Goal: Task Accomplishment & Management: Manage account settings

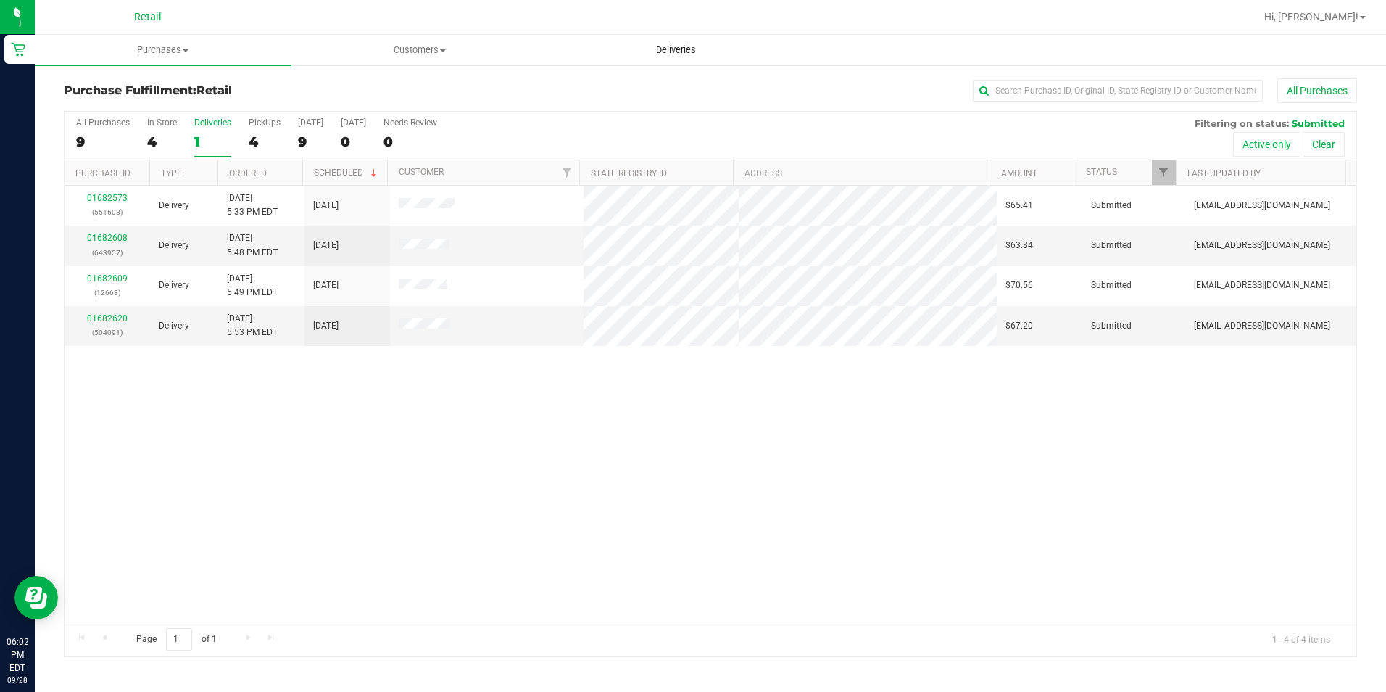
click at [653, 54] on span "Deliveries" at bounding box center [676, 50] width 79 height 13
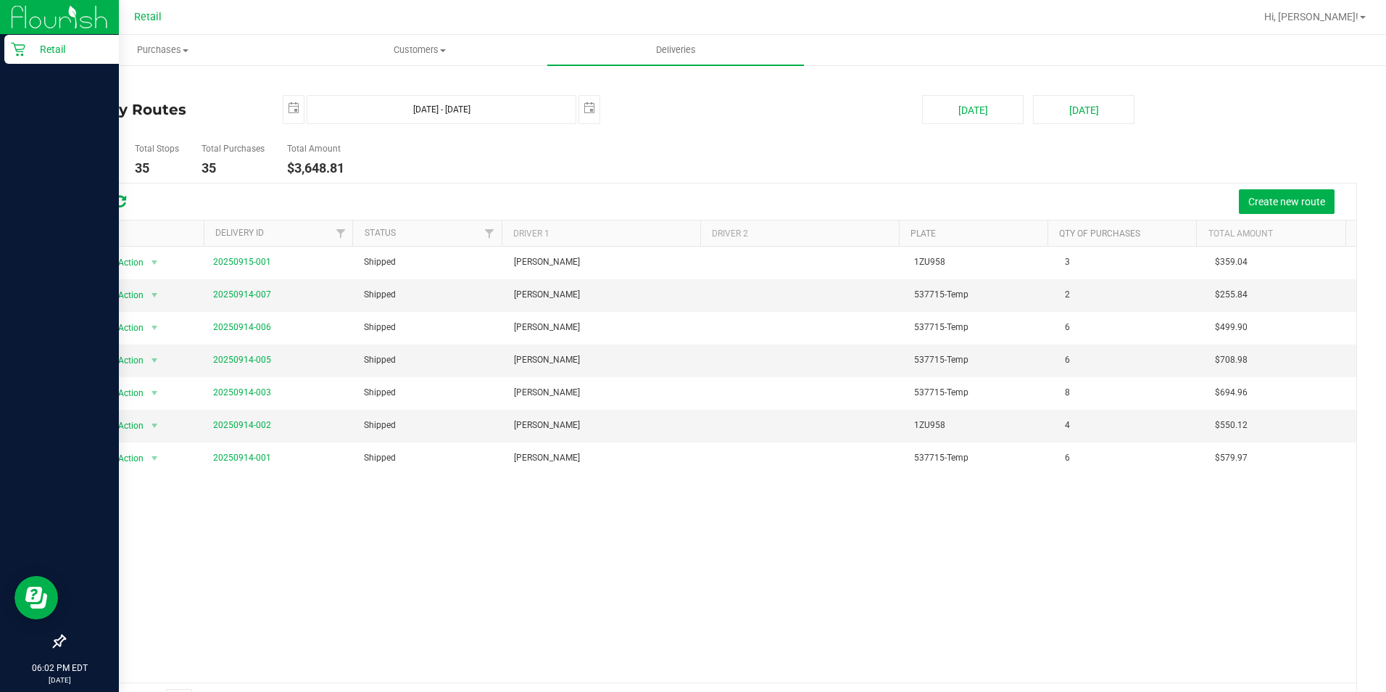
click at [20, 46] on icon at bounding box center [18, 49] width 15 height 15
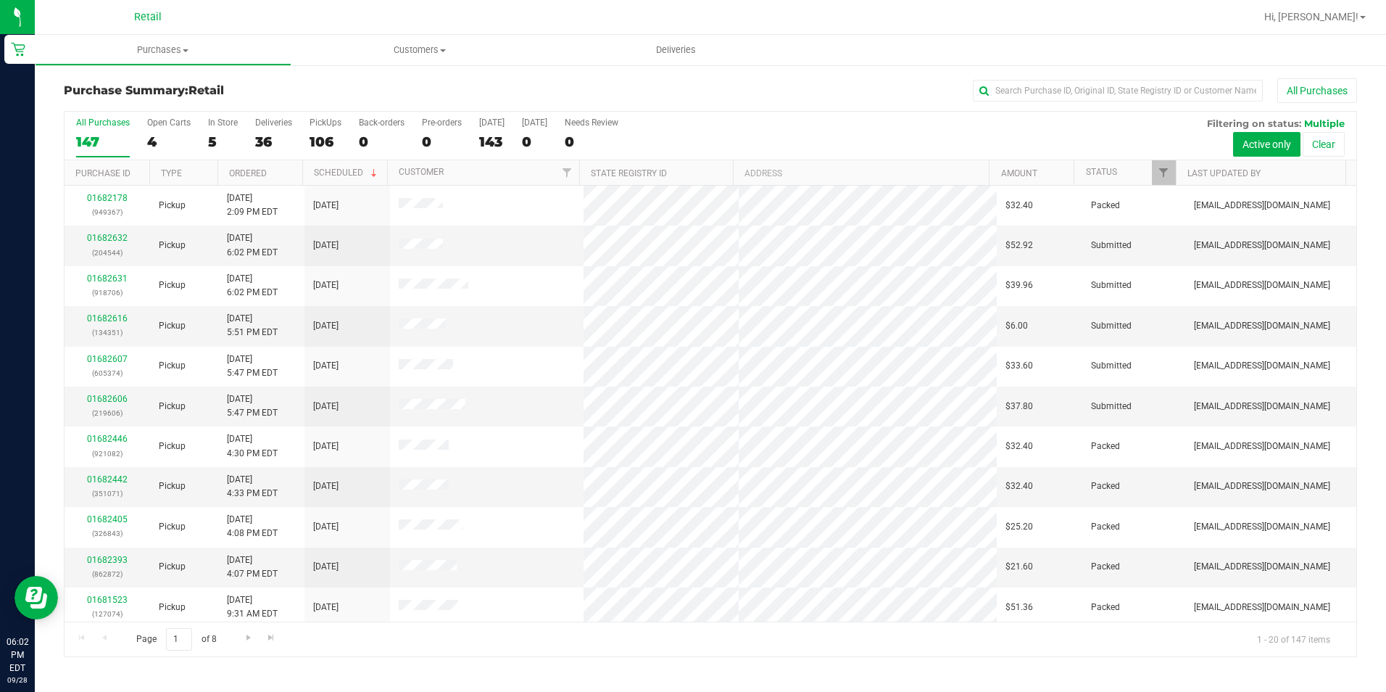
click at [204, 136] on div "All Purchases 147 Open Carts 4 In Store 5 Deliveries 36 PickUps 106 Back-orders…" at bounding box center [711, 136] width 1292 height 49
click at [265, 143] on div "36" at bounding box center [273, 141] width 37 height 17
click at [0, 0] on input "Deliveries 36" at bounding box center [0, 0] width 0 height 0
click at [1001, 81] on input "text" at bounding box center [1118, 91] width 290 height 22
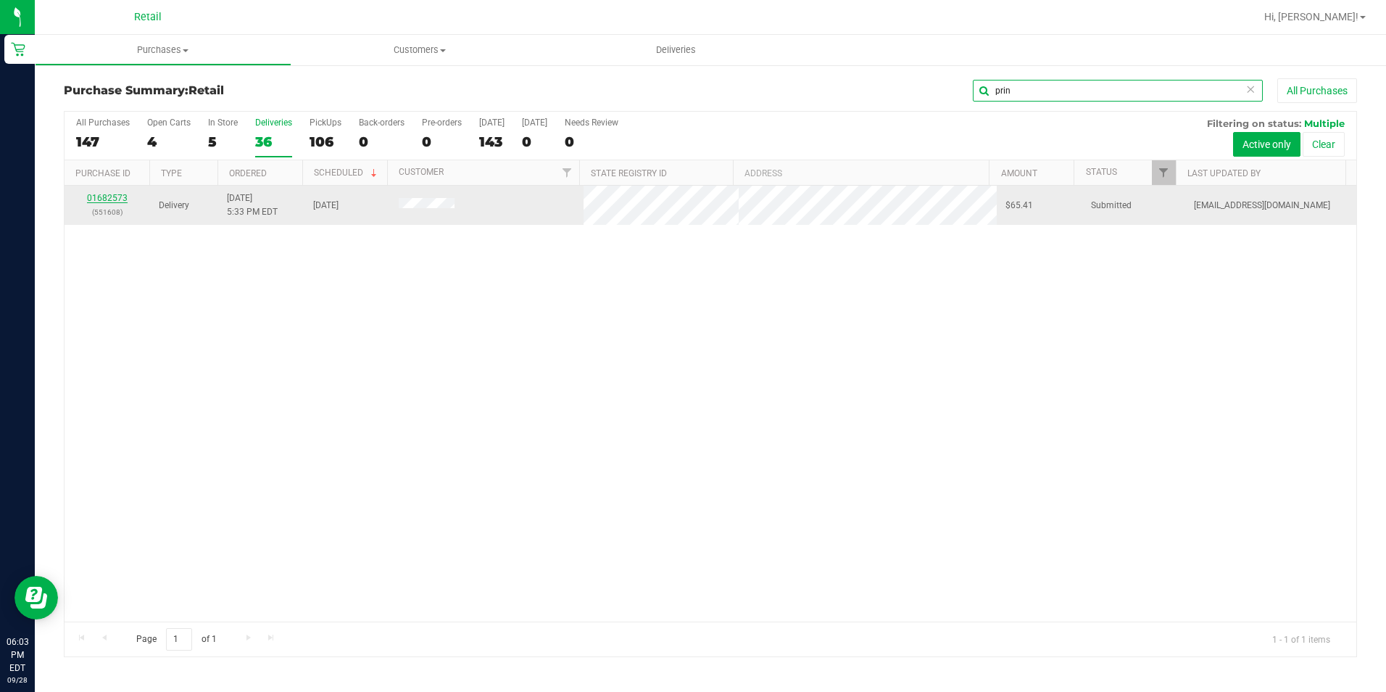
type input "prin"
click at [115, 201] on link "01682573" at bounding box center [107, 198] width 41 height 10
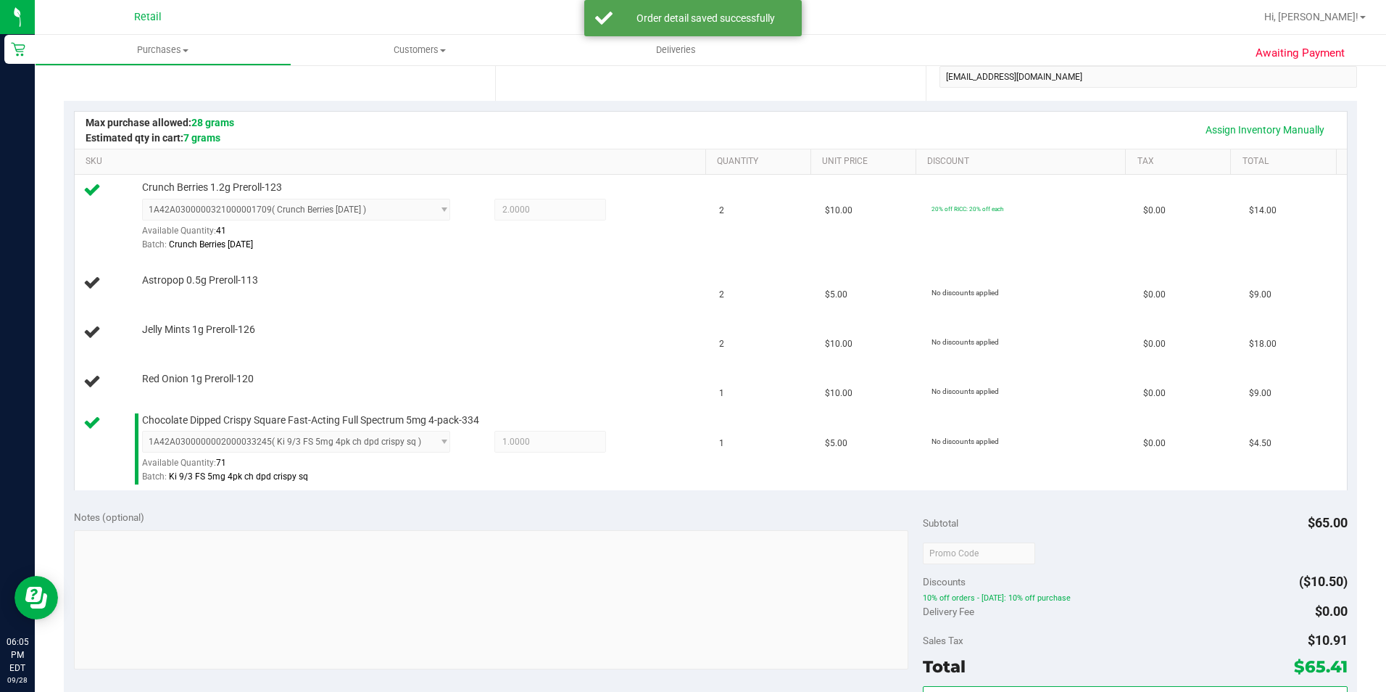
scroll to position [580, 0]
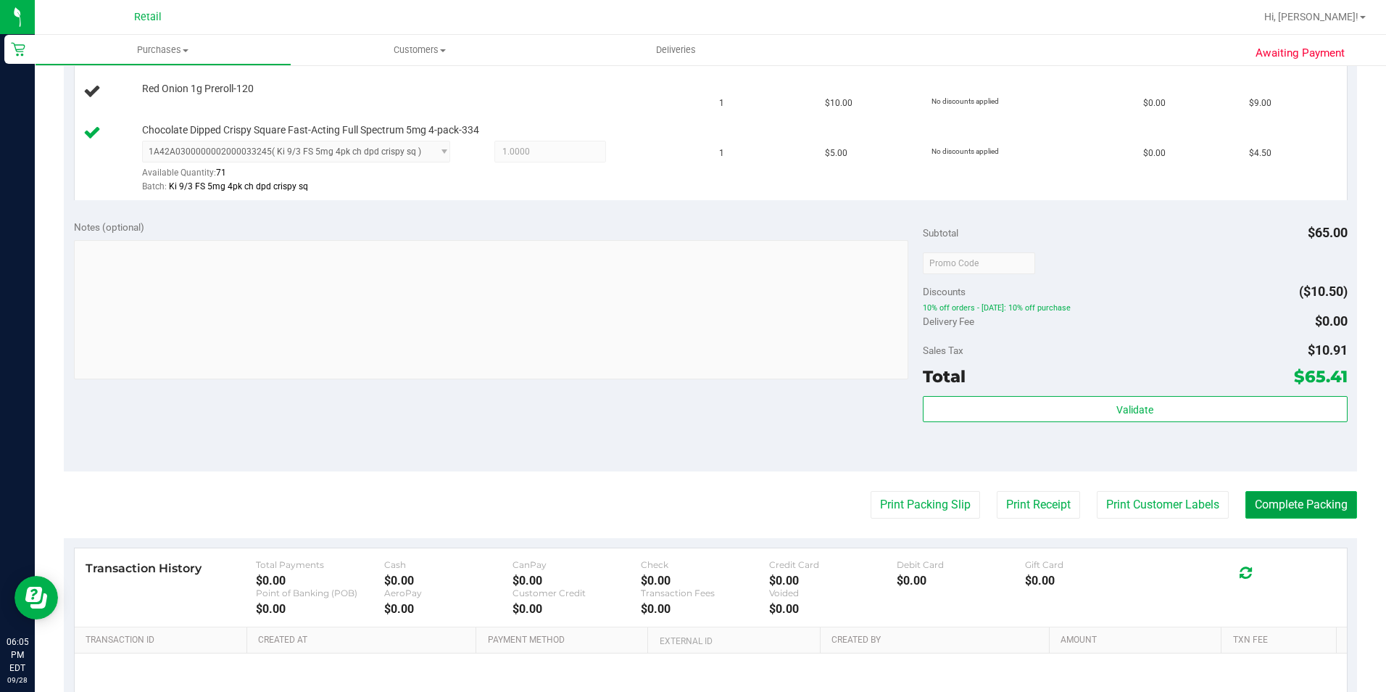
click at [1320, 513] on button "Complete Packing" at bounding box center [1302, 505] width 112 height 28
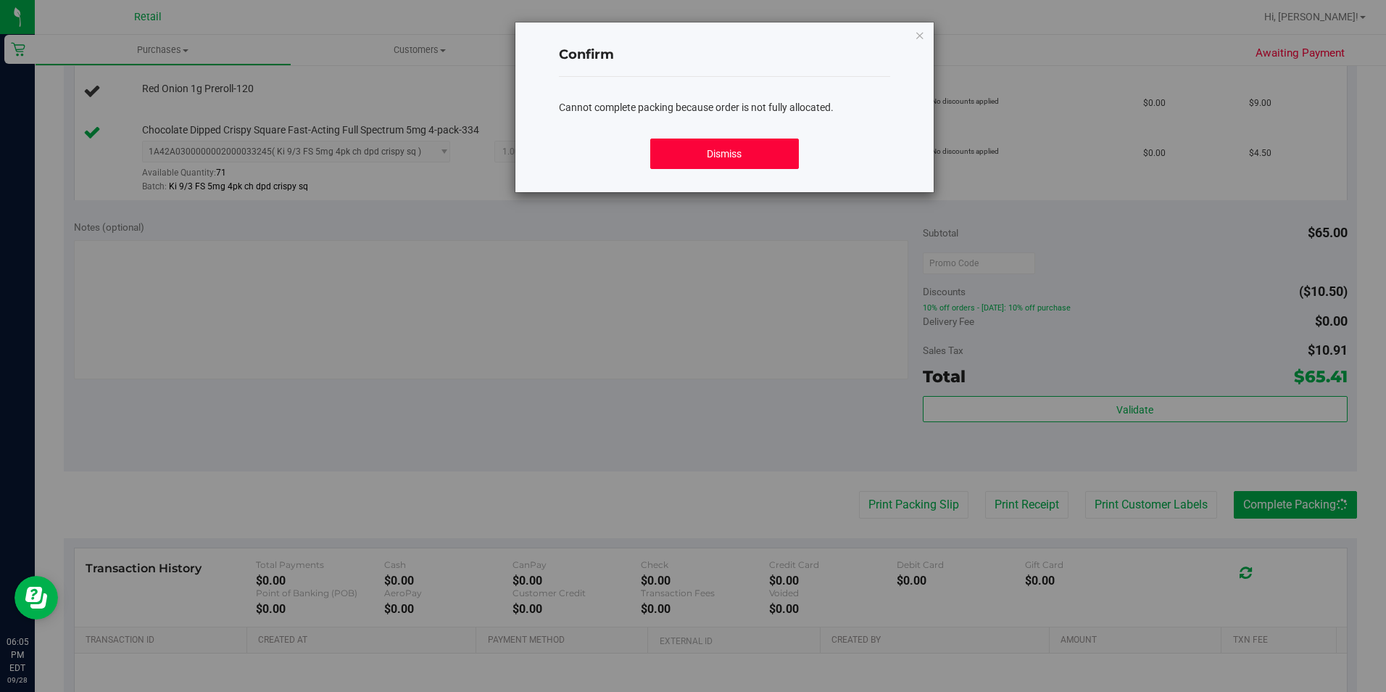
click at [739, 147] on button "Dismiss" at bounding box center [724, 153] width 149 height 30
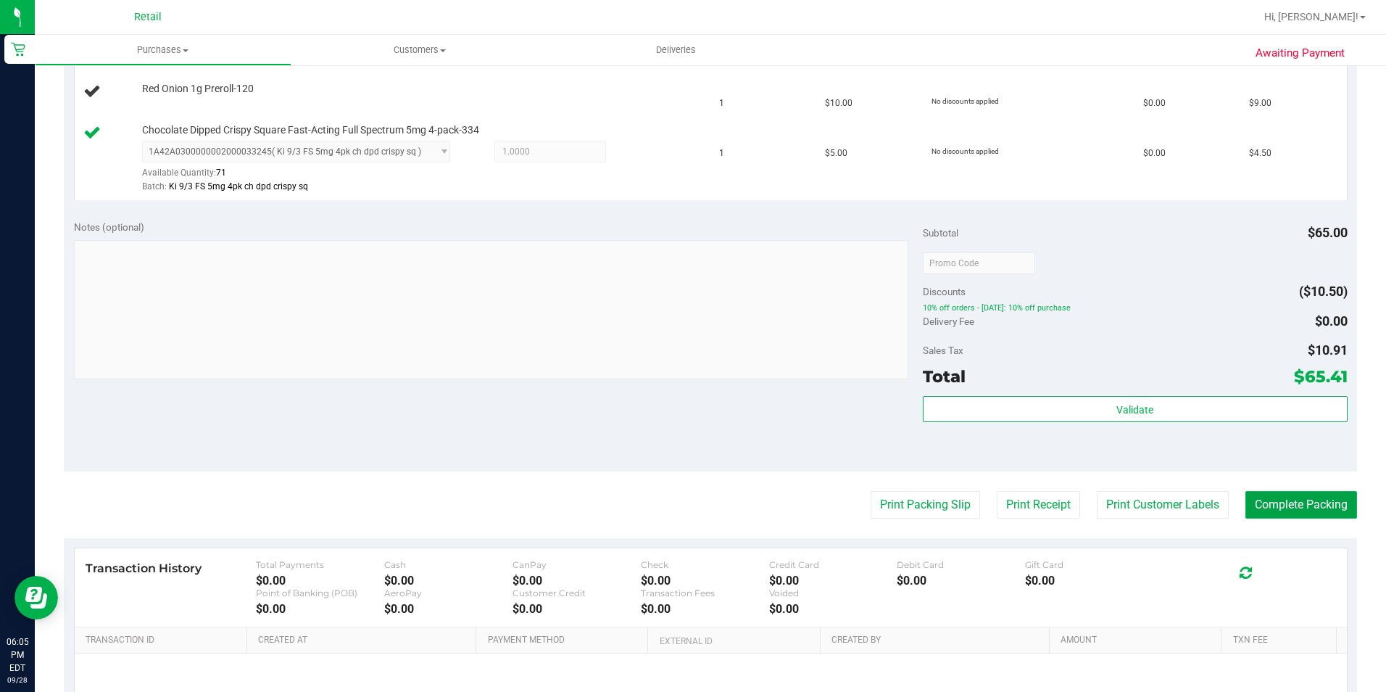
click at [1314, 513] on button "Complete Packing" at bounding box center [1302, 505] width 112 height 28
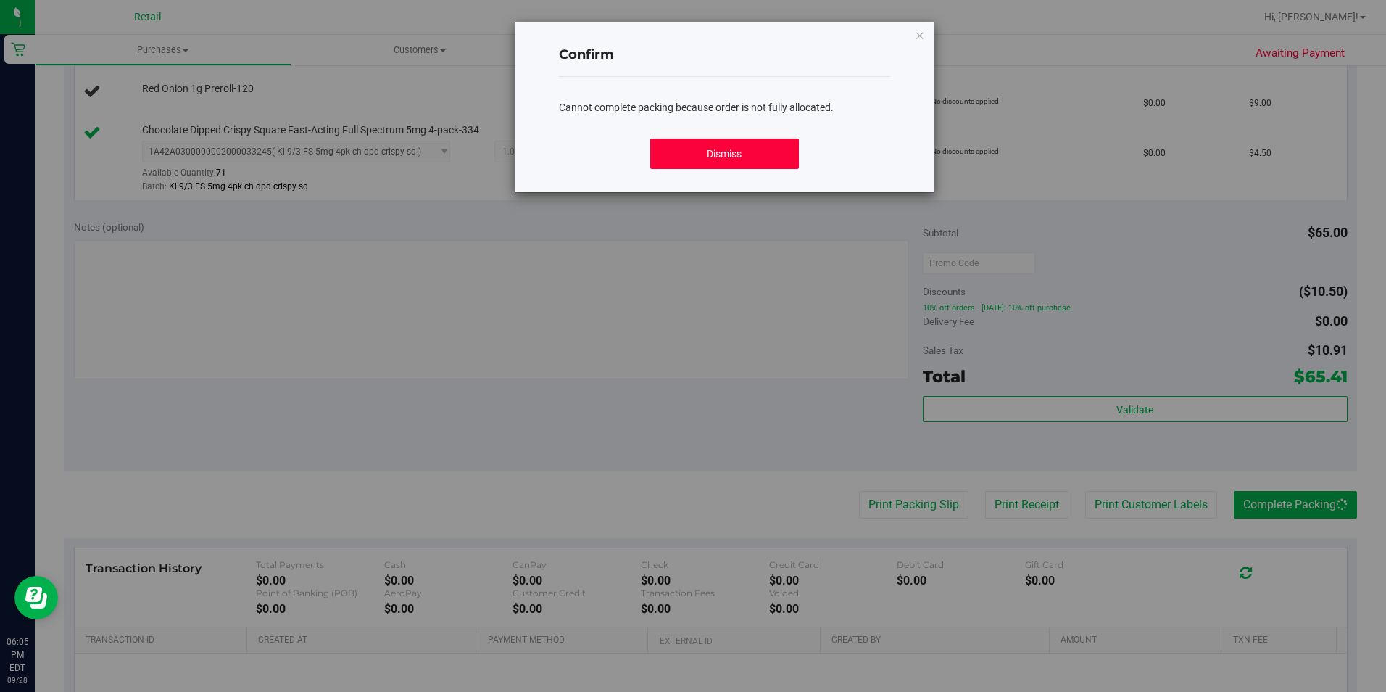
click at [769, 155] on button "Dismiss" at bounding box center [724, 153] width 149 height 30
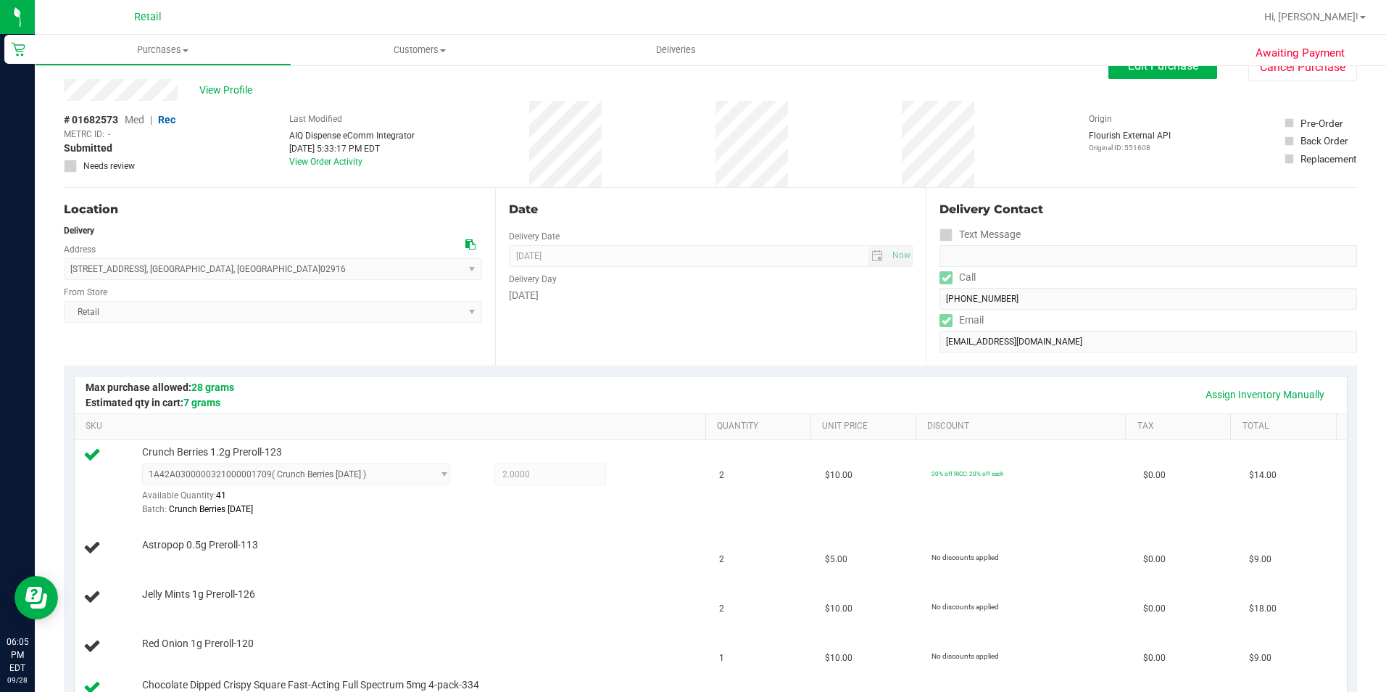
scroll to position [0, 0]
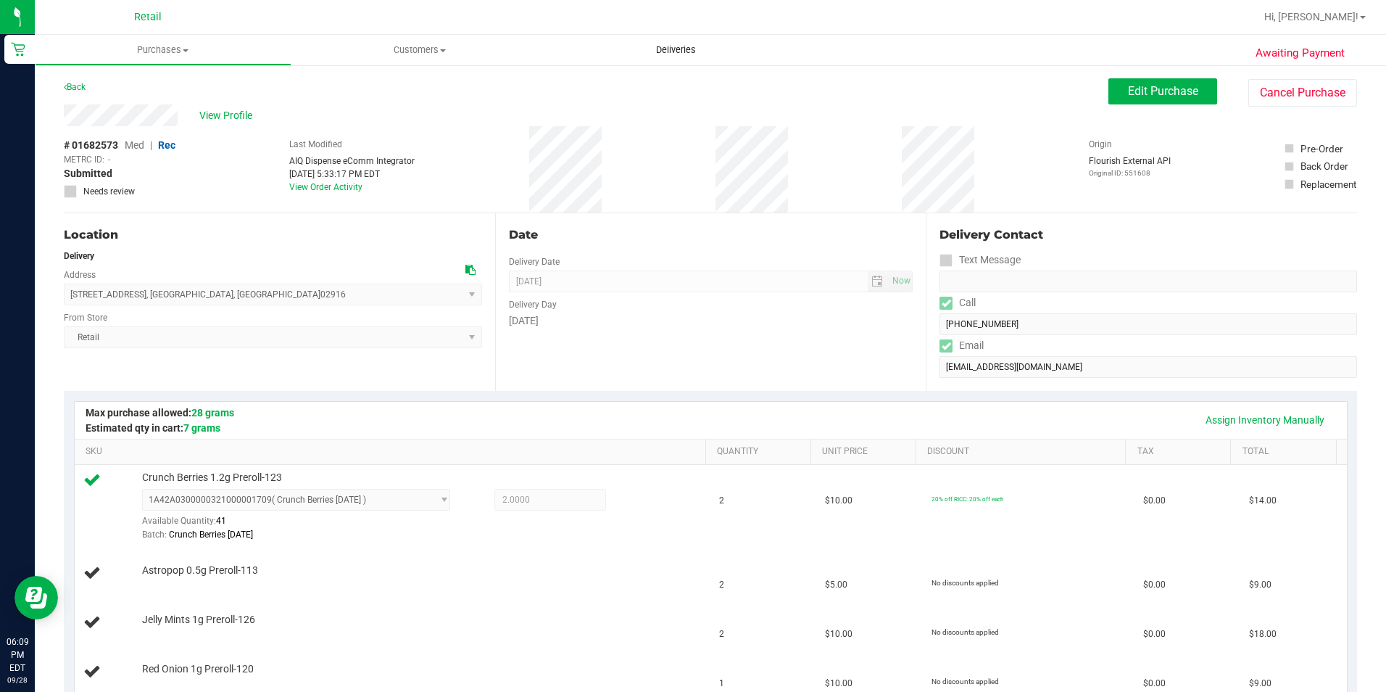
click at [673, 49] on span "Deliveries" at bounding box center [676, 50] width 79 height 13
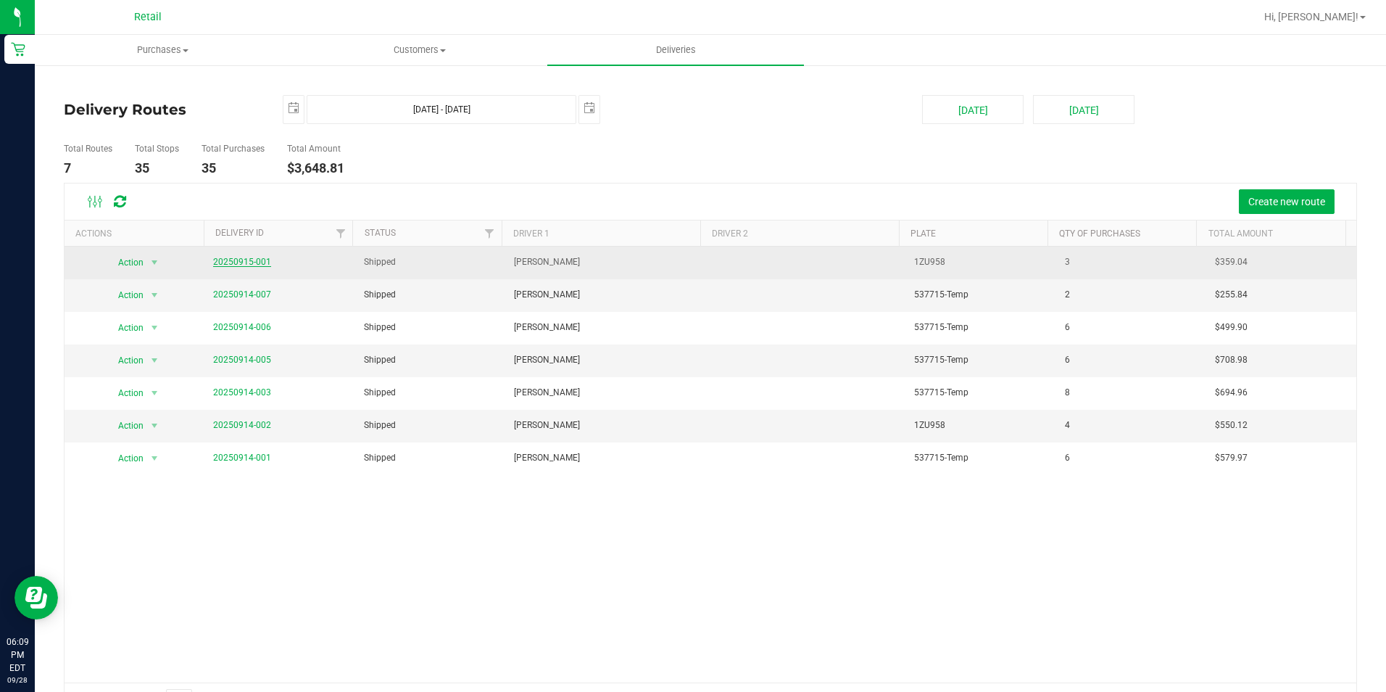
click at [245, 265] on link "20250915-001" at bounding box center [242, 262] width 58 height 10
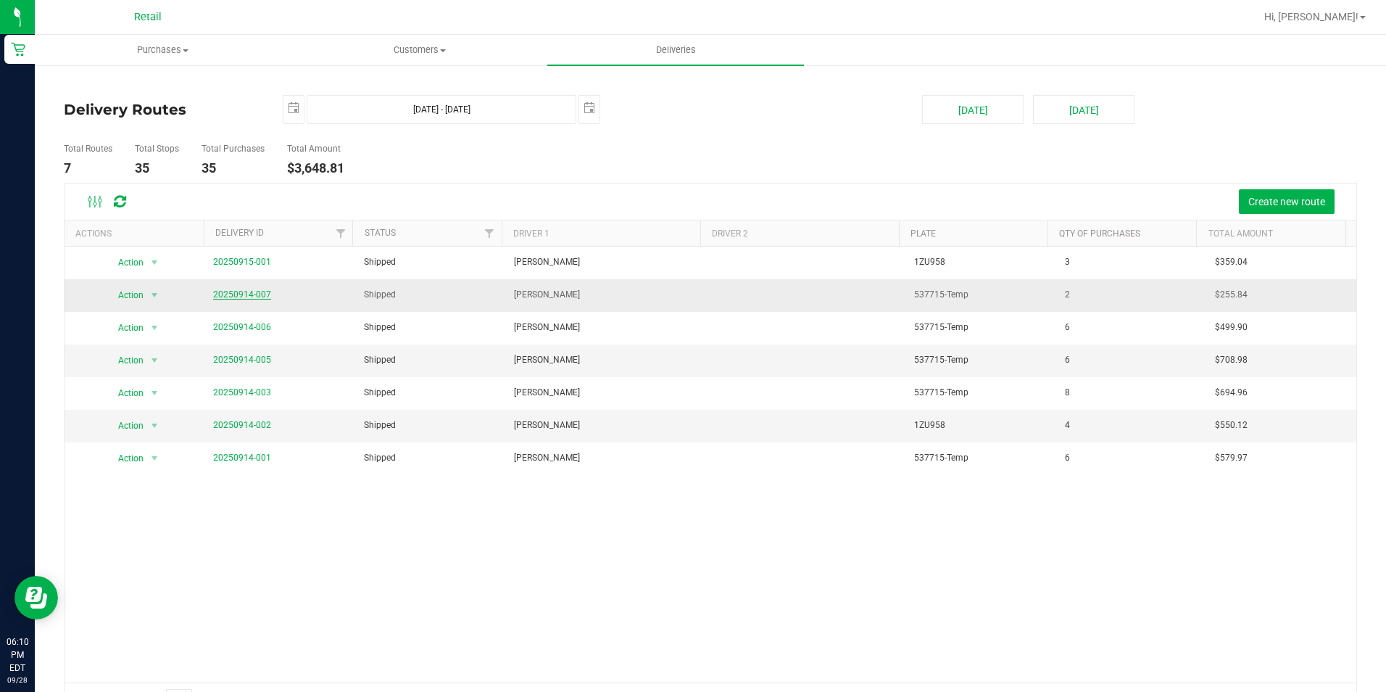
click at [233, 299] on span "20250914-007" at bounding box center [242, 295] width 58 height 14
click at [247, 297] on link "20250914-007" at bounding box center [242, 294] width 58 height 10
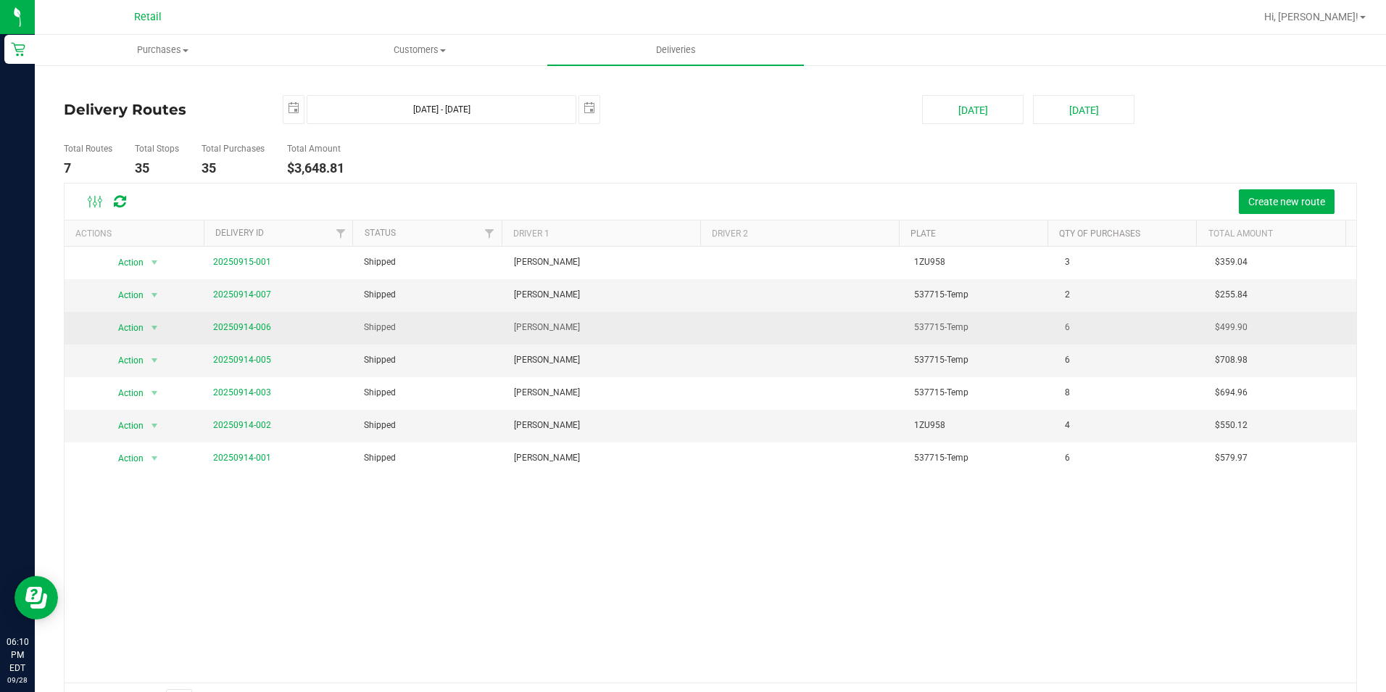
click at [237, 333] on span "20250914-006" at bounding box center [242, 327] width 58 height 14
click at [244, 333] on span "20250914-006" at bounding box center [242, 327] width 58 height 14
click at [251, 326] on link "20250914-006" at bounding box center [242, 327] width 58 height 10
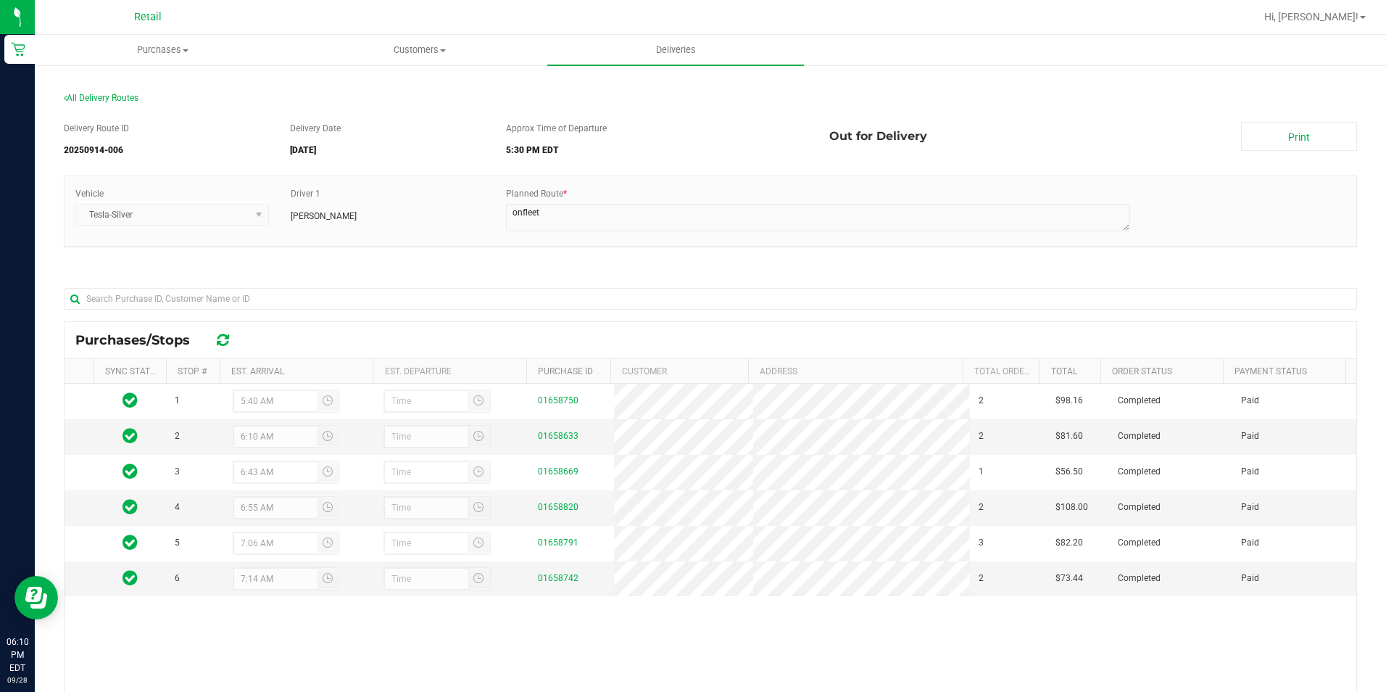
click at [251, 326] on div "Purchases/Stops" at bounding box center [711, 340] width 1292 height 36
click at [658, 53] on span "Deliveries" at bounding box center [676, 50] width 79 height 13
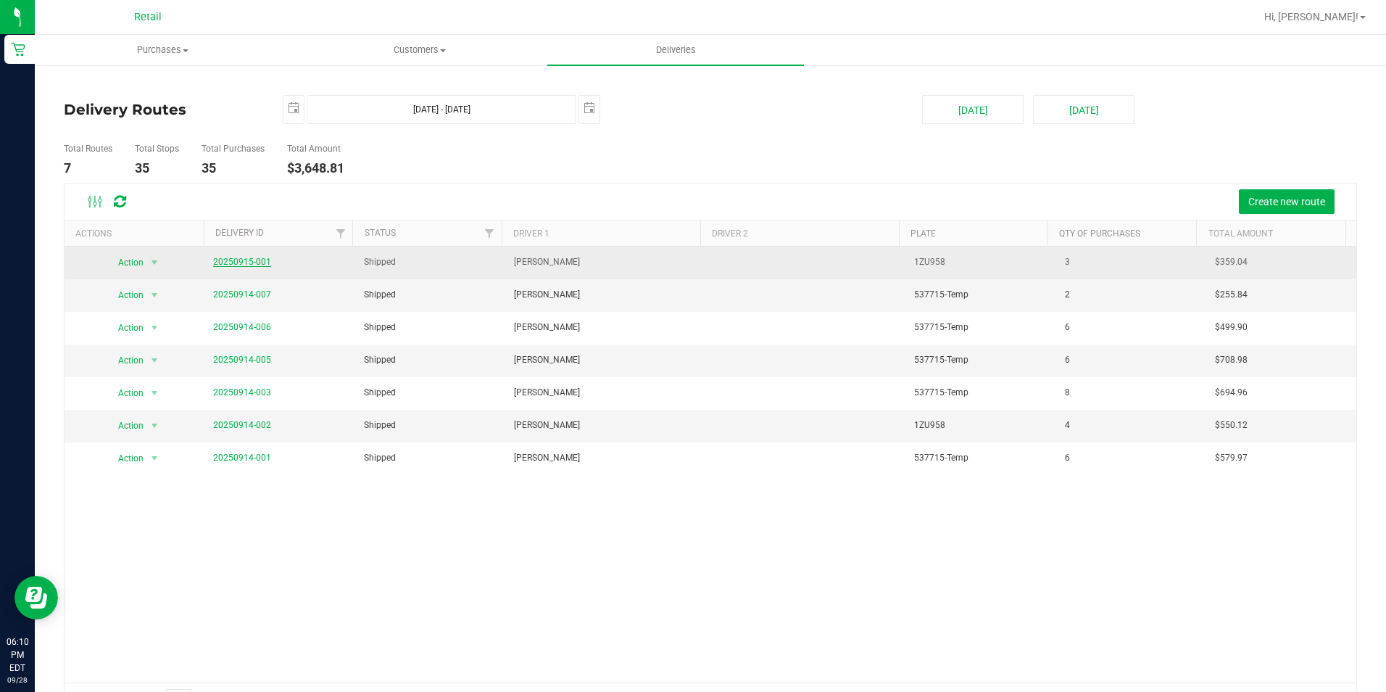
click at [253, 265] on link "20250915-001" at bounding box center [242, 262] width 58 height 10
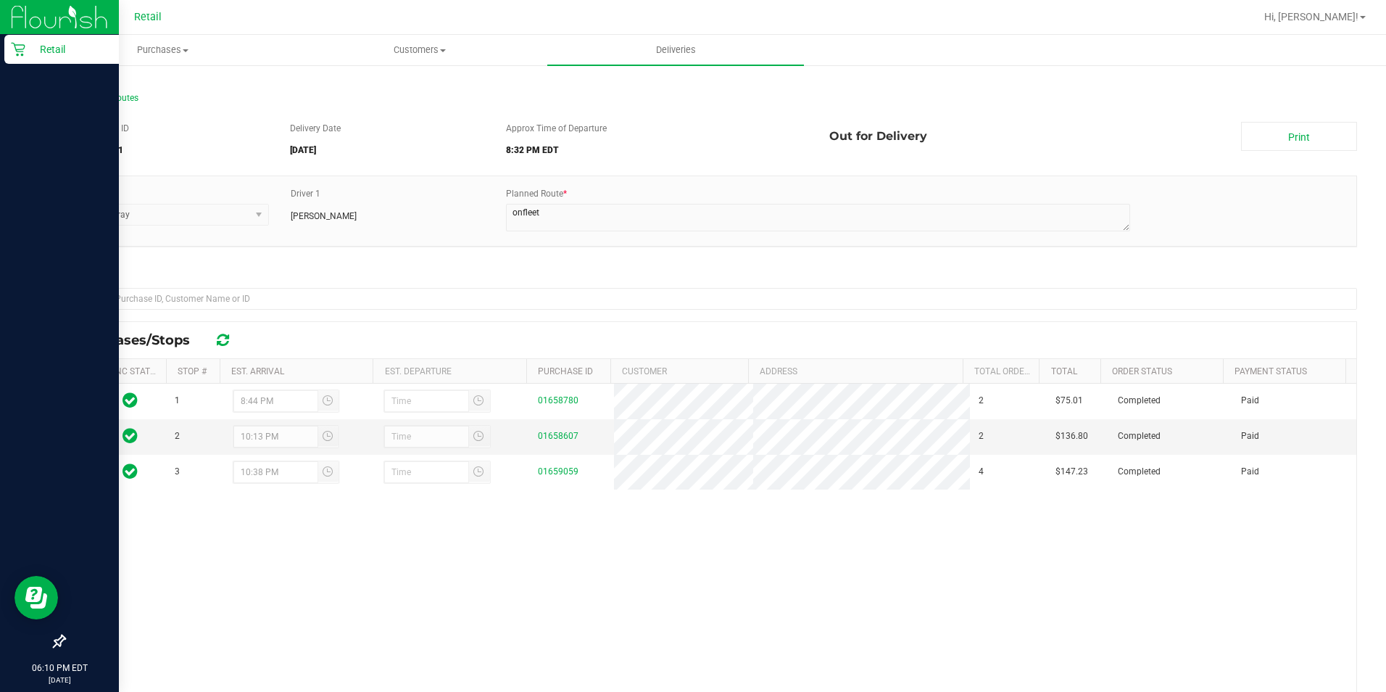
click at [29, 49] on p "Retail" at bounding box center [68, 49] width 87 height 17
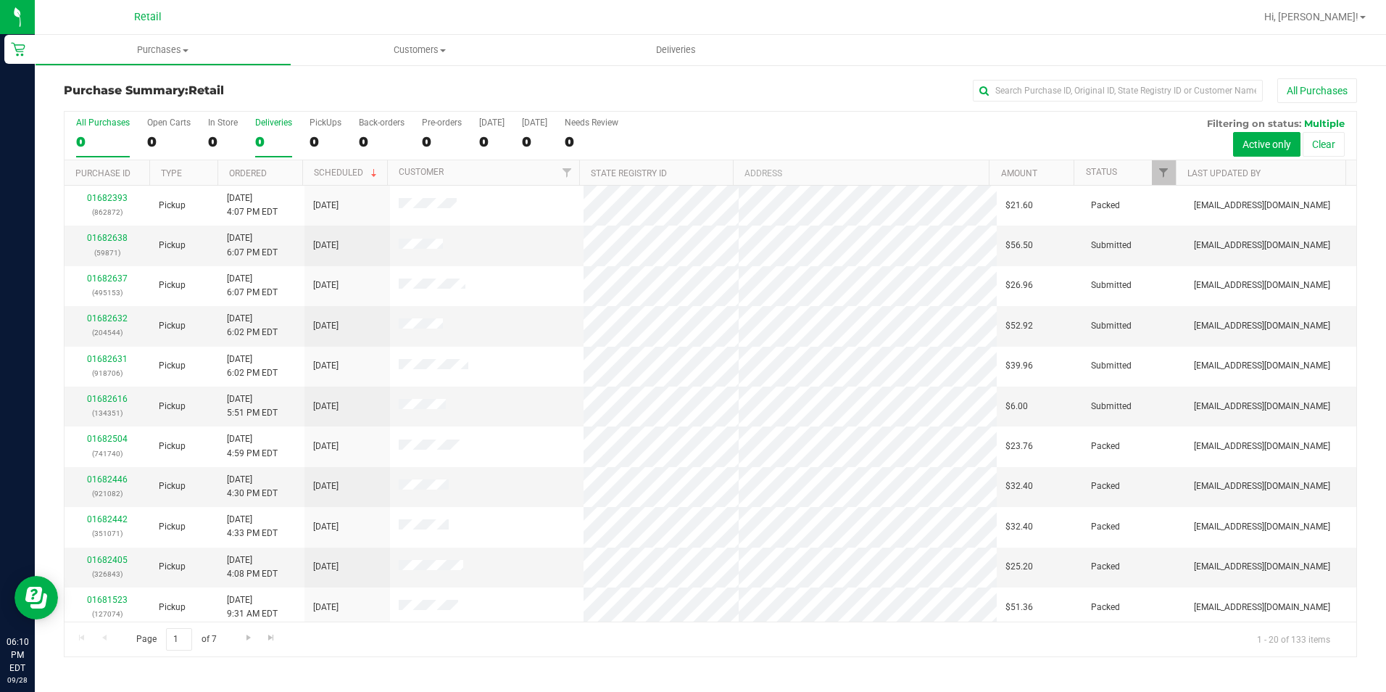
click at [272, 133] on div "0" at bounding box center [273, 141] width 37 height 17
click at [0, 0] on input "Deliveries 0" at bounding box center [0, 0] width 0 height 0
click at [993, 88] on input "text" at bounding box center [1118, 91] width 290 height 22
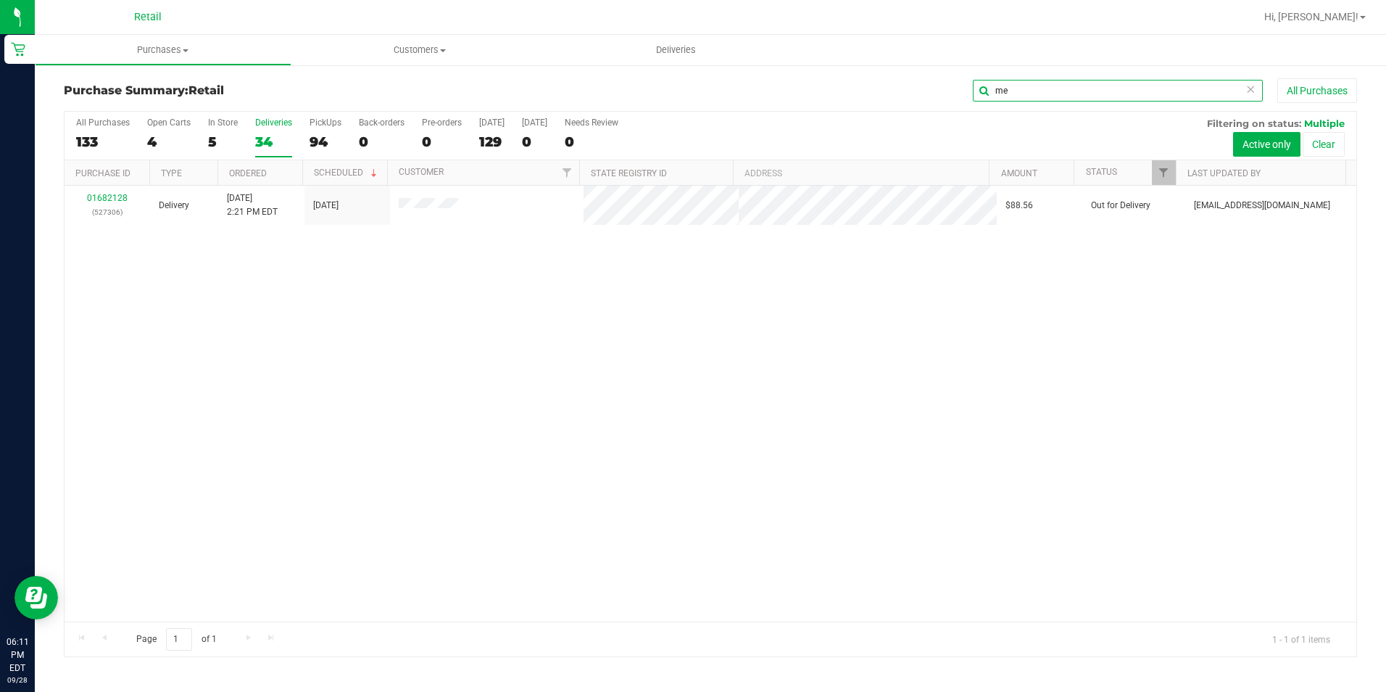
type input "me"
drag, startPoint x: 1028, startPoint y: 85, endPoint x: 953, endPoint y: 85, distance: 75.4
click at [953, 85] on div "me All Purchases" at bounding box center [926, 90] width 862 height 25
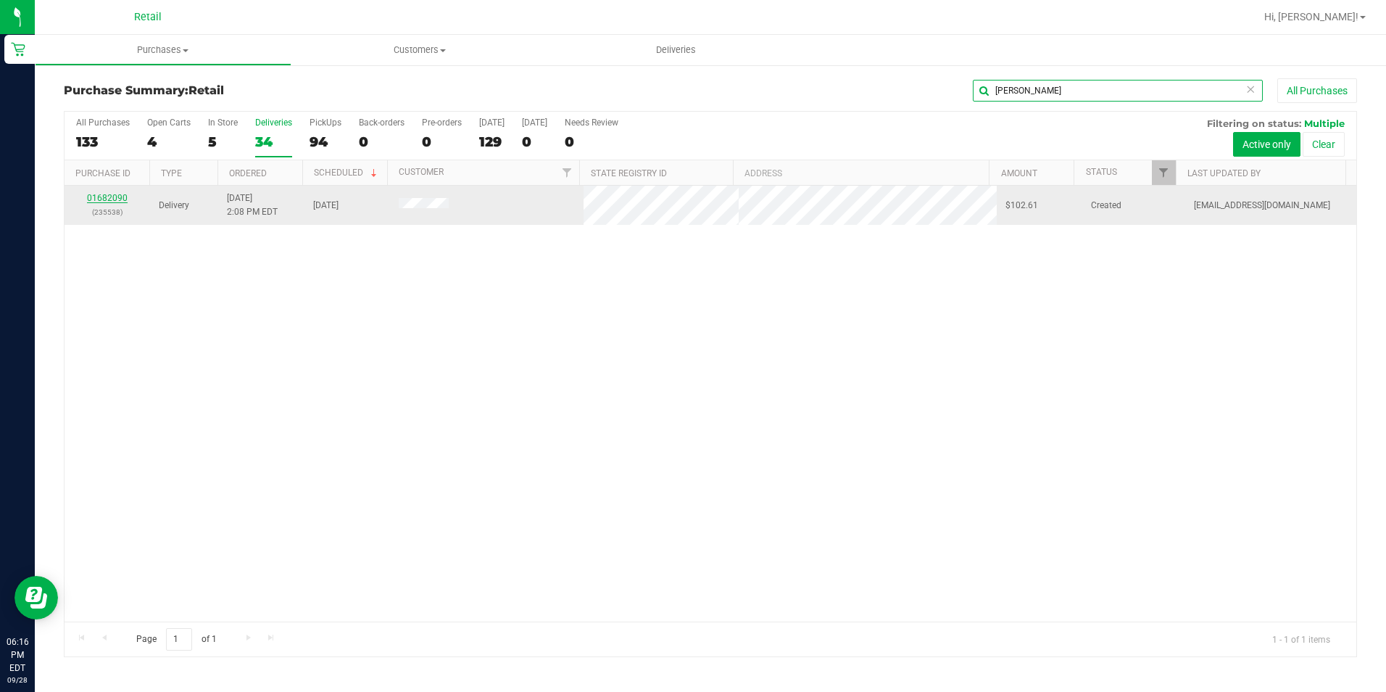
type input "[PERSON_NAME]"
click at [97, 199] on link "01682090" at bounding box center [107, 198] width 41 height 10
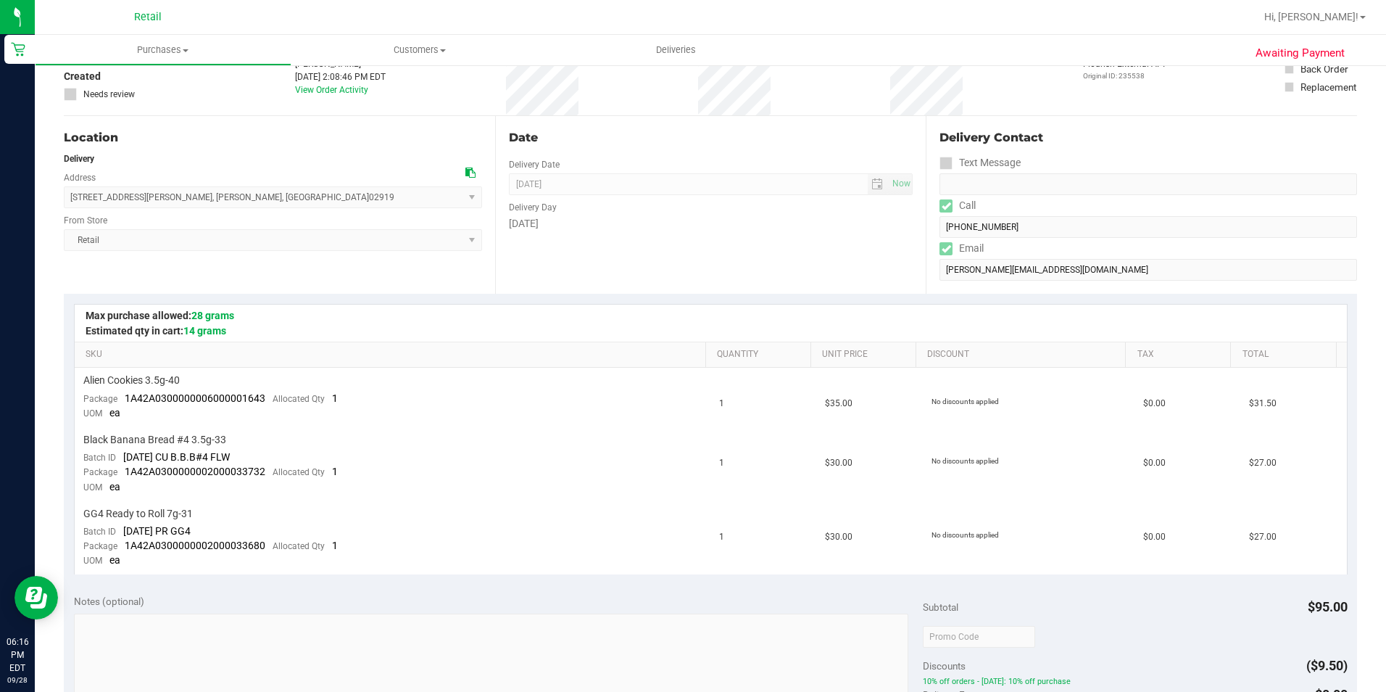
scroll to position [145, 0]
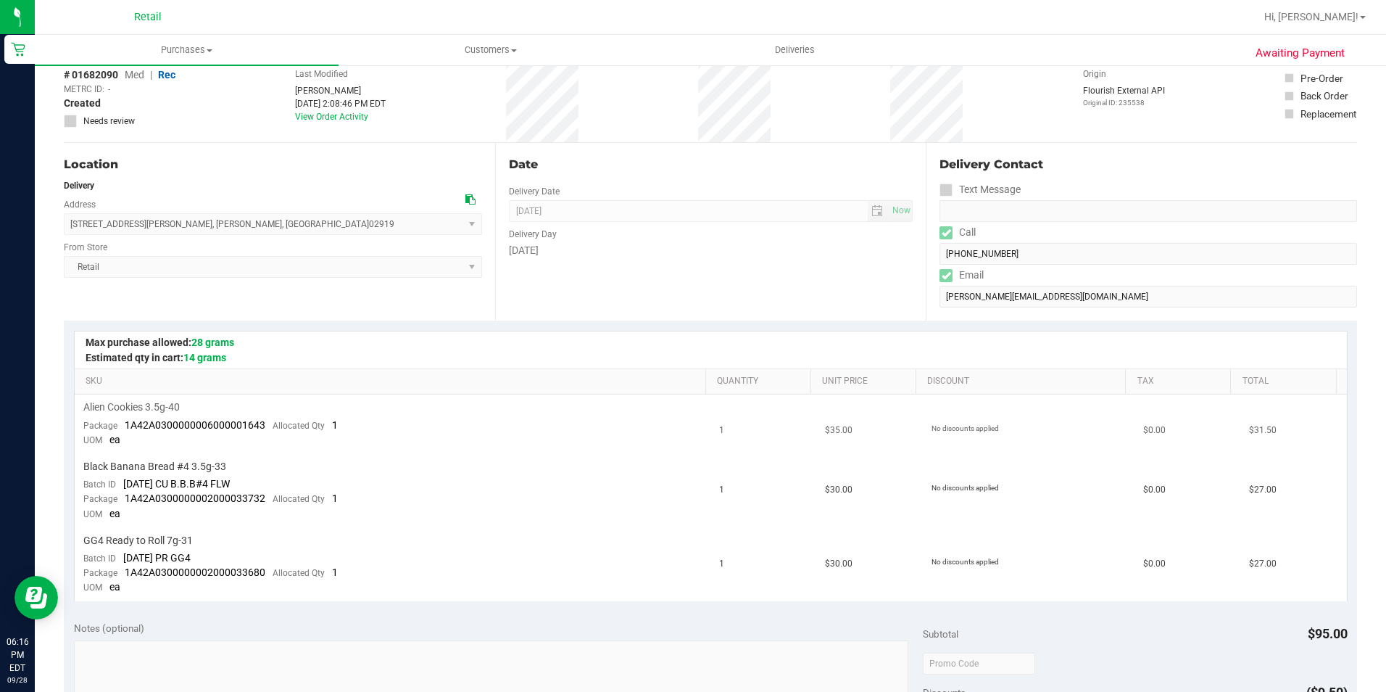
scroll to position [290, 0]
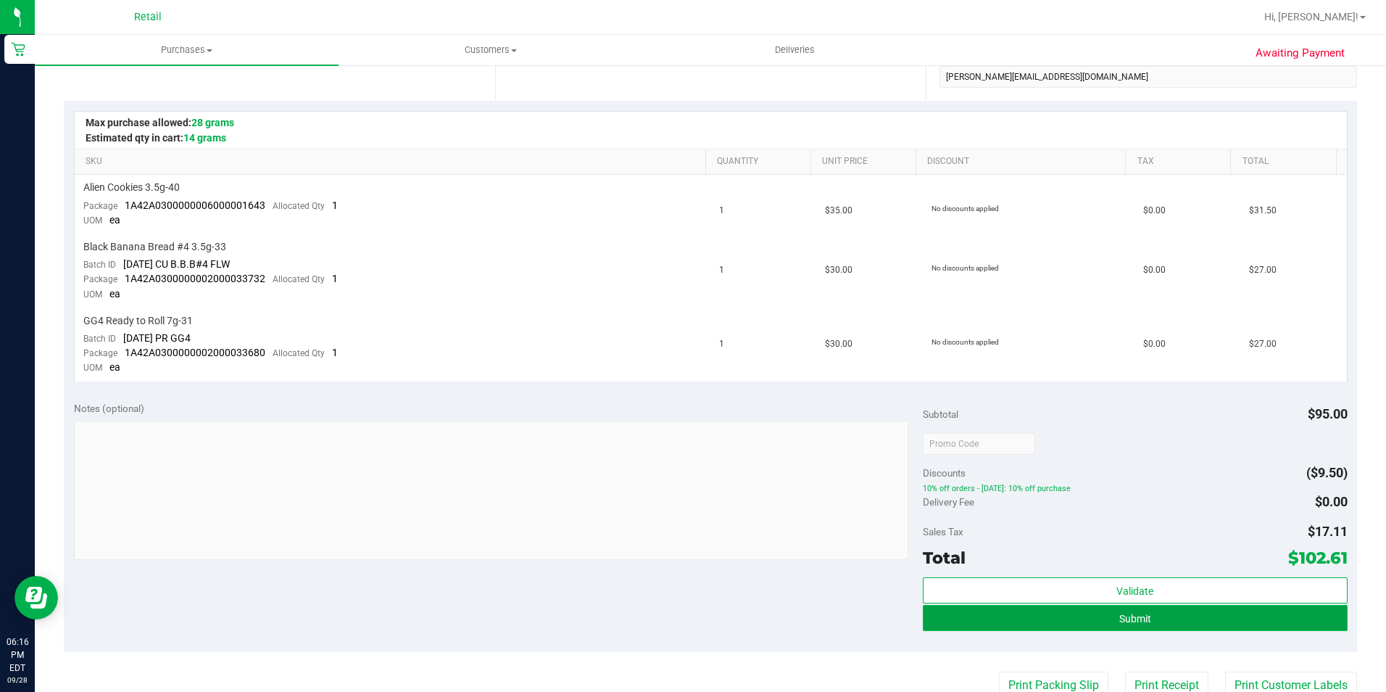
click at [1071, 610] on button "Submit" at bounding box center [1135, 618] width 425 height 26
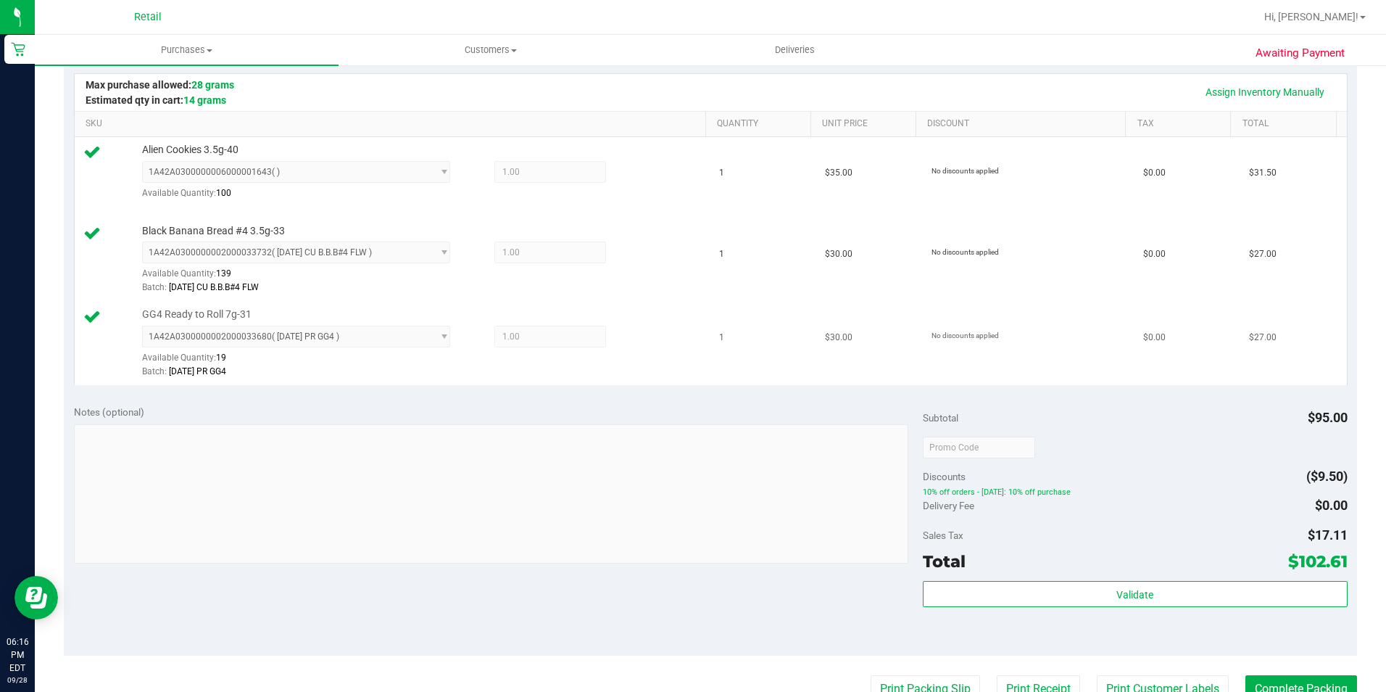
scroll to position [363, 0]
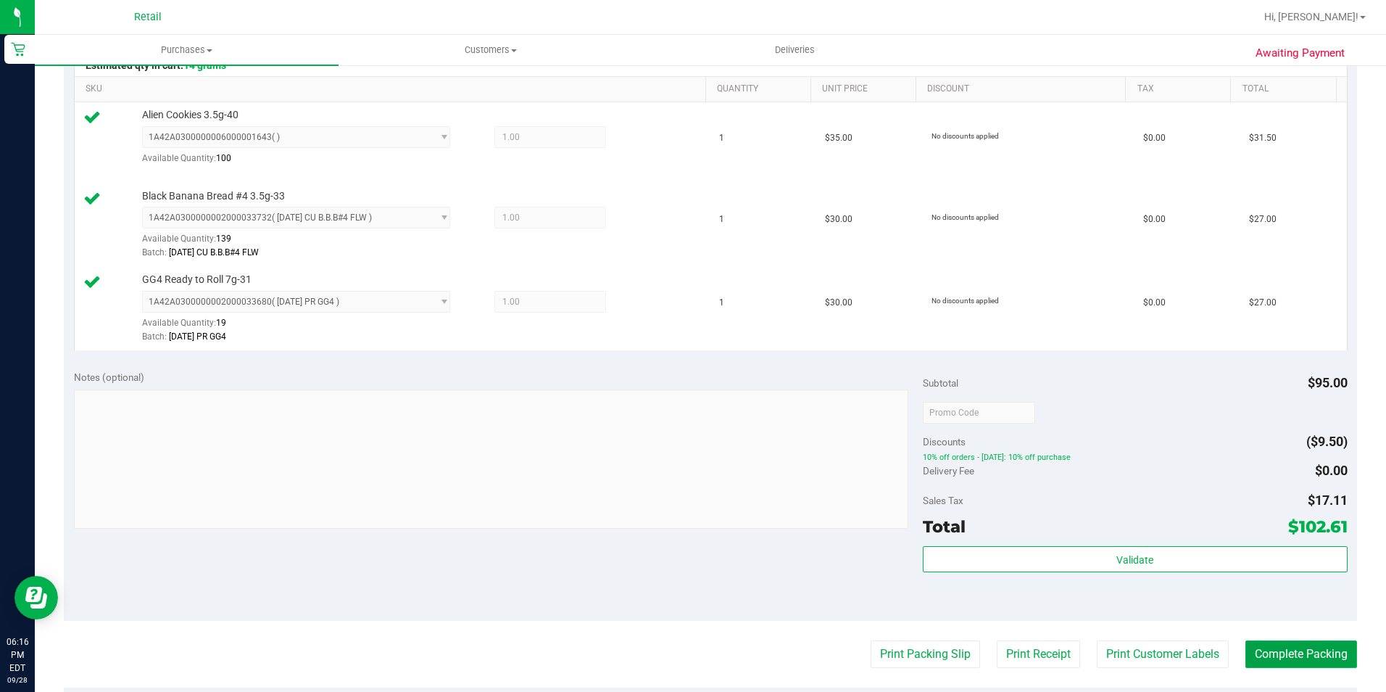
click at [1299, 650] on button "Complete Packing" at bounding box center [1302, 654] width 112 height 28
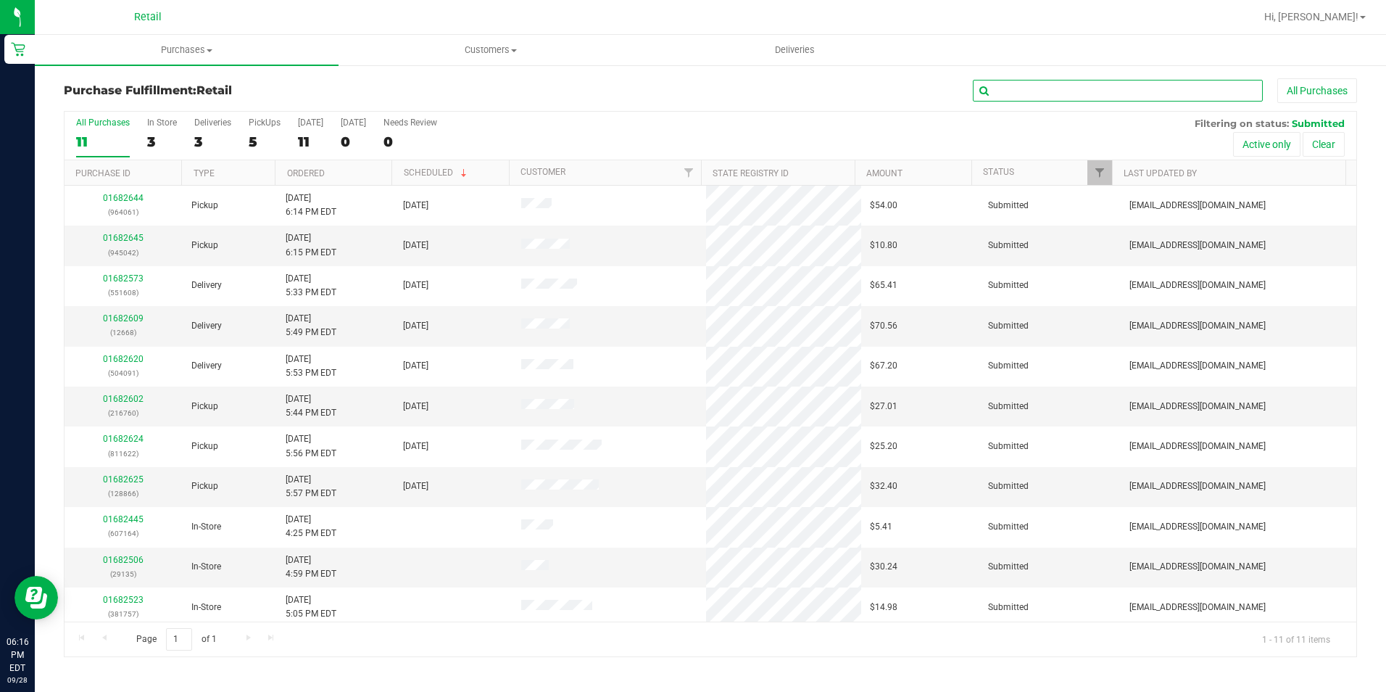
click at [998, 84] on input "text" at bounding box center [1118, 91] width 290 height 22
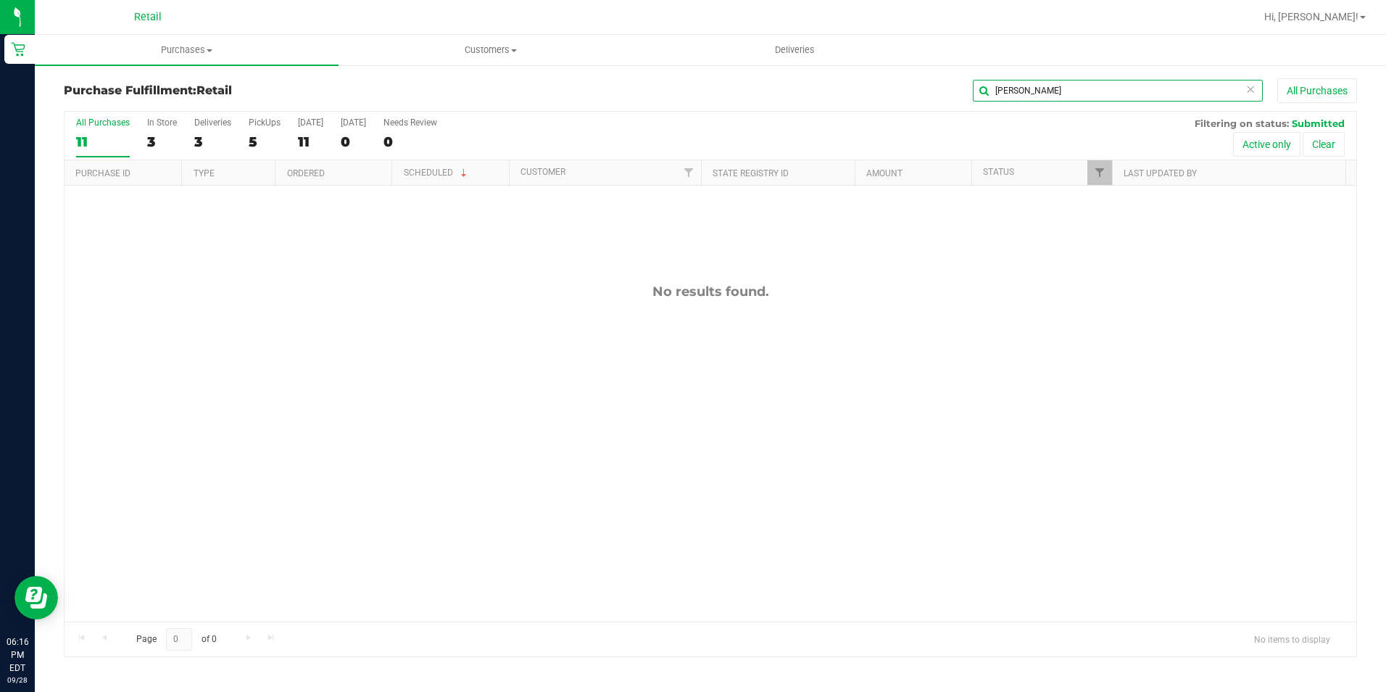
type input "[PERSON_NAME]"
click at [94, 136] on div "11" at bounding box center [103, 141] width 54 height 17
click at [0, 0] on input "All Purchases 11" at bounding box center [0, 0] width 0 height 0
click at [180, 54] on span "Purchases" at bounding box center [187, 50] width 304 height 13
click at [452, 48] on span "Customers" at bounding box center [490, 50] width 302 height 13
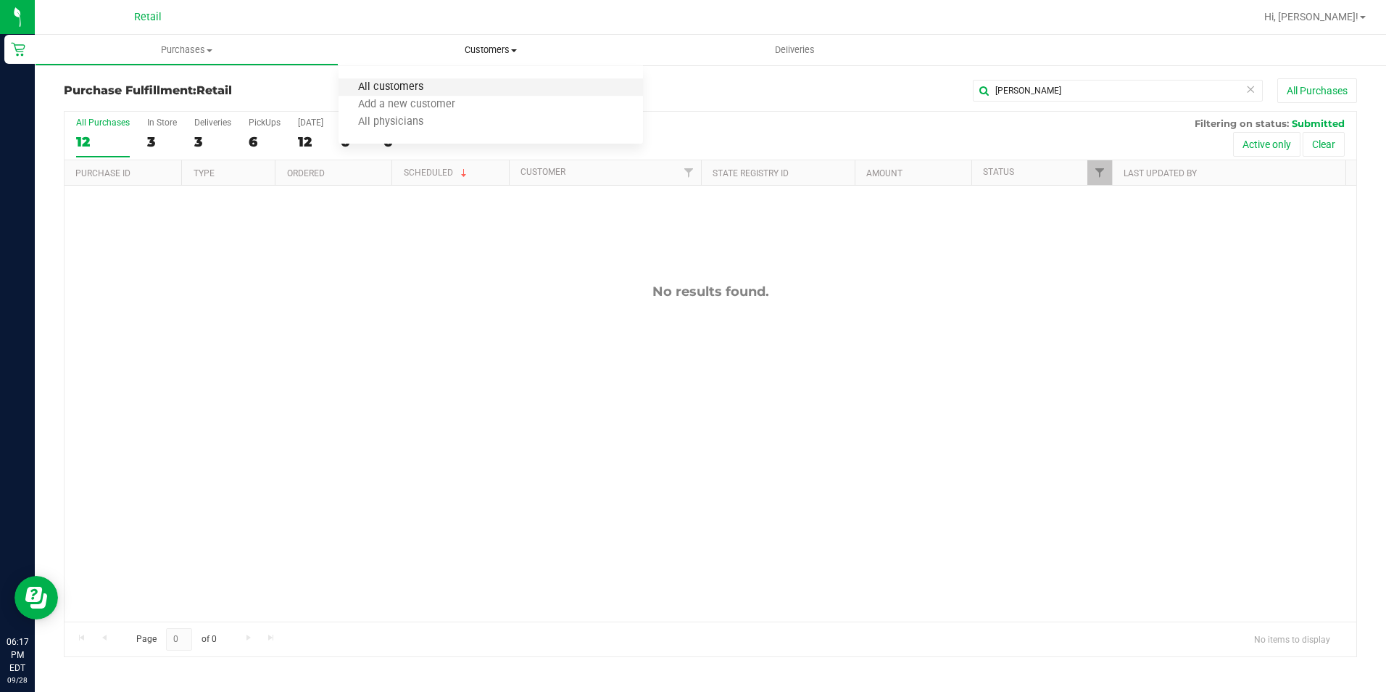
click at [403, 89] on span "All customers" at bounding box center [391, 87] width 104 height 12
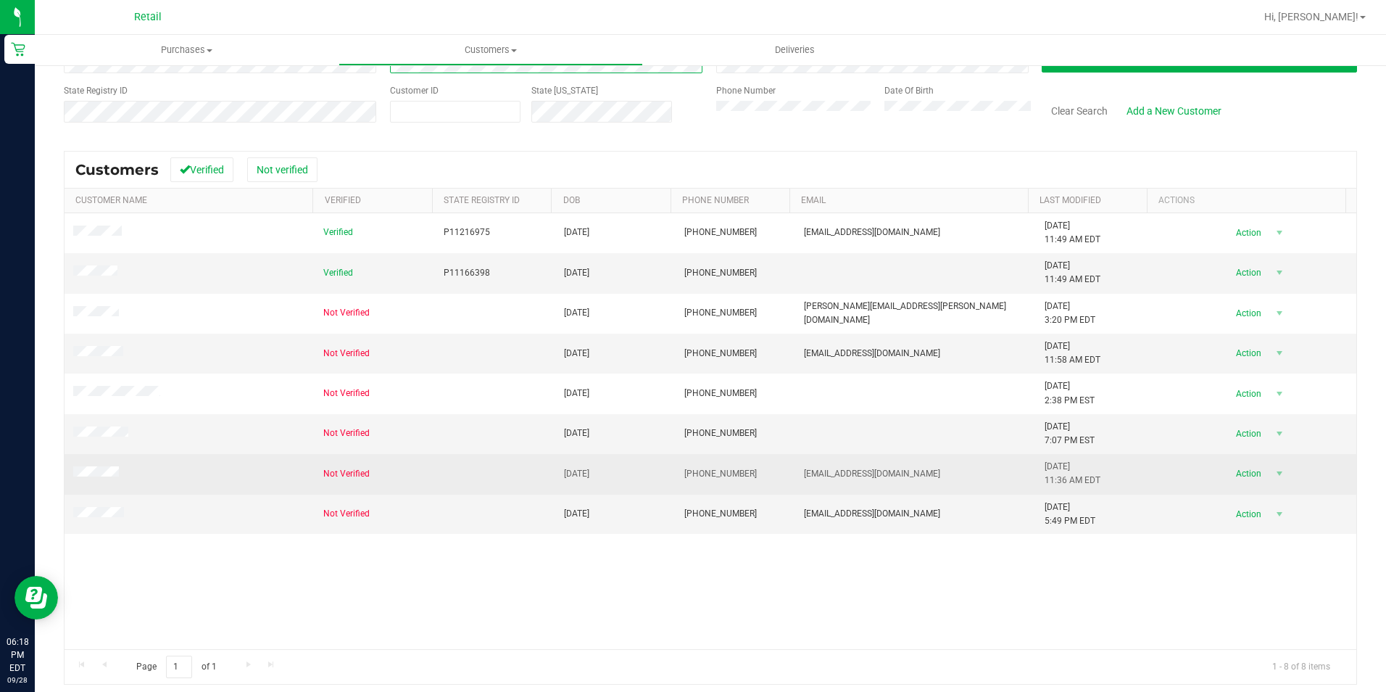
scroll to position [119, 0]
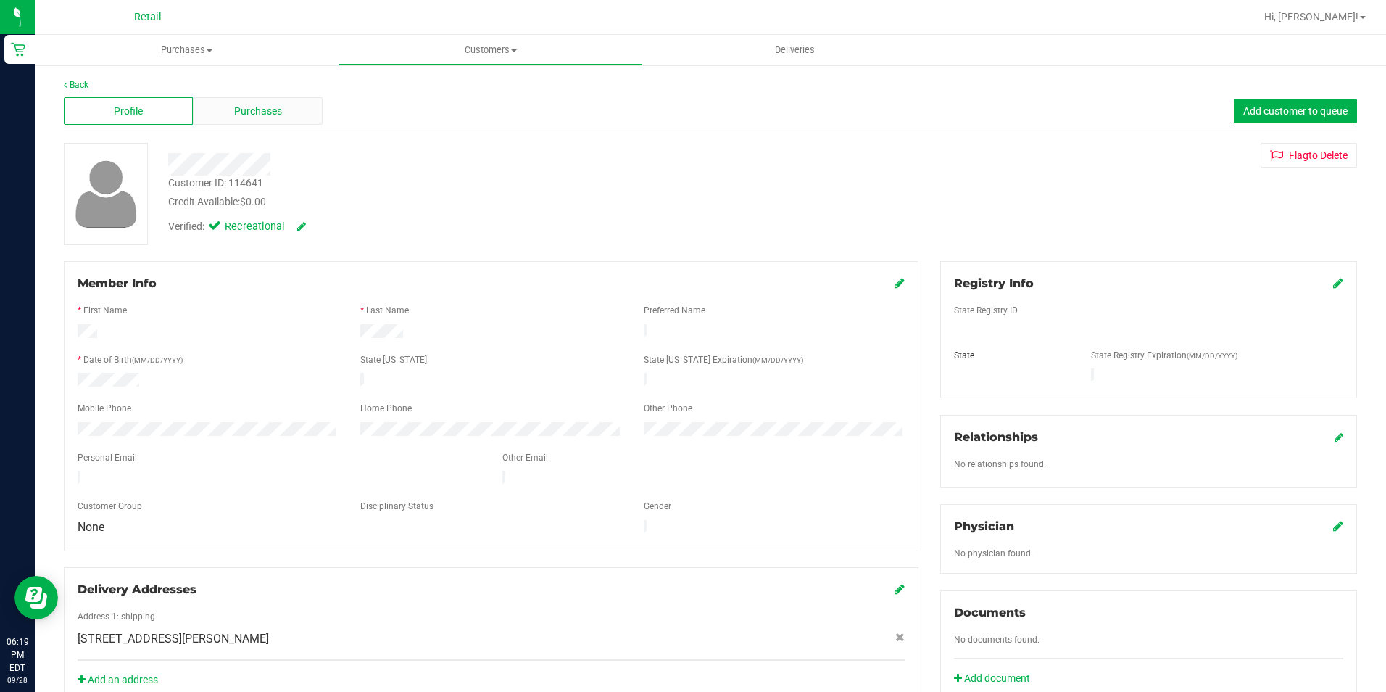
click at [274, 117] on span "Purchases" at bounding box center [258, 111] width 48 height 15
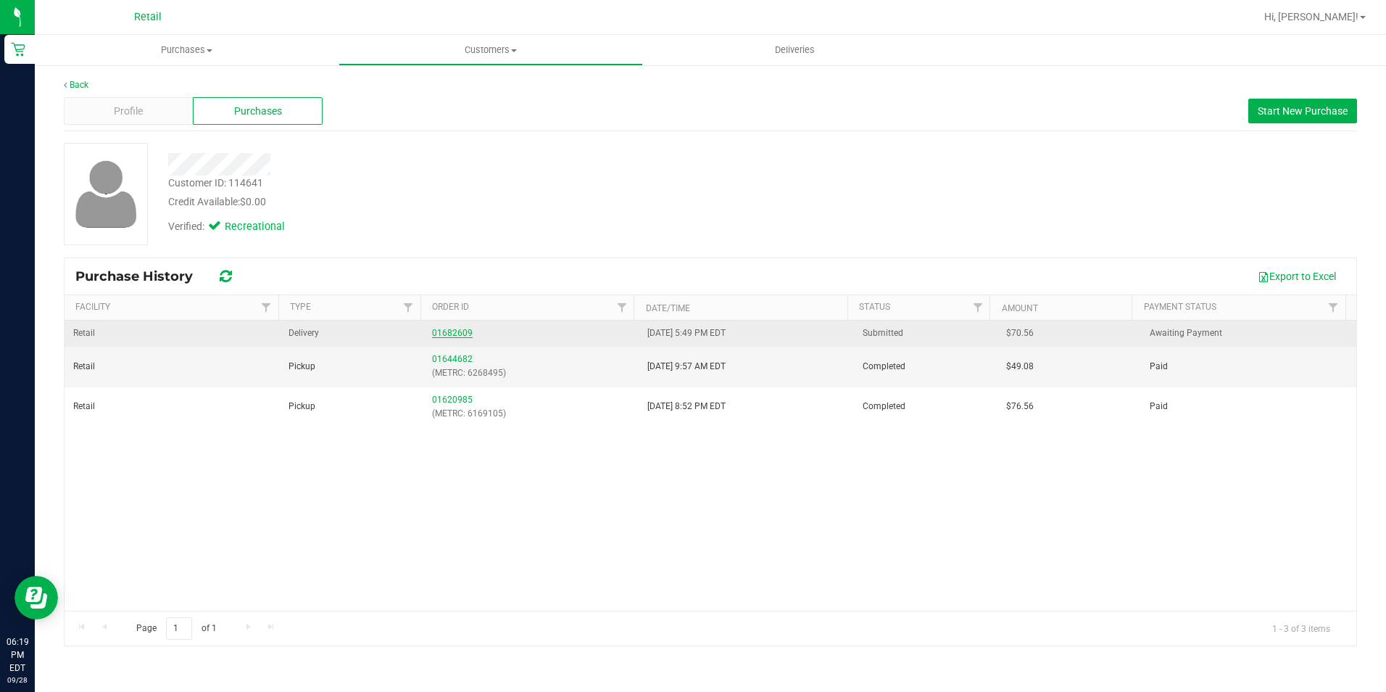
click at [432, 336] on link "01682609" at bounding box center [452, 333] width 41 height 10
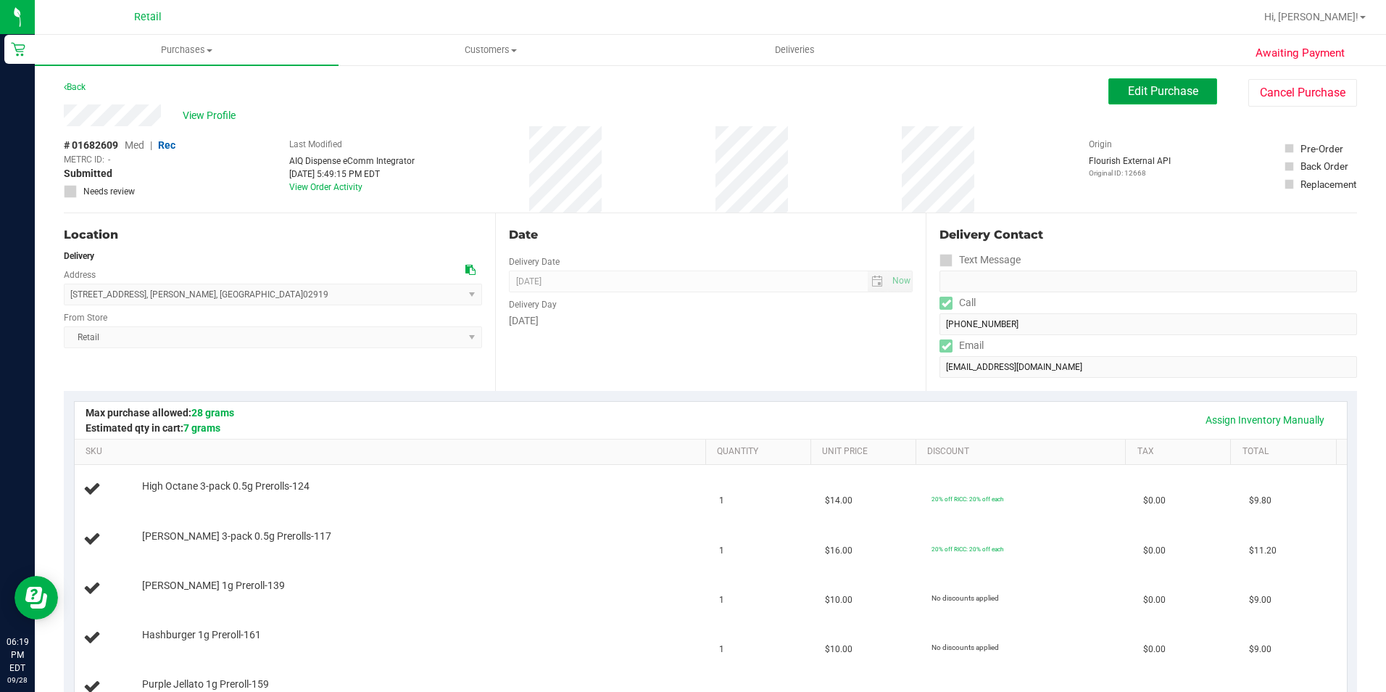
click at [1109, 89] on button "Edit Purchase" at bounding box center [1163, 91] width 109 height 26
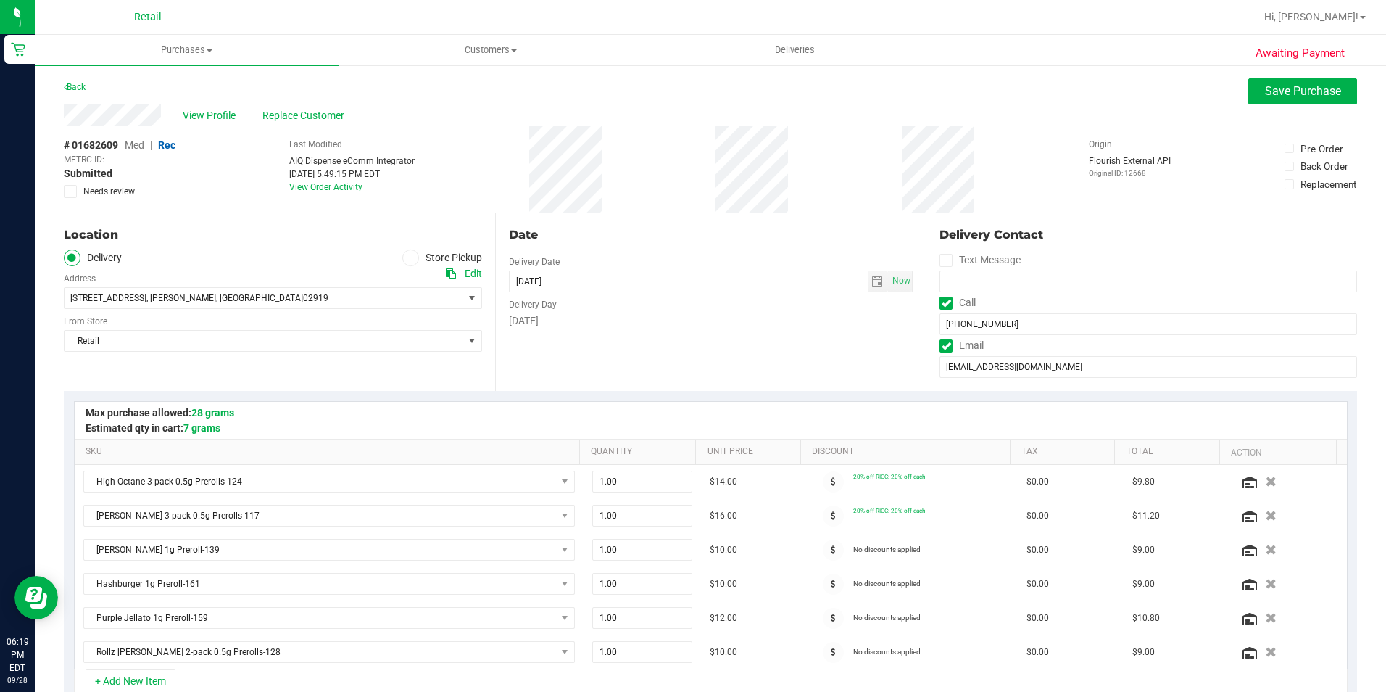
click at [331, 118] on span "Replace Customer" at bounding box center [305, 115] width 87 height 15
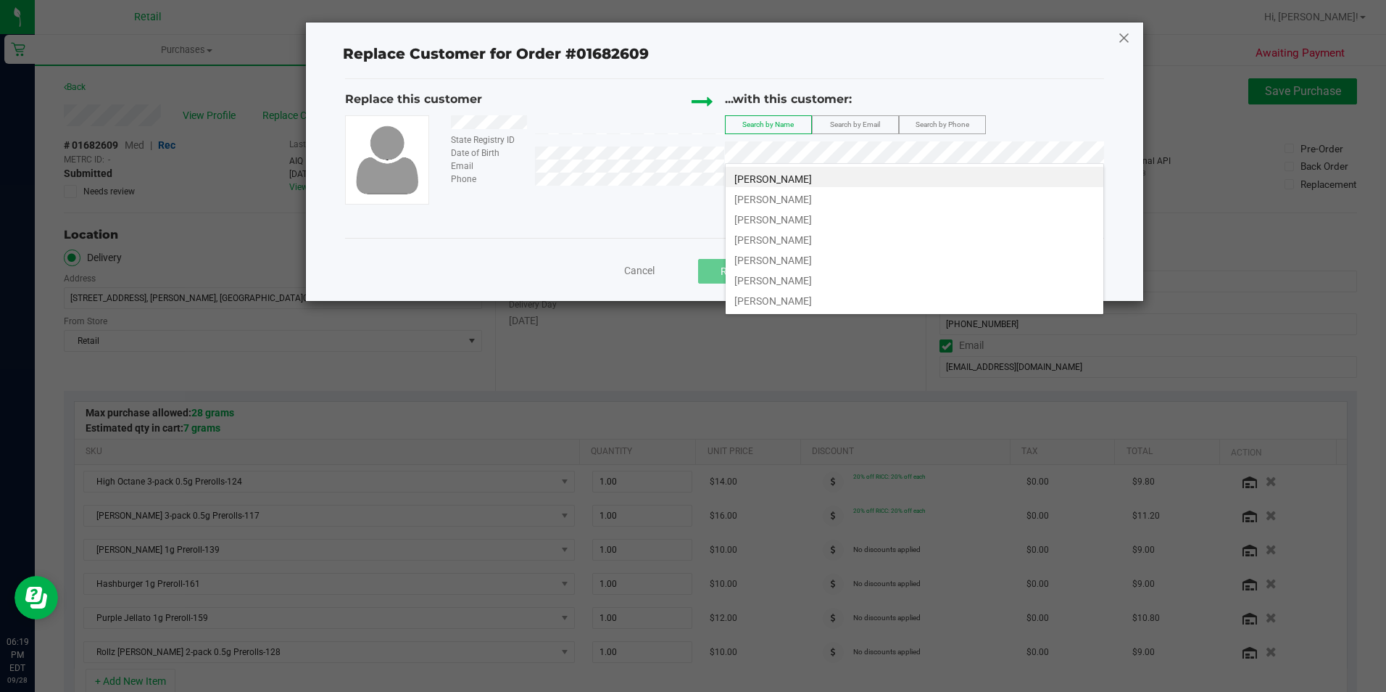
click at [1130, 37] on icon at bounding box center [1124, 37] width 13 height 23
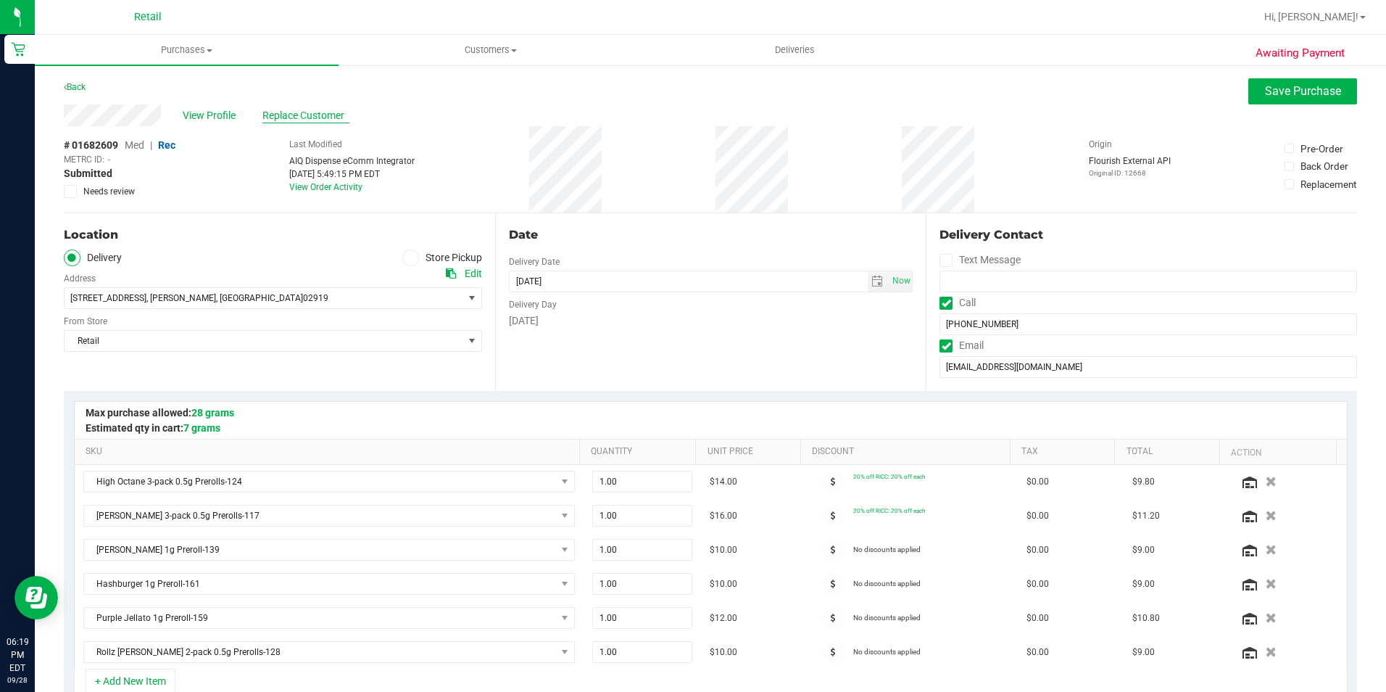
click at [334, 110] on span "Replace Customer" at bounding box center [305, 115] width 87 height 15
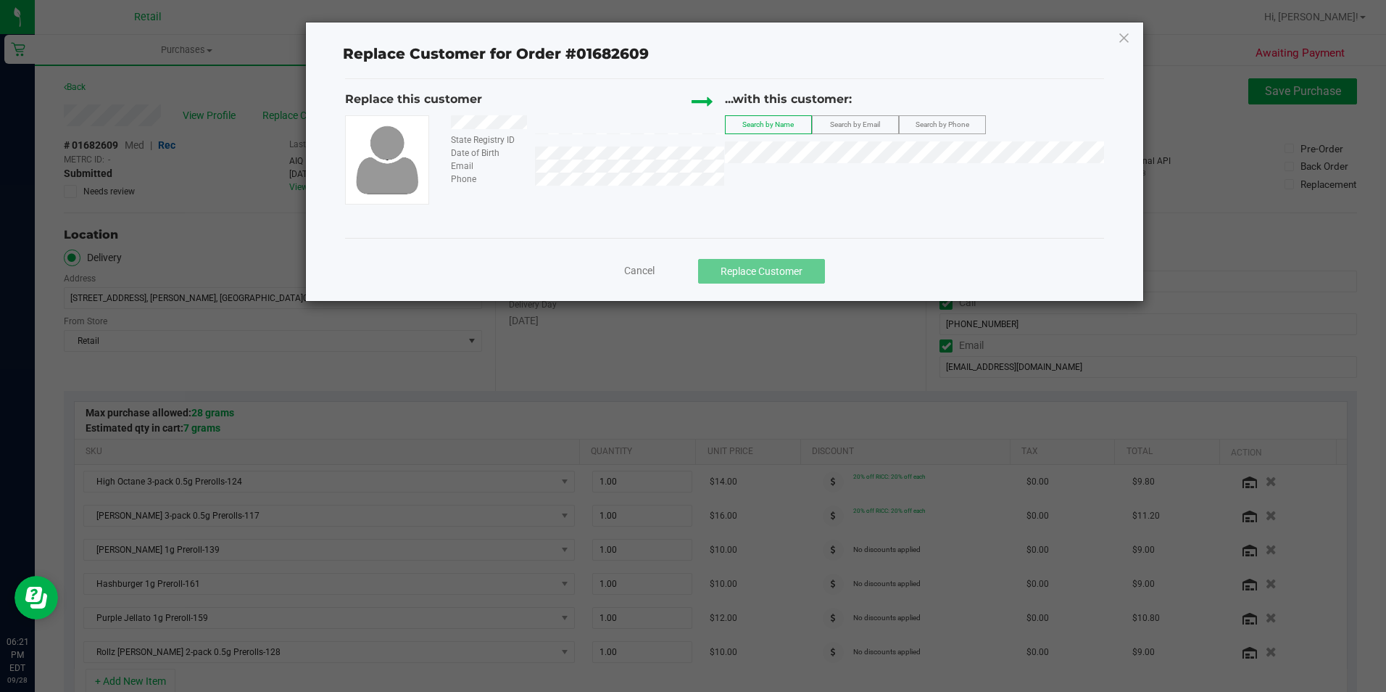
click at [1116, 36] on div "Replace Customer for Order #01682609 Replace this customer State Registry ID Da…" at bounding box center [724, 161] width 837 height 278
click at [1127, 36] on icon at bounding box center [1124, 37] width 13 height 23
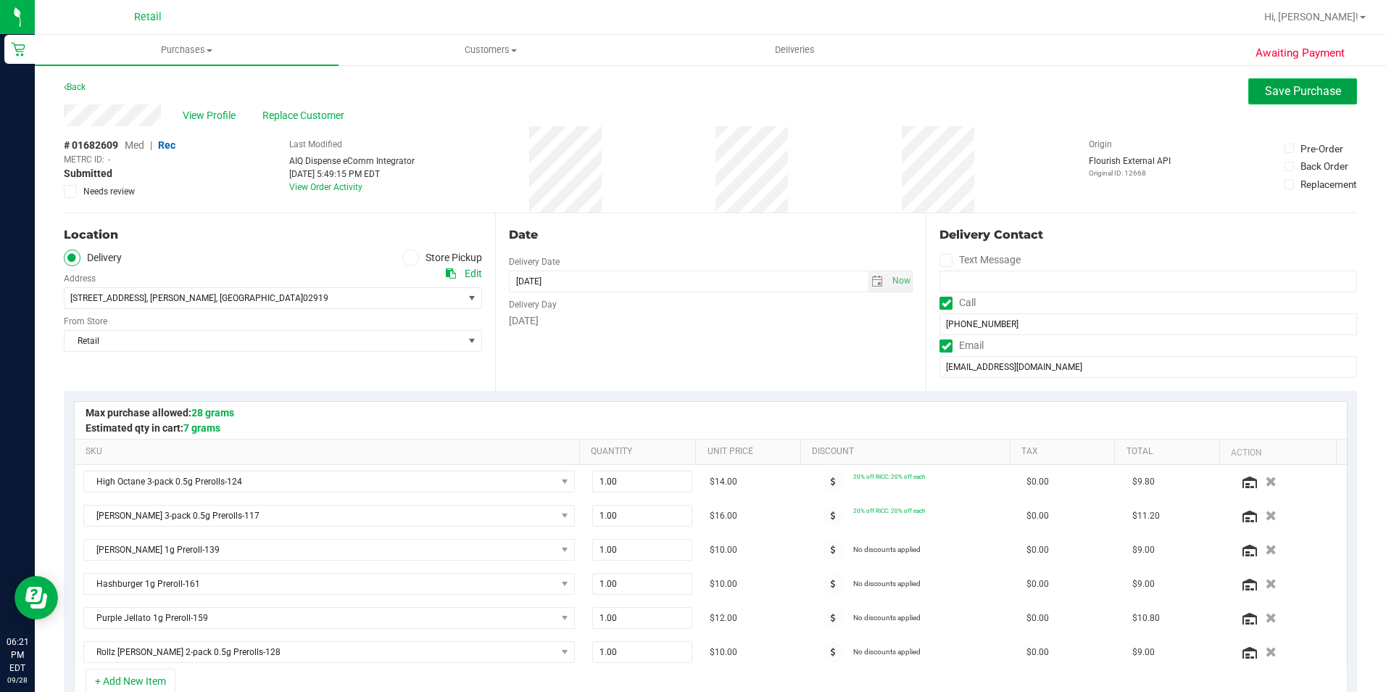
click at [1271, 96] on span "Save Purchase" at bounding box center [1303, 91] width 76 height 14
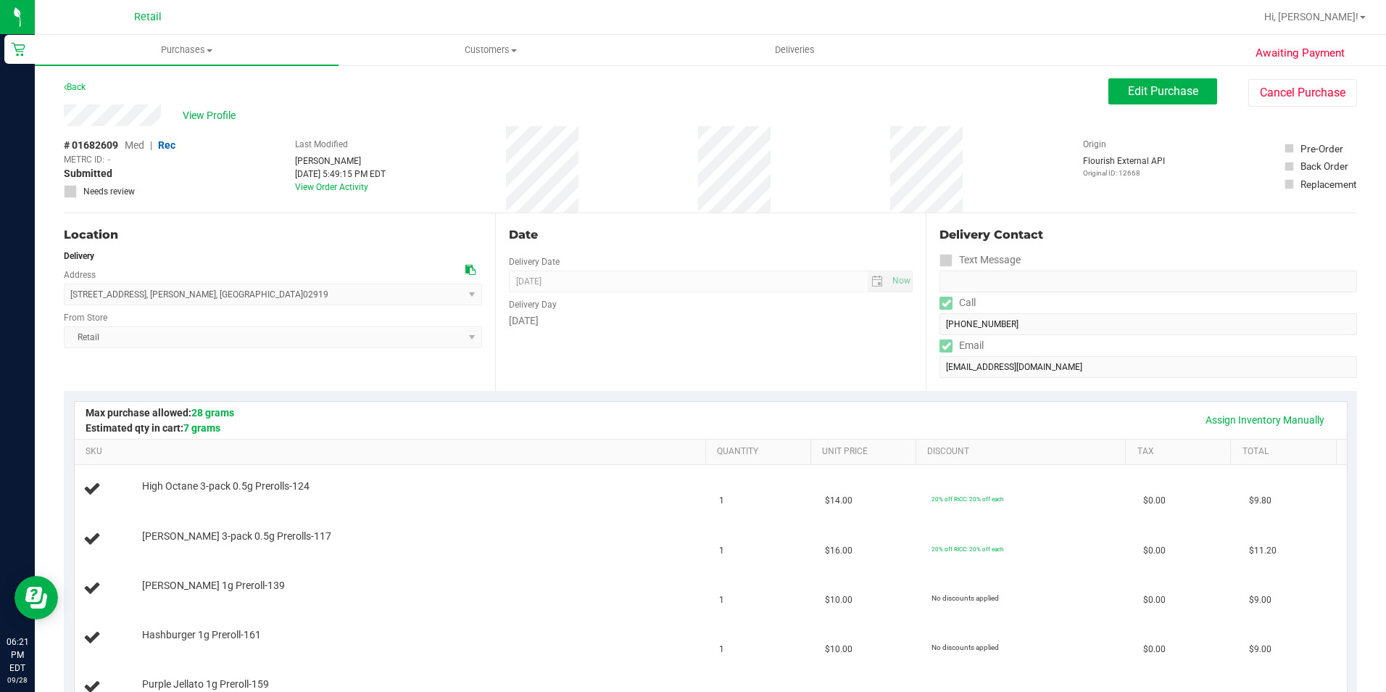
click at [212, 104] on div "Back Edit Purchase Cancel Purchase" at bounding box center [711, 91] width 1294 height 26
click at [210, 121] on span "View Profile" at bounding box center [212, 115] width 58 height 15
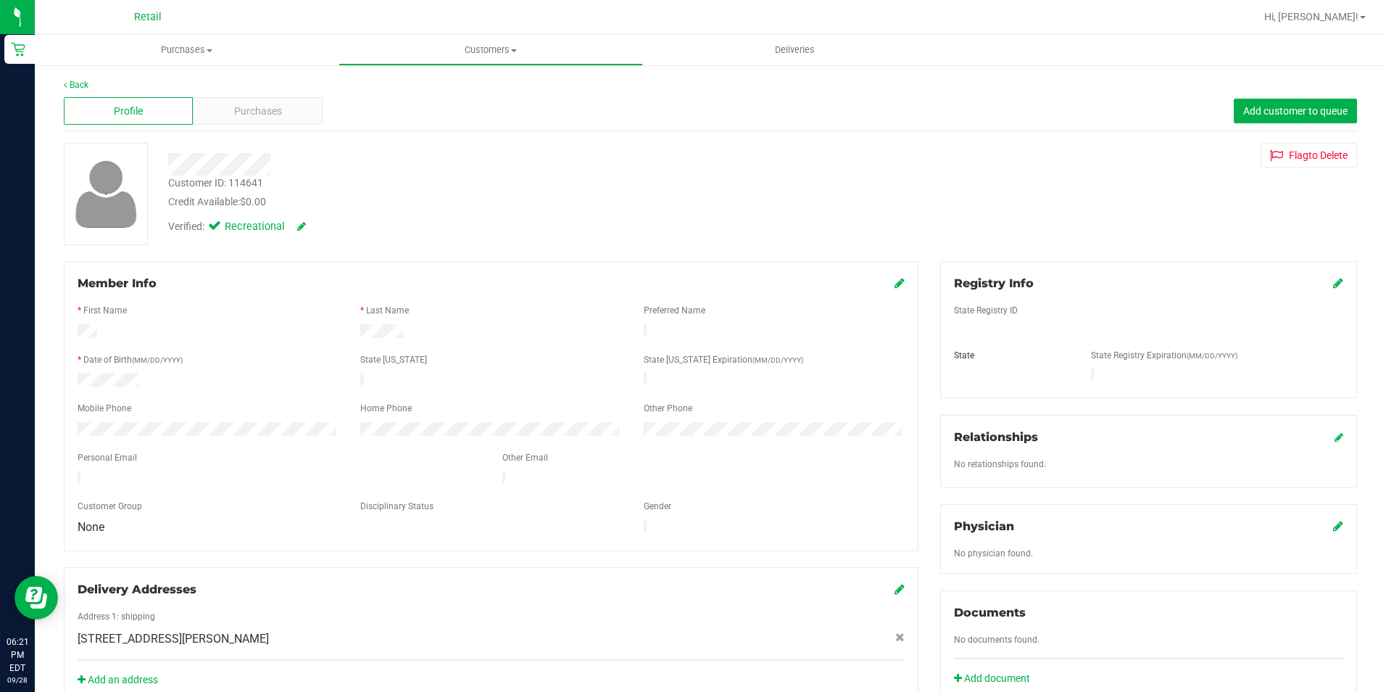
click at [189, 425] on div at bounding box center [208, 430] width 283 height 17
click at [227, 113] on div "Purchases" at bounding box center [257, 111] width 129 height 28
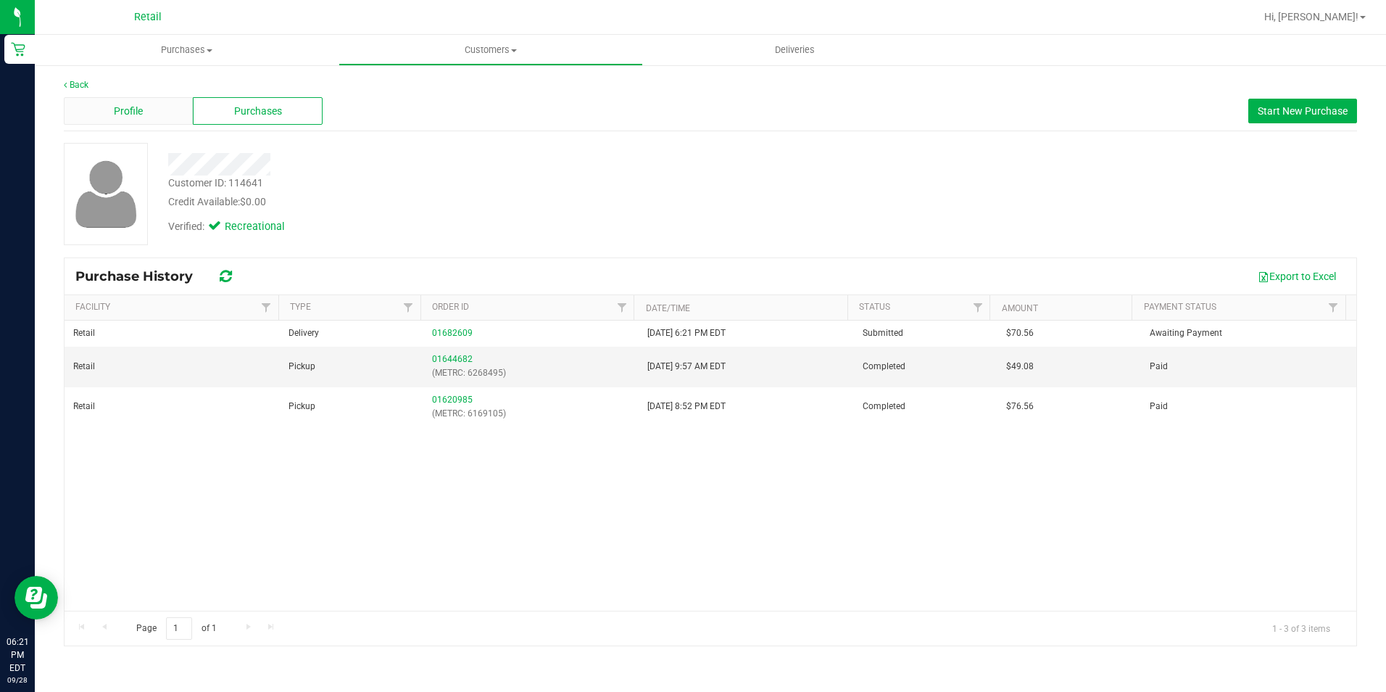
click at [145, 109] on div "Profile" at bounding box center [128, 111] width 129 height 28
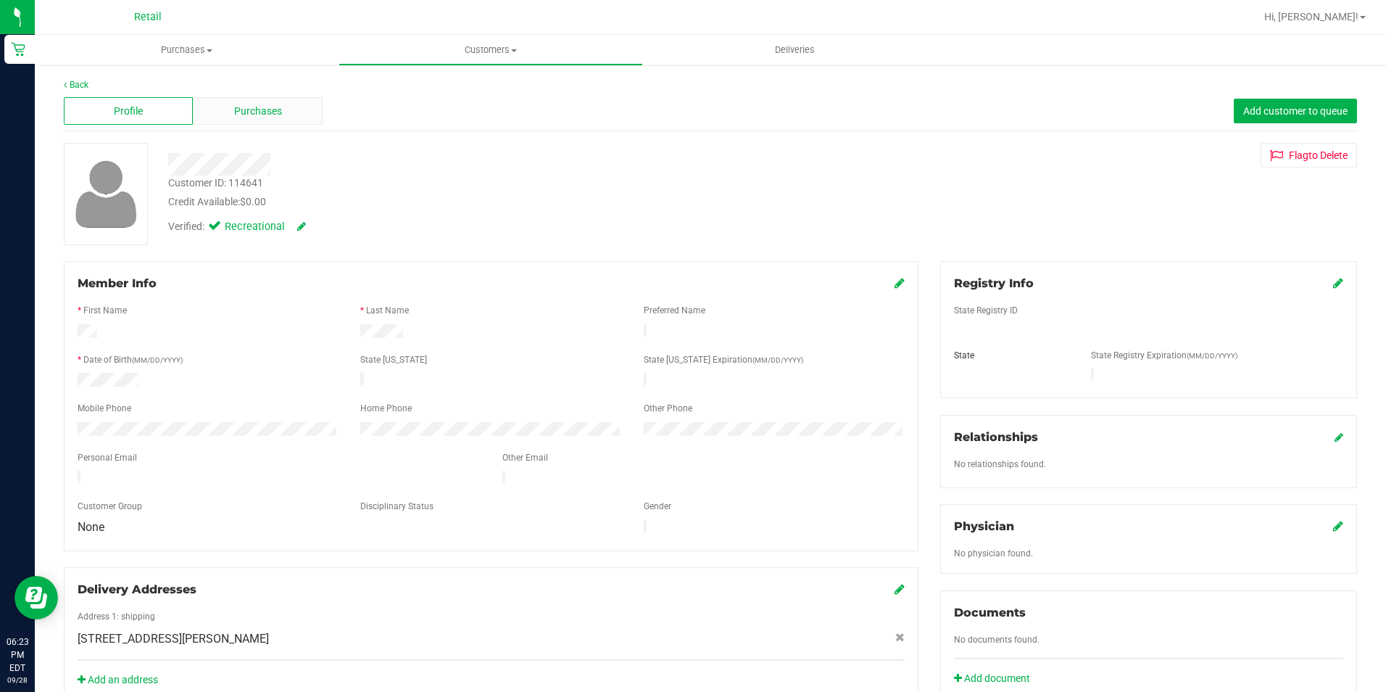
click at [276, 101] on div "Purchases" at bounding box center [257, 111] width 129 height 28
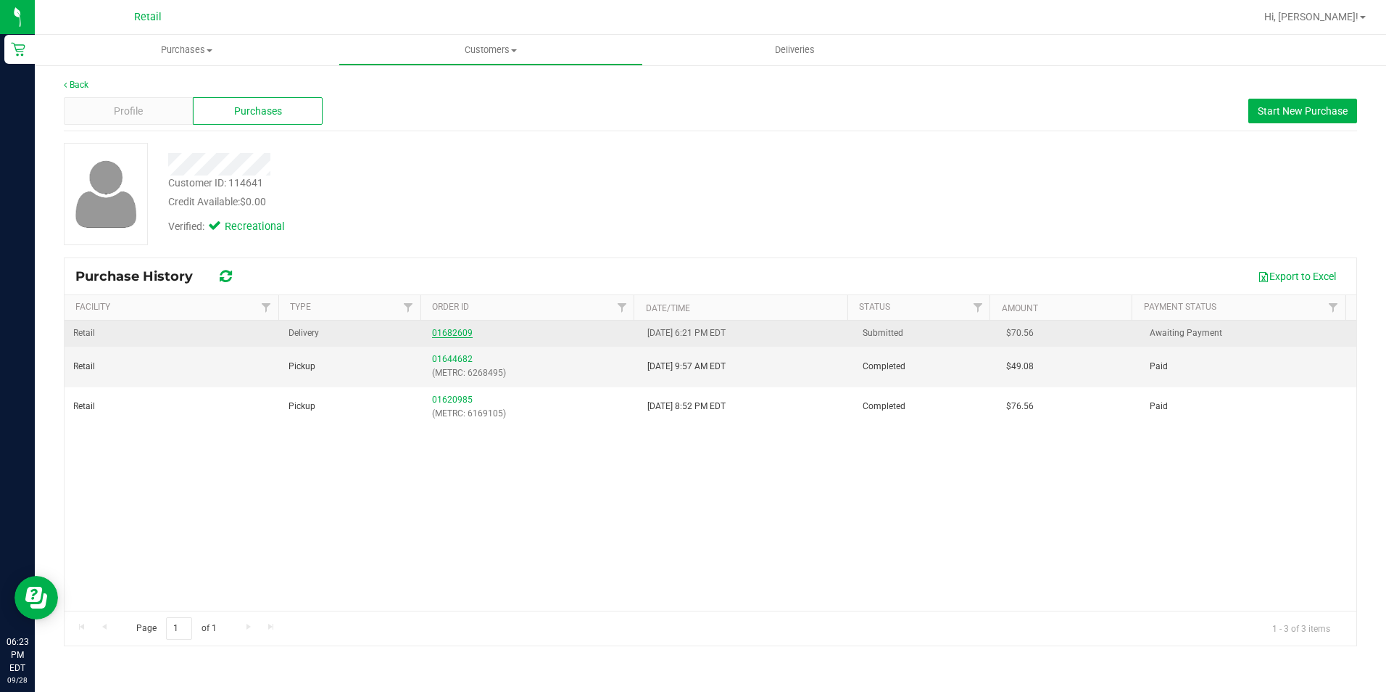
click at [458, 329] on link "01682609" at bounding box center [452, 333] width 41 height 10
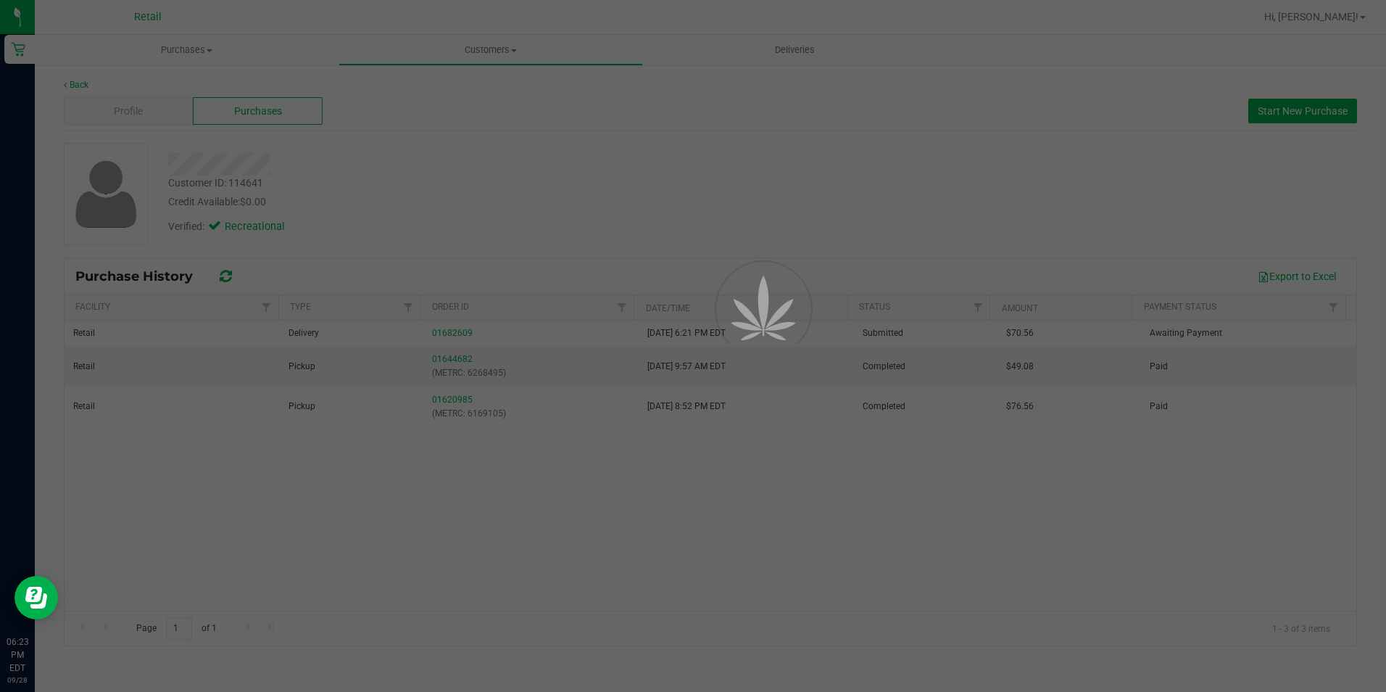
click at [455, 334] on div at bounding box center [693, 346] width 1386 height 692
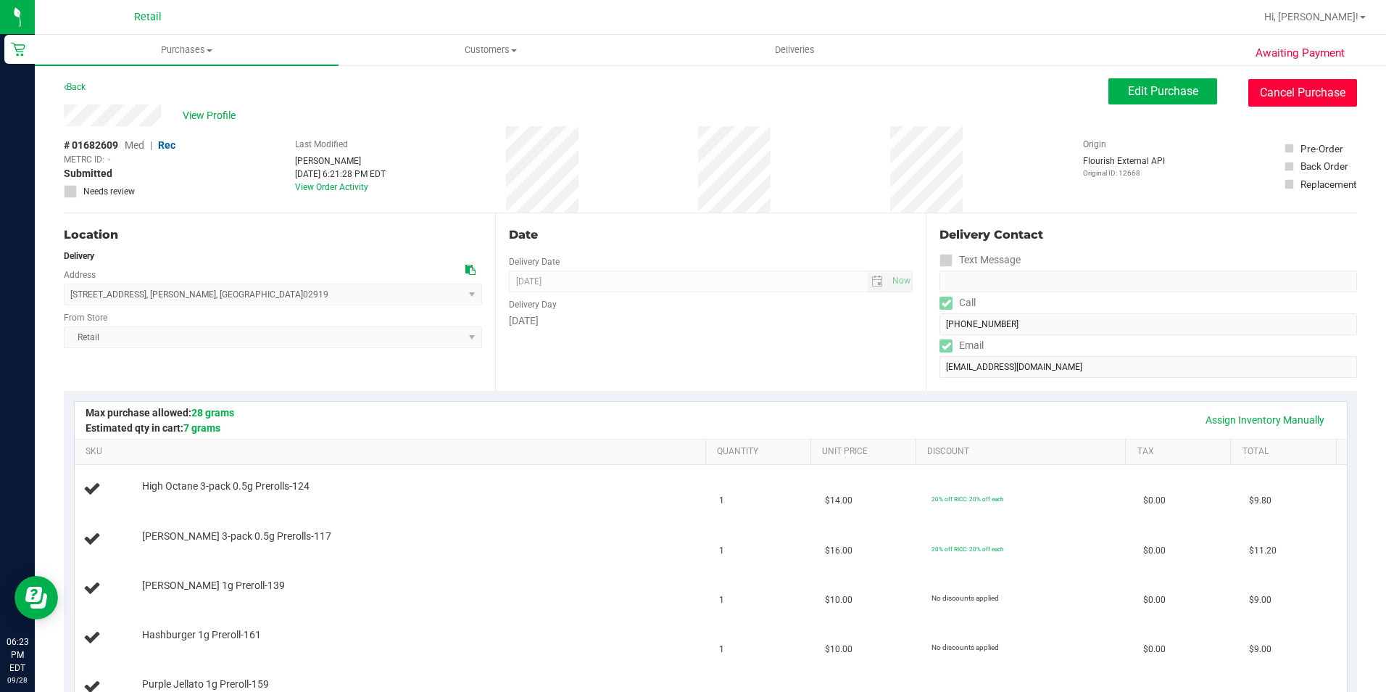
click at [1292, 104] on button "Cancel Purchase" at bounding box center [1303, 93] width 109 height 28
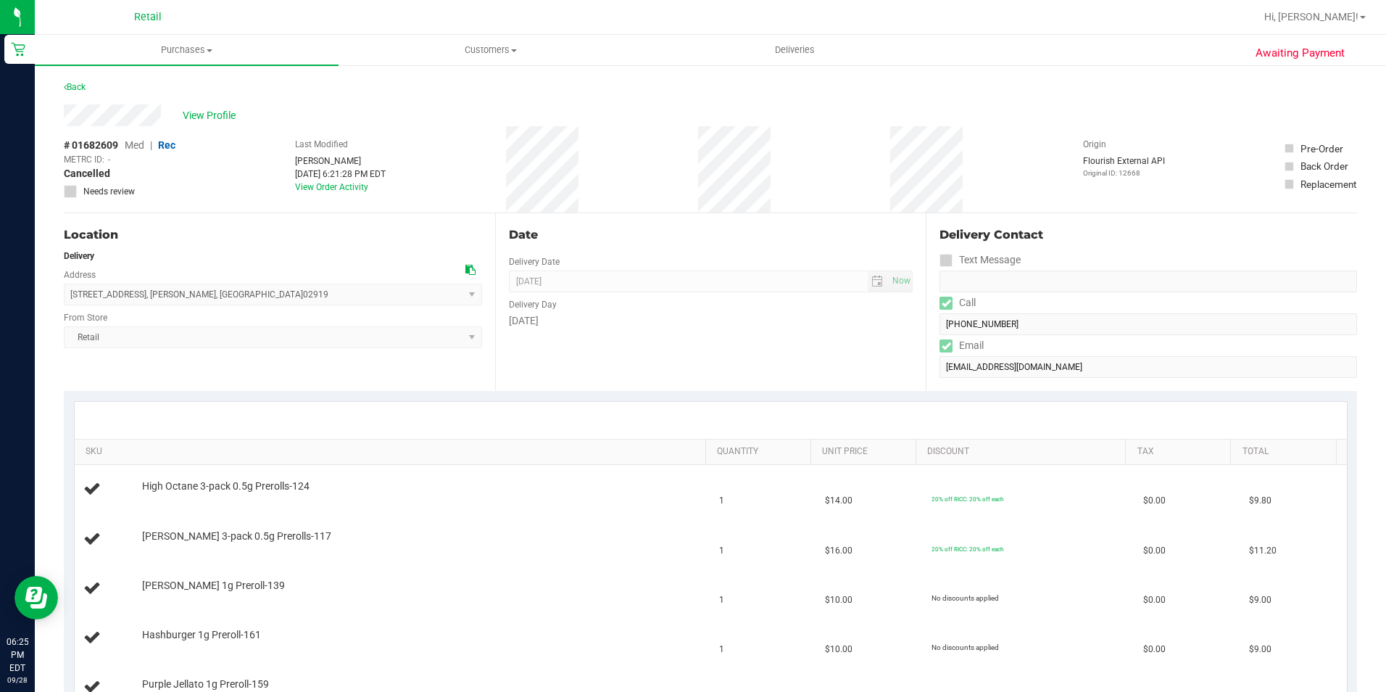
click at [80, 99] on div "Back" at bounding box center [711, 91] width 1294 height 26
click at [82, 83] on link "Back" at bounding box center [75, 87] width 22 height 10
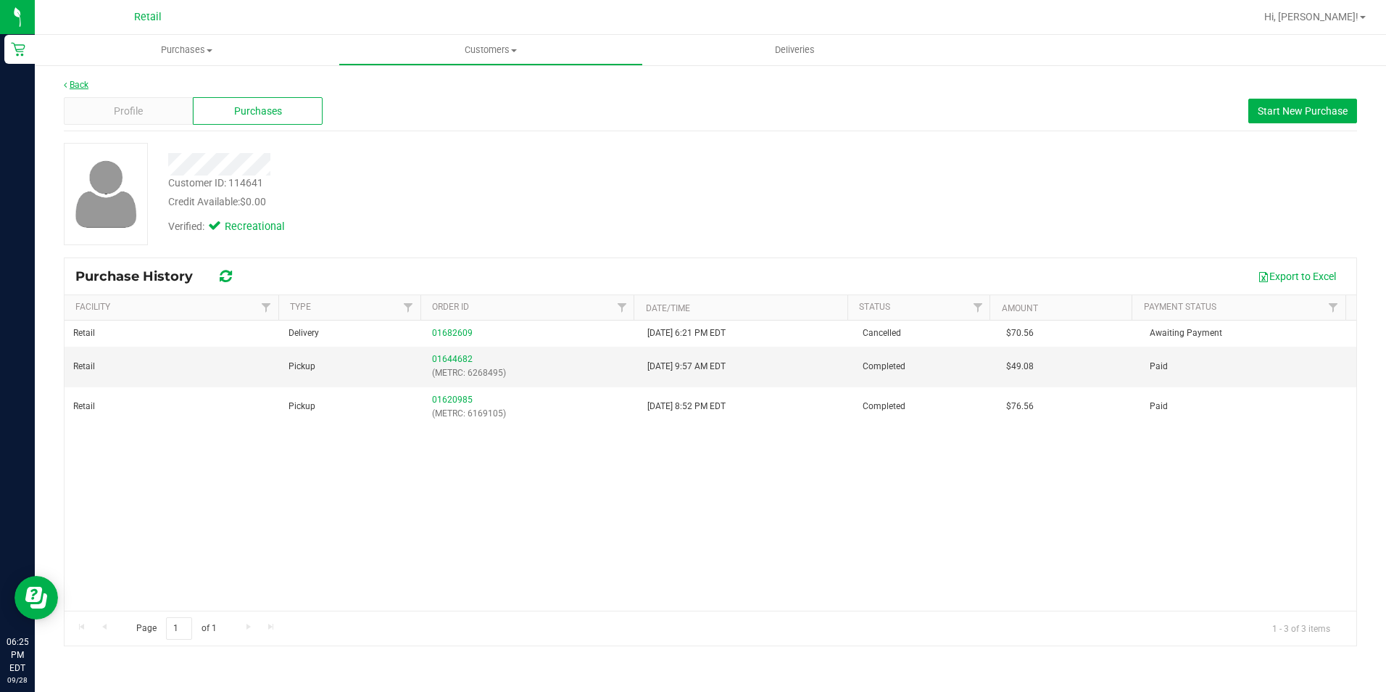
click at [69, 88] on link "Back" at bounding box center [76, 85] width 25 height 10
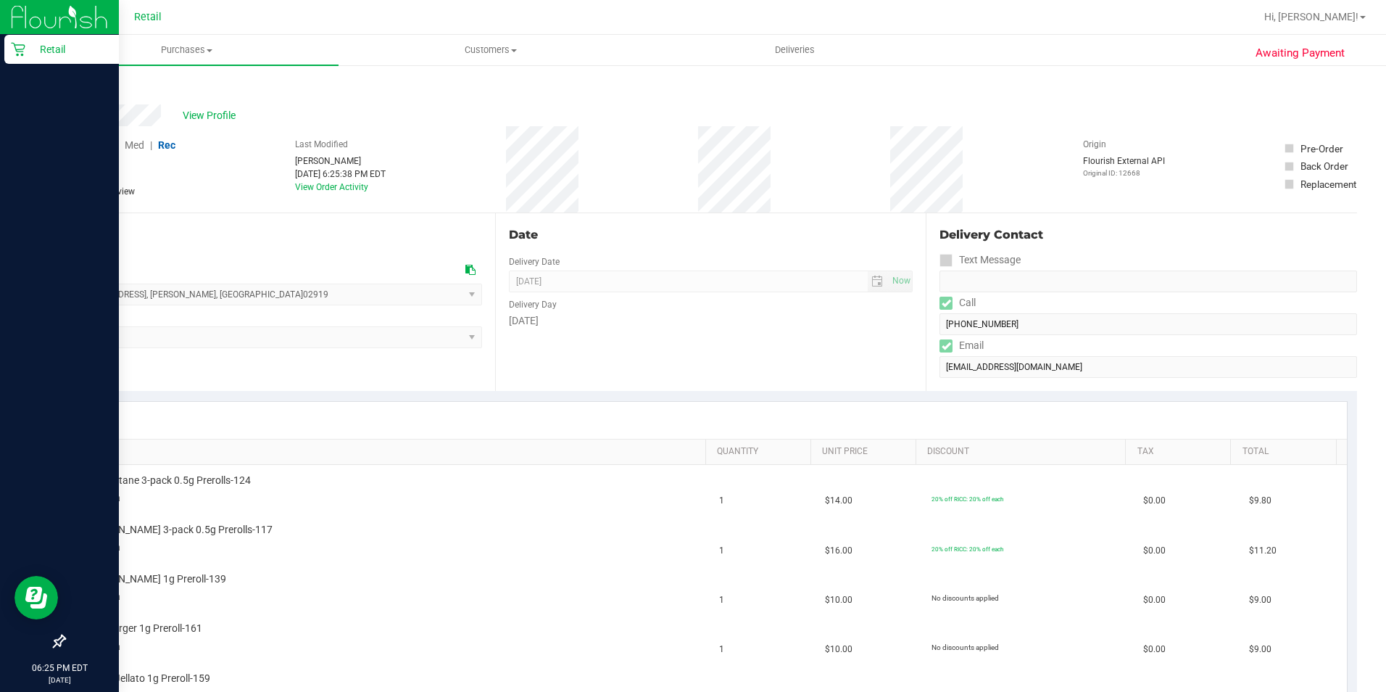
click at [20, 54] on icon at bounding box center [18, 49] width 15 height 15
click at [21, 47] on icon at bounding box center [18, 49] width 15 height 15
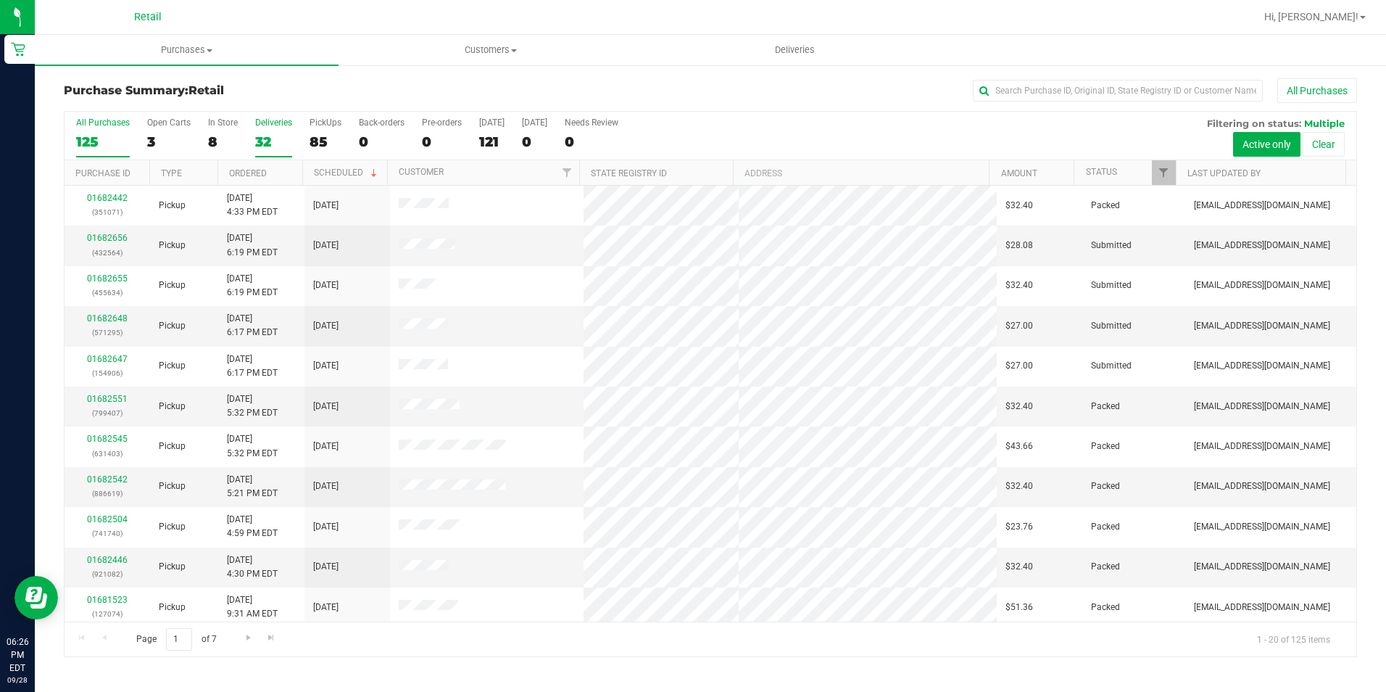
click at [272, 148] on div "32" at bounding box center [273, 141] width 37 height 17
click at [0, 0] on input "Deliveries 32" at bounding box center [0, 0] width 0 height 0
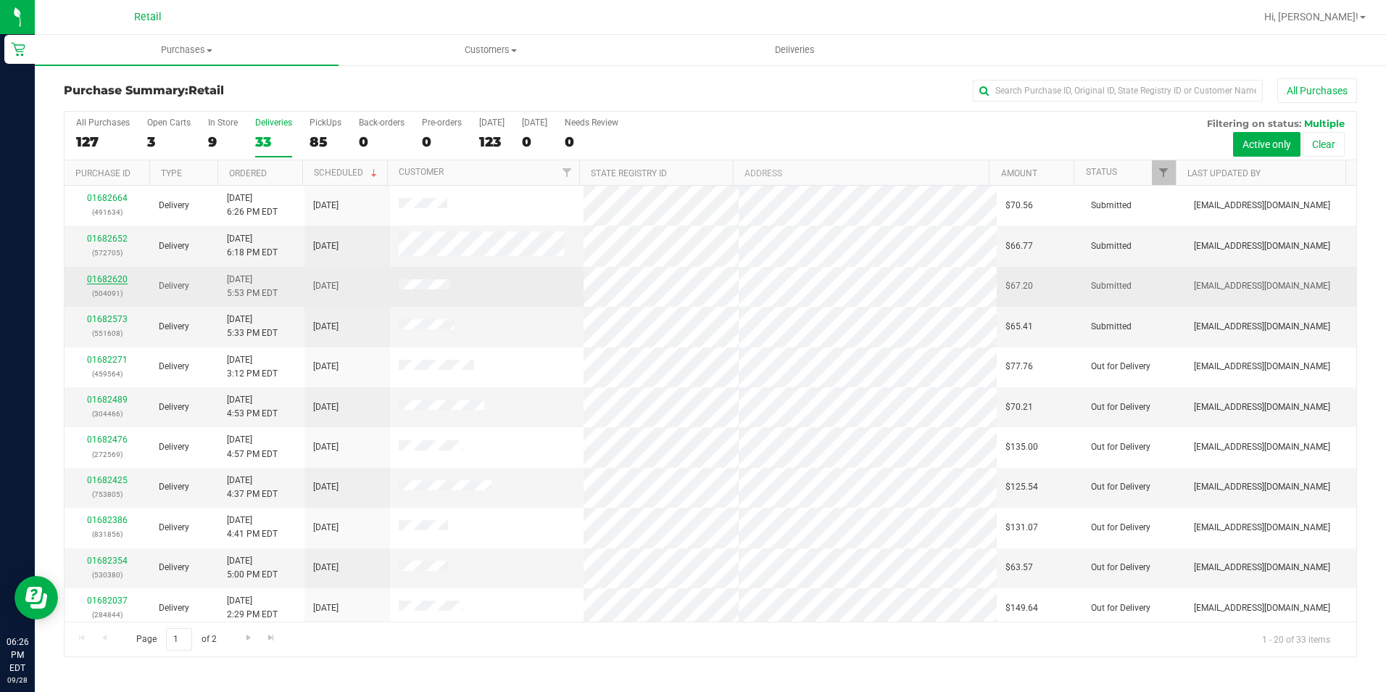
click at [109, 281] on link "01682620" at bounding box center [107, 279] width 41 height 10
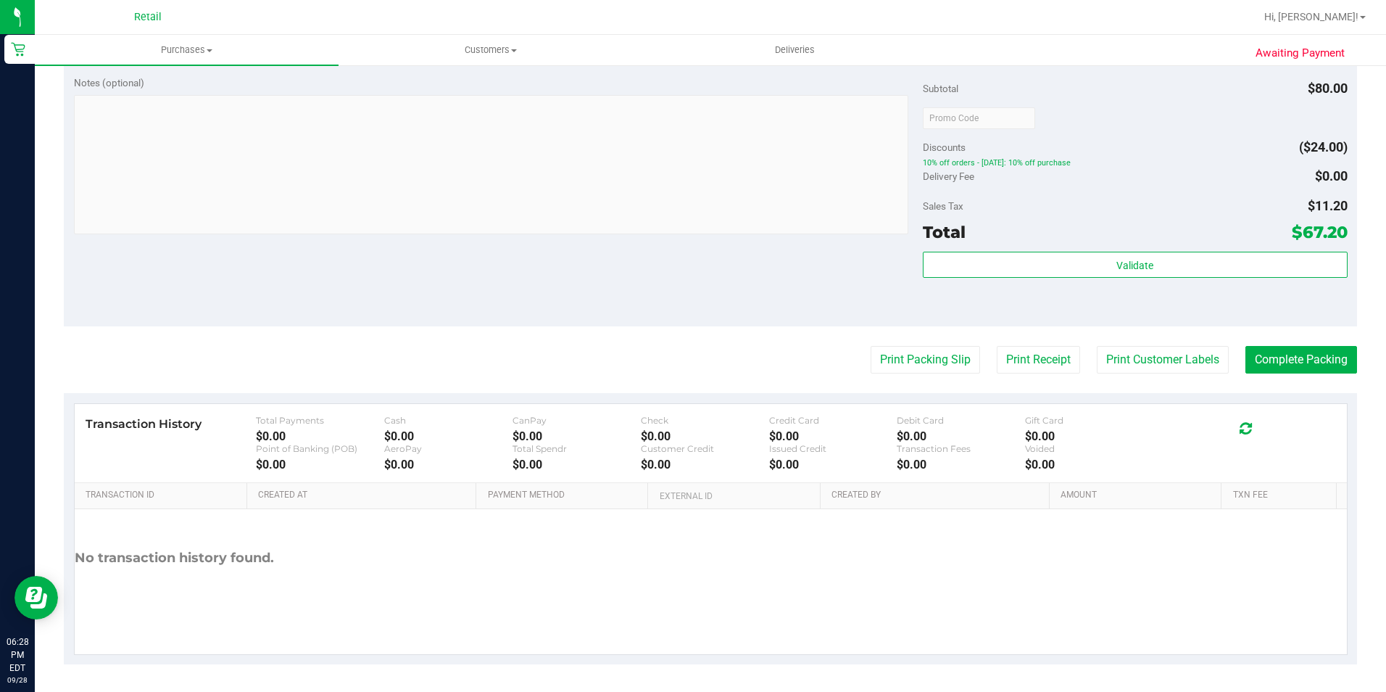
scroll to position [494, 0]
click at [1307, 357] on button "Complete Packing" at bounding box center [1302, 358] width 112 height 28
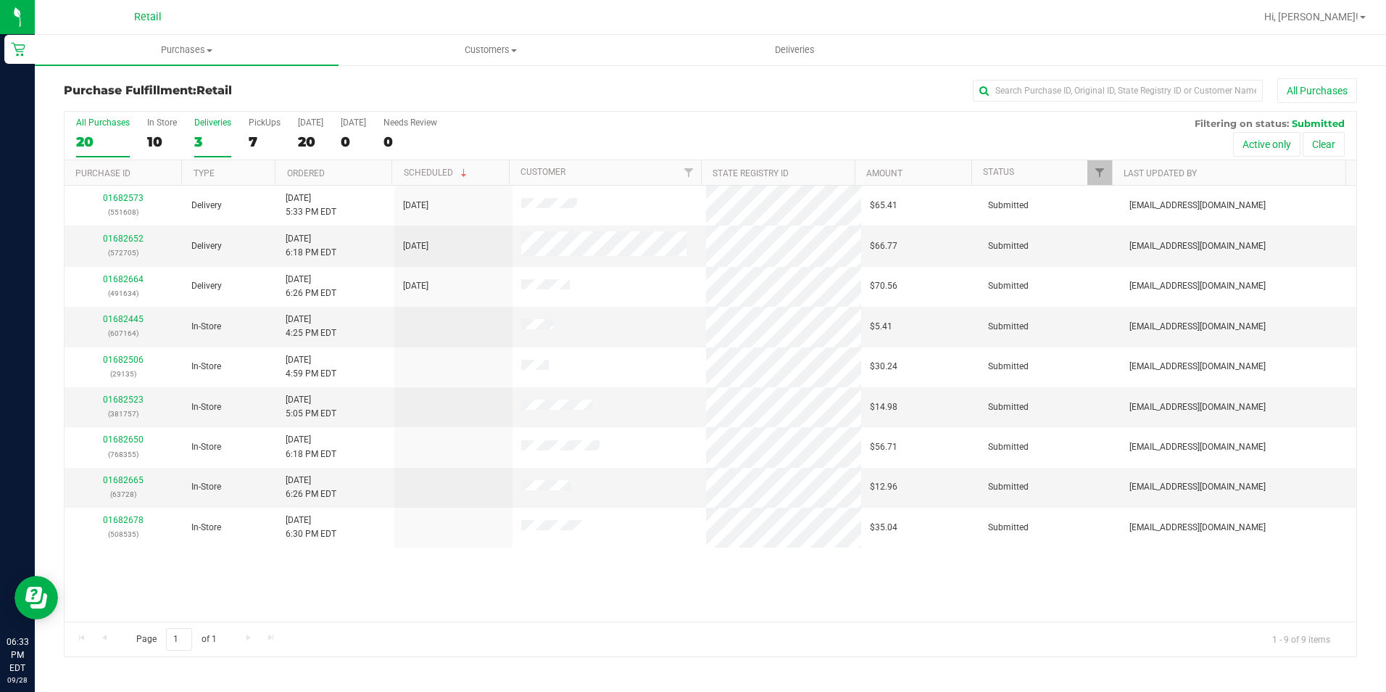
click at [196, 144] on div "3" at bounding box center [212, 141] width 37 height 17
click at [0, 0] on input "Deliveries 3" at bounding box center [0, 0] width 0 height 0
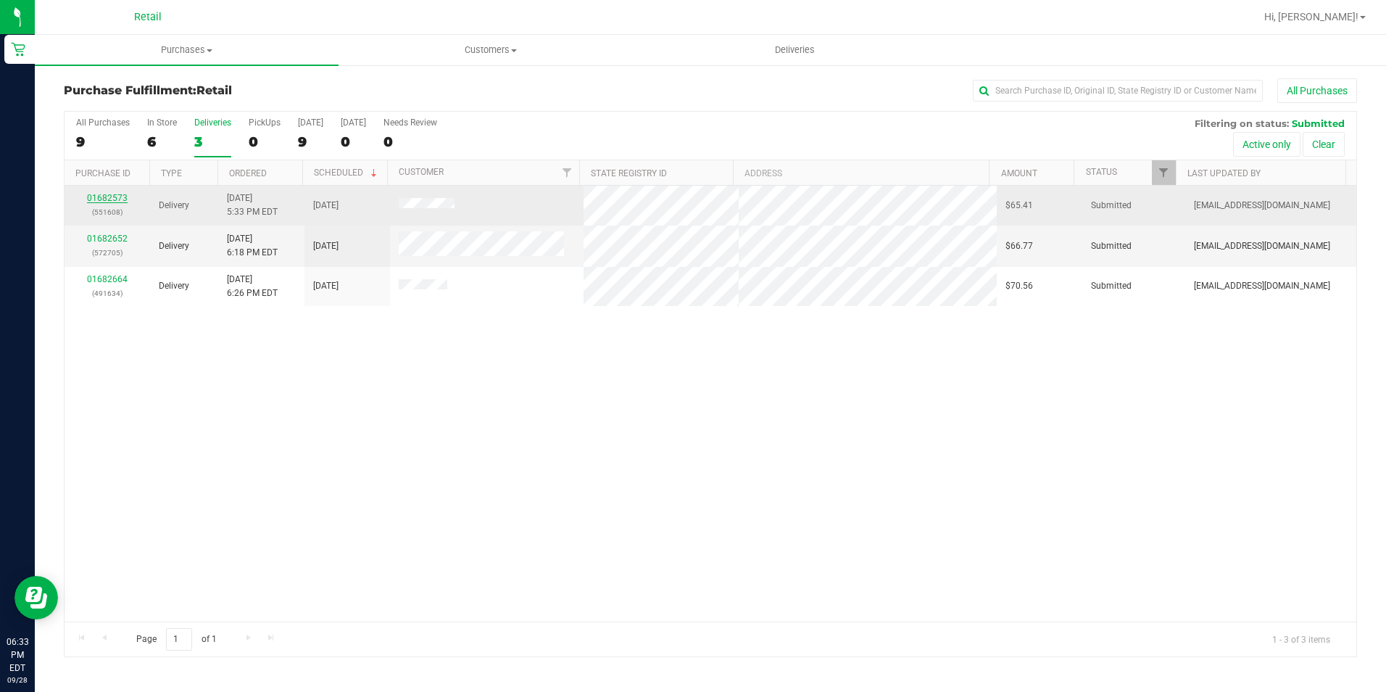
click at [110, 199] on link "01682573" at bounding box center [107, 198] width 41 height 10
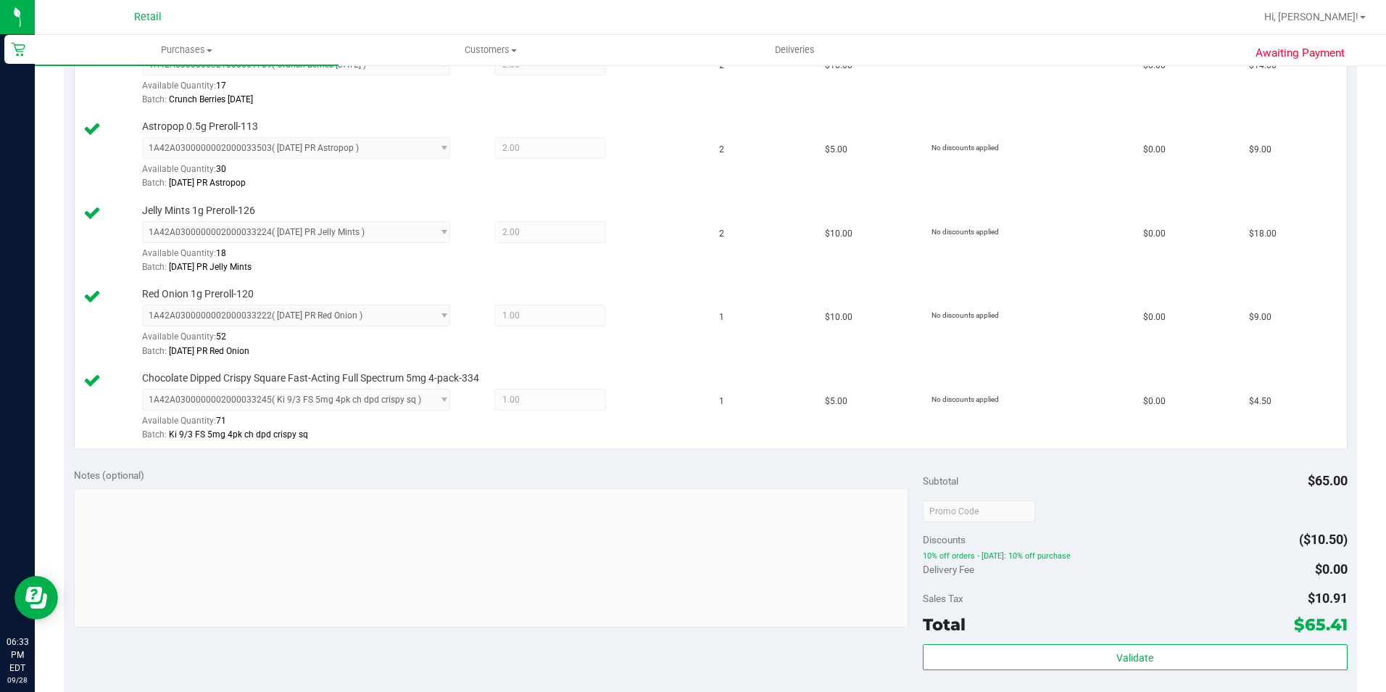
scroll to position [653, 0]
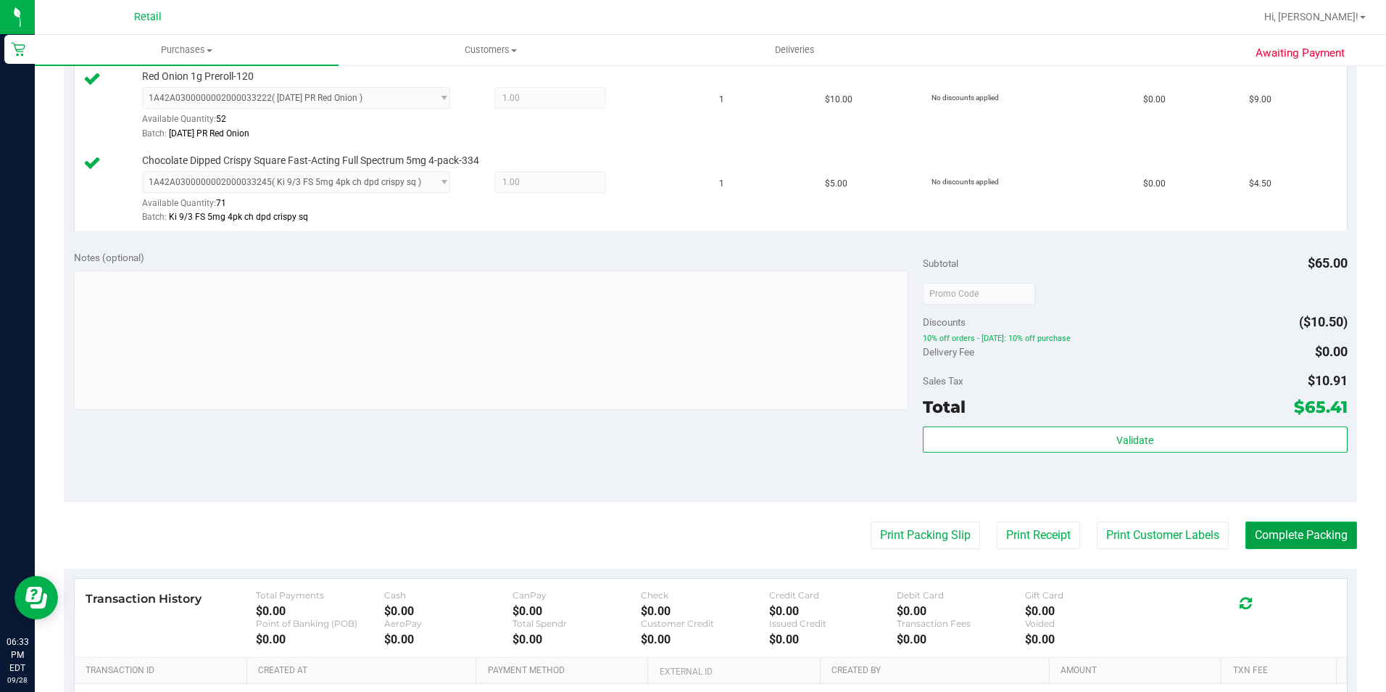
click at [1291, 535] on button "Complete Packing" at bounding box center [1302, 535] width 112 height 28
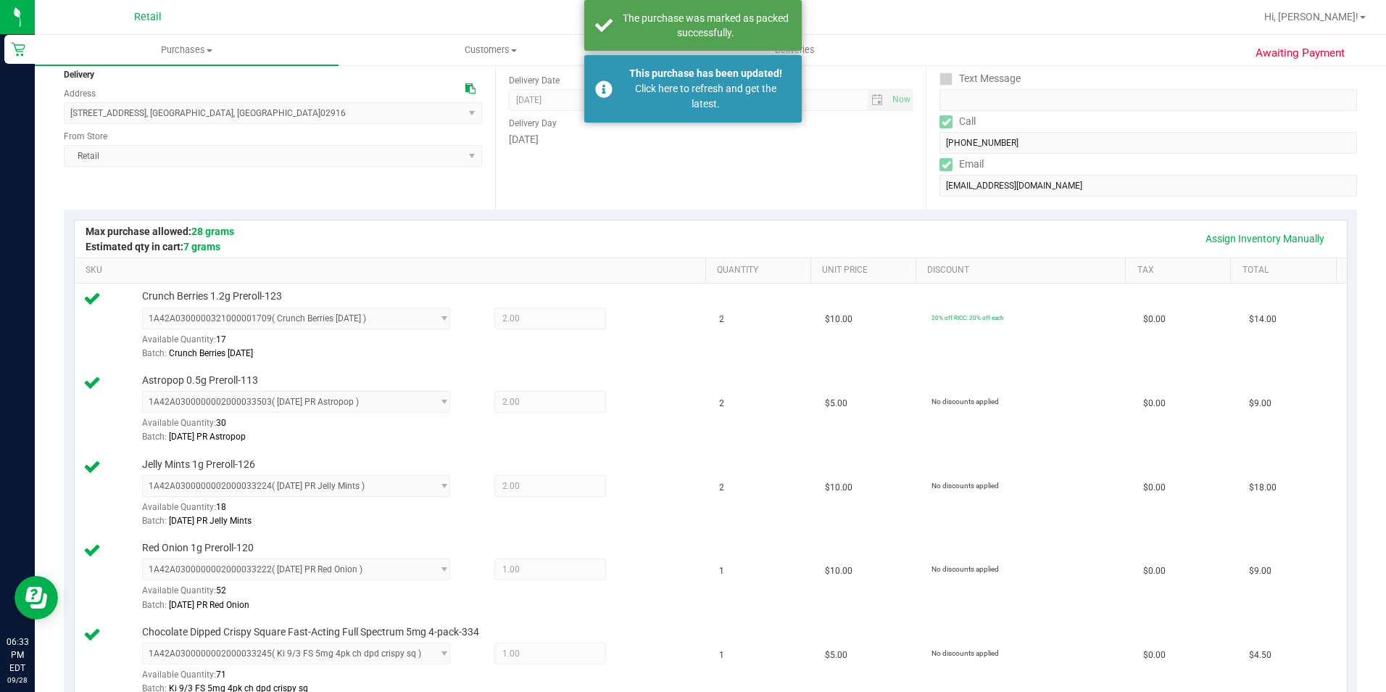
scroll to position [145, 0]
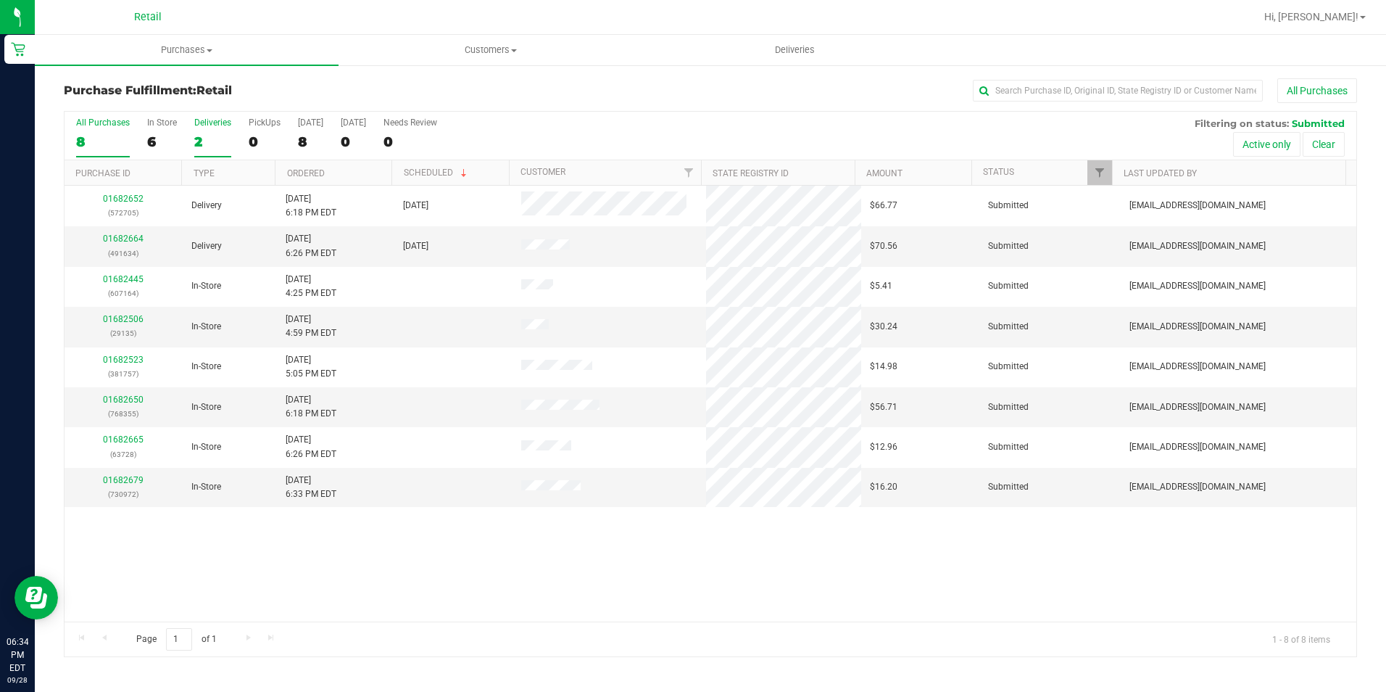
click at [201, 138] on div "2" at bounding box center [212, 141] width 37 height 17
click at [0, 0] on input "Deliveries 2" at bounding box center [0, 0] width 0 height 0
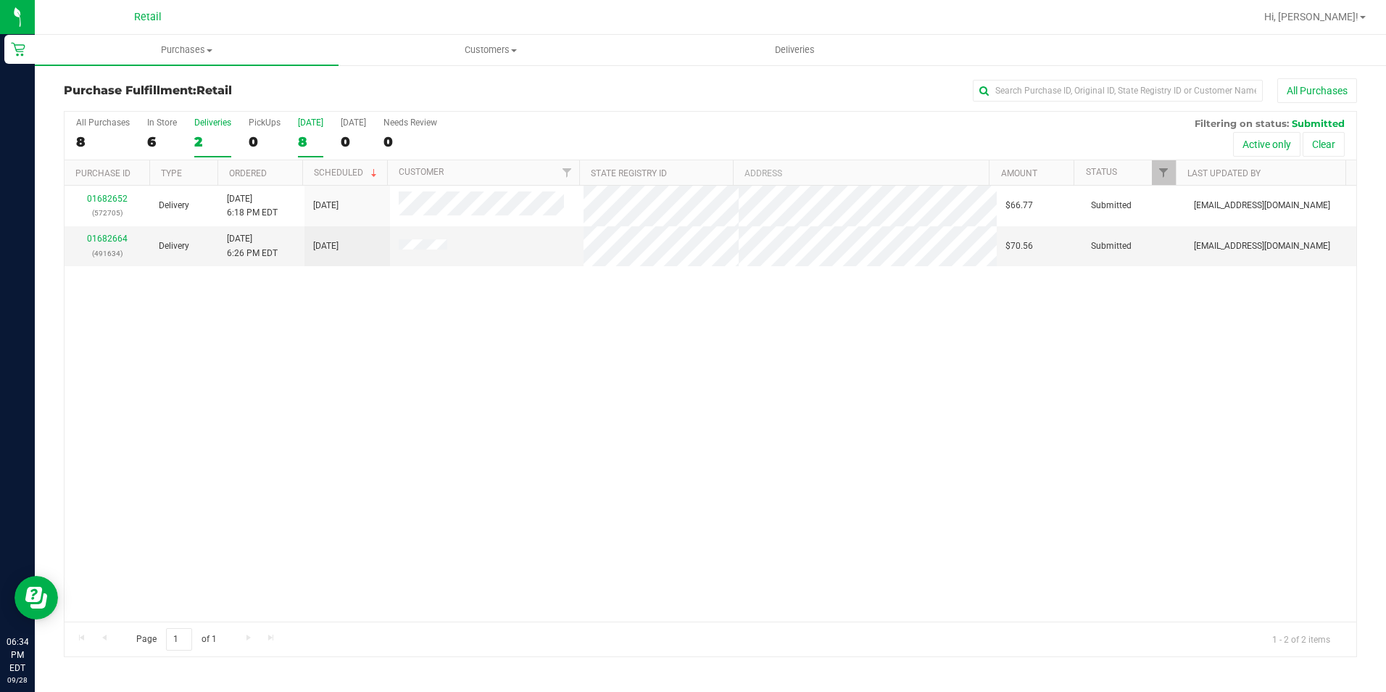
click at [298, 136] on div "8" at bounding box center [310, 141] width 25 height 17
click at [0, 0] on input "[DATE] 8" at bounding box center [0, 0] width 0 height 0
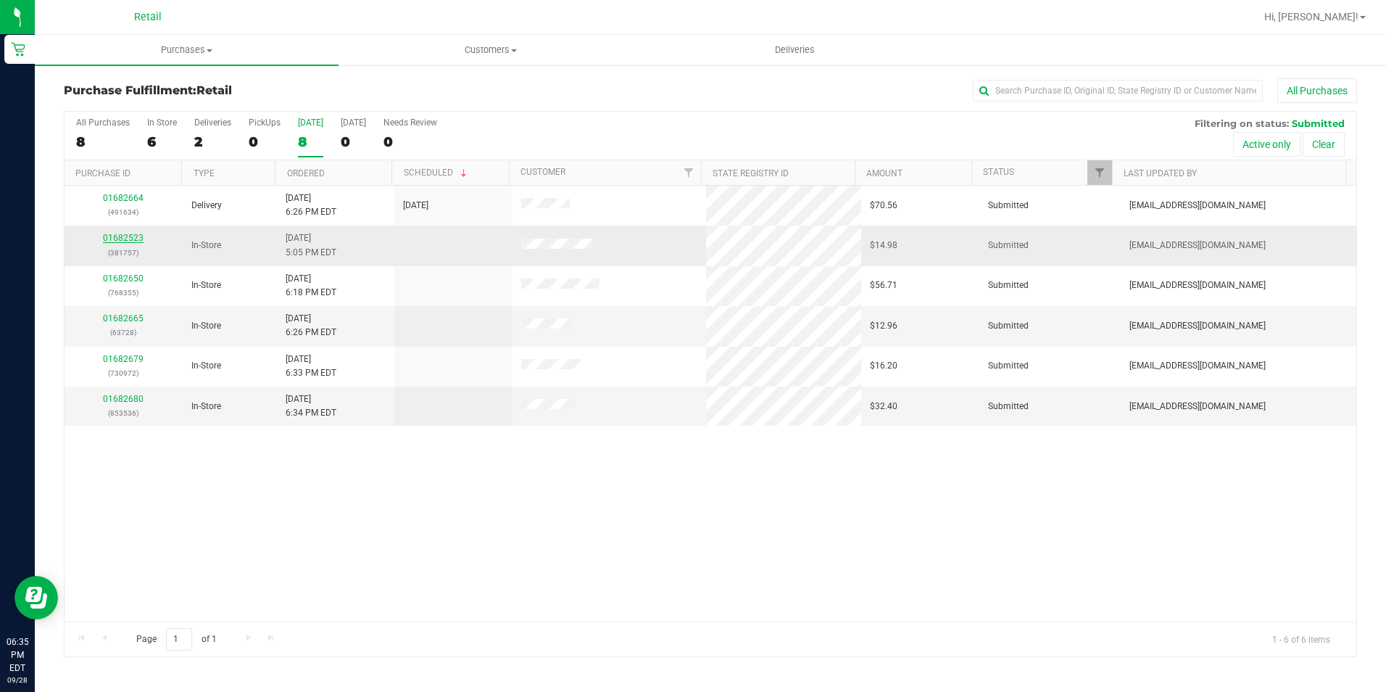
click at [131, 240] on link "01682523" at bounding box center [123, 238] width 41 height 10
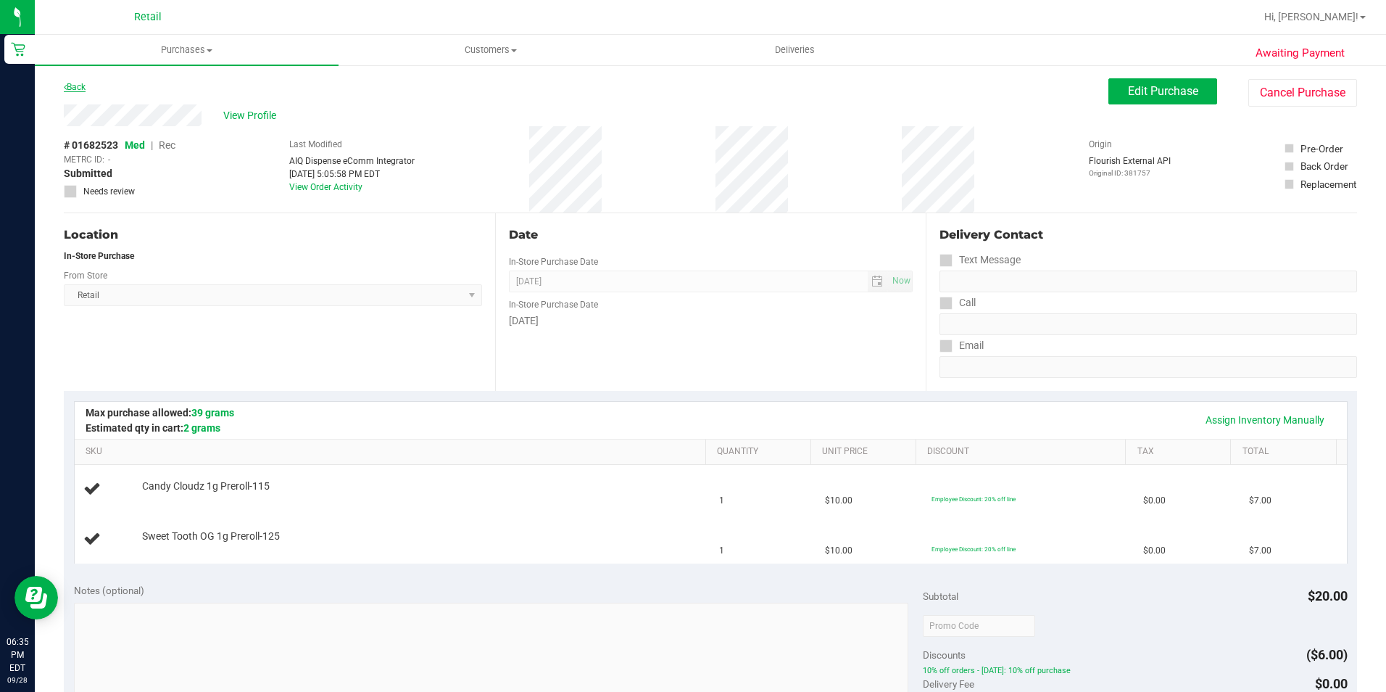
click at [86, 85] on link "Back" at bounding box center [75, 87] width 22 height 10
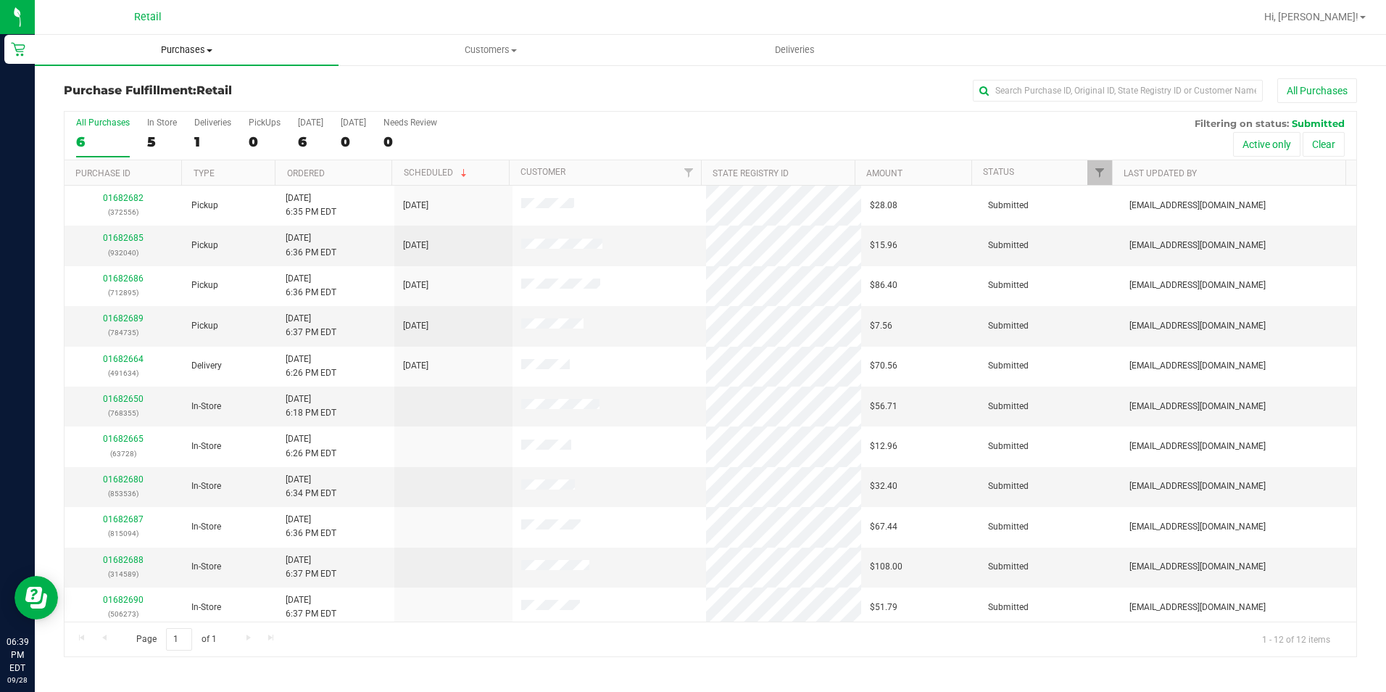
click at [181, 46] on span "Purchases" at bounding box center [187, 50] width 304 height 13
click at [115, 91] on span "Summary of purchases" at bounding box center [109, 87] width 149 height 12
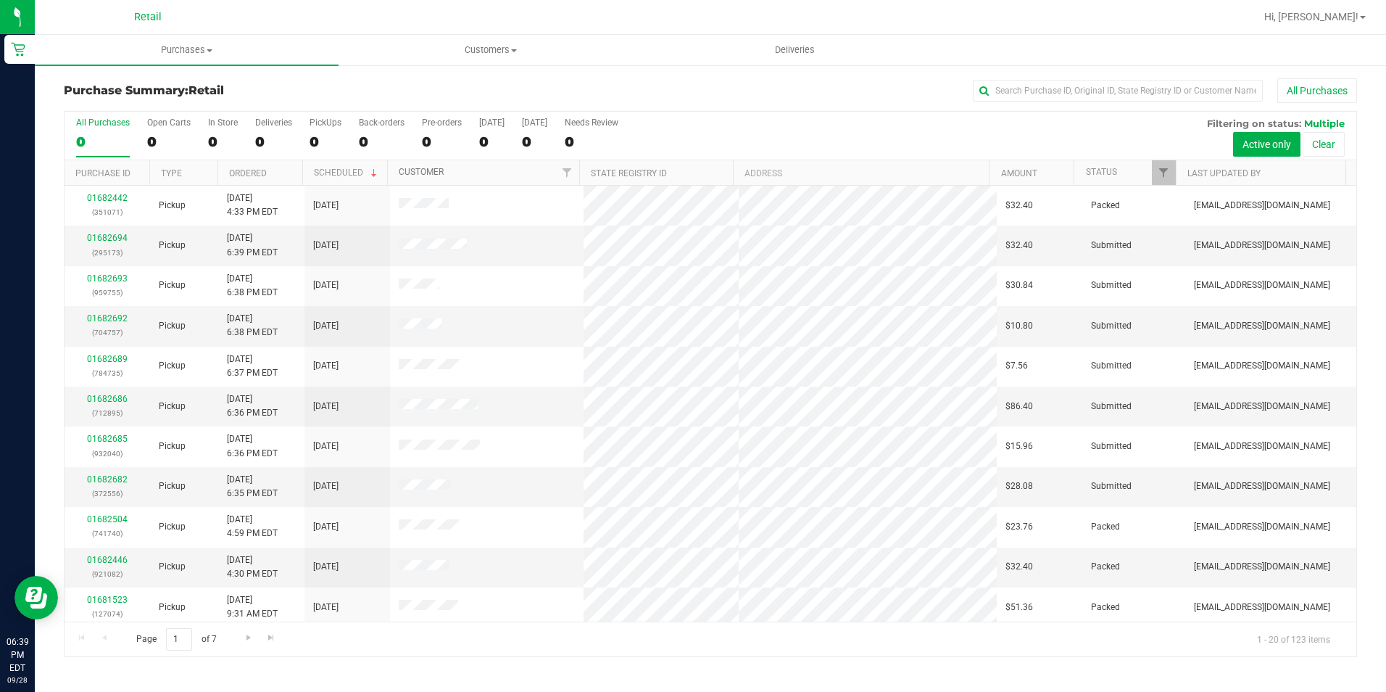
click at [415, 171] on link "Customer" at bounding box center [421, 172] width 45 height 10
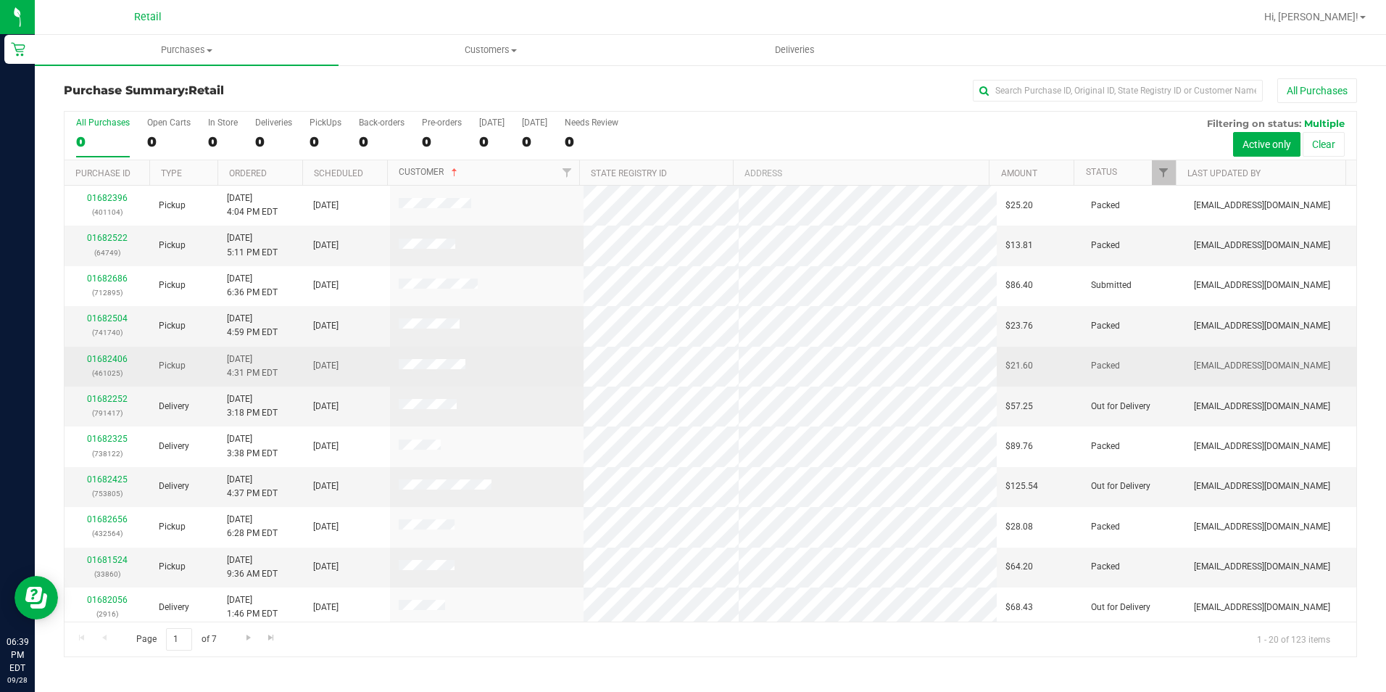
scroll to position [367, 0]
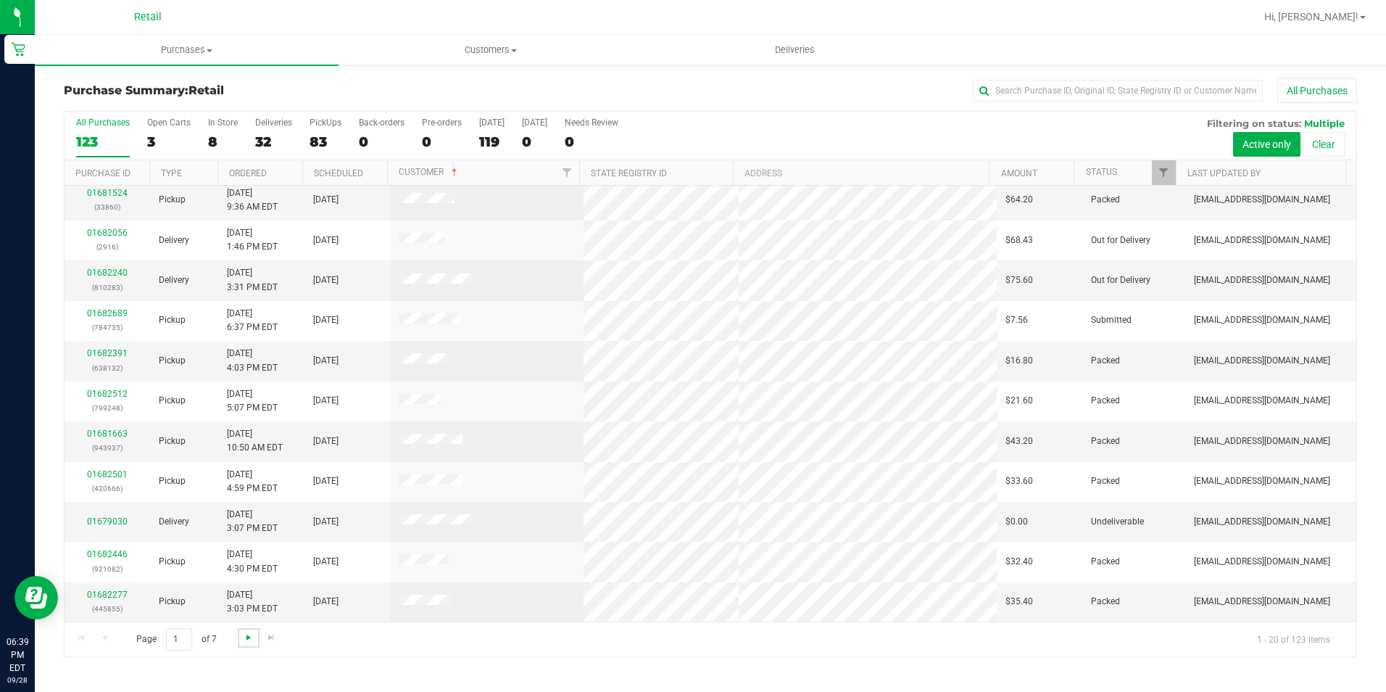
click at [248, 639] on span "Go to the next page" at bounding box center [249, 638] width 12 height 12
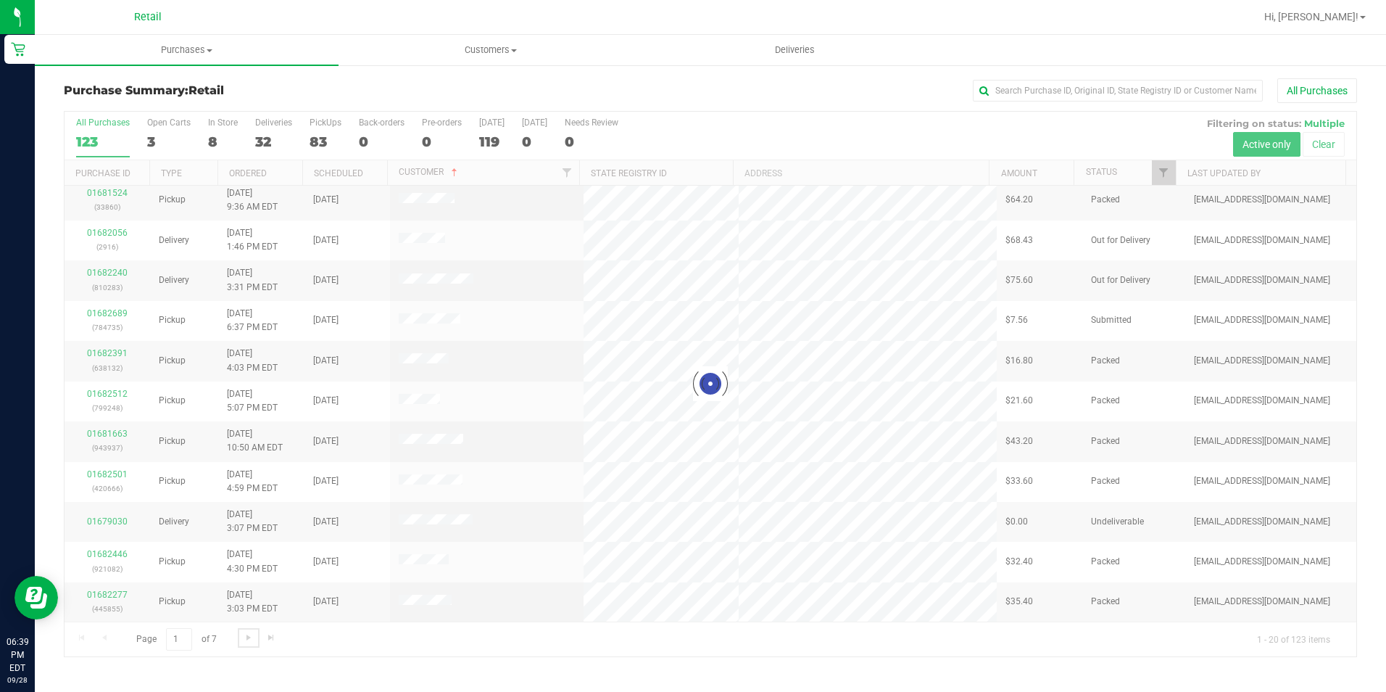
scroll to position [0, 0]
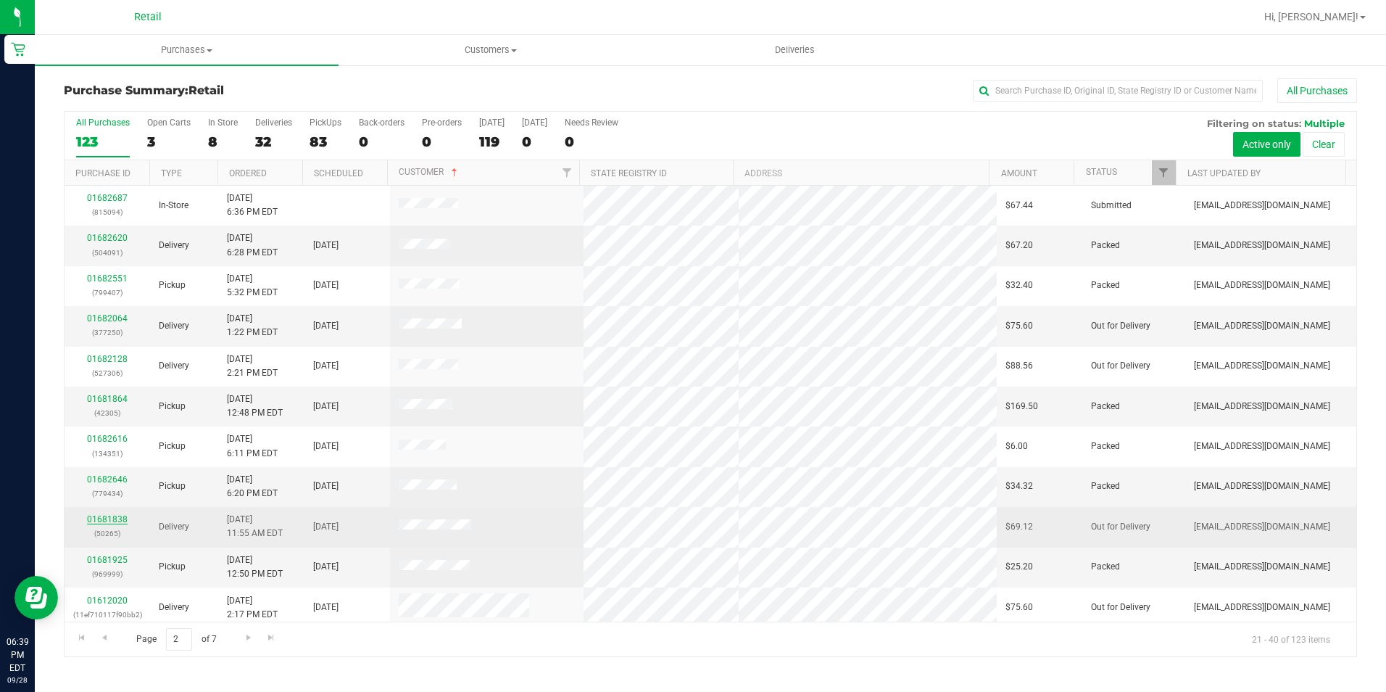
click at [115, 521] on link "01681838" at bounding box center [107, 519] width 41 height 10
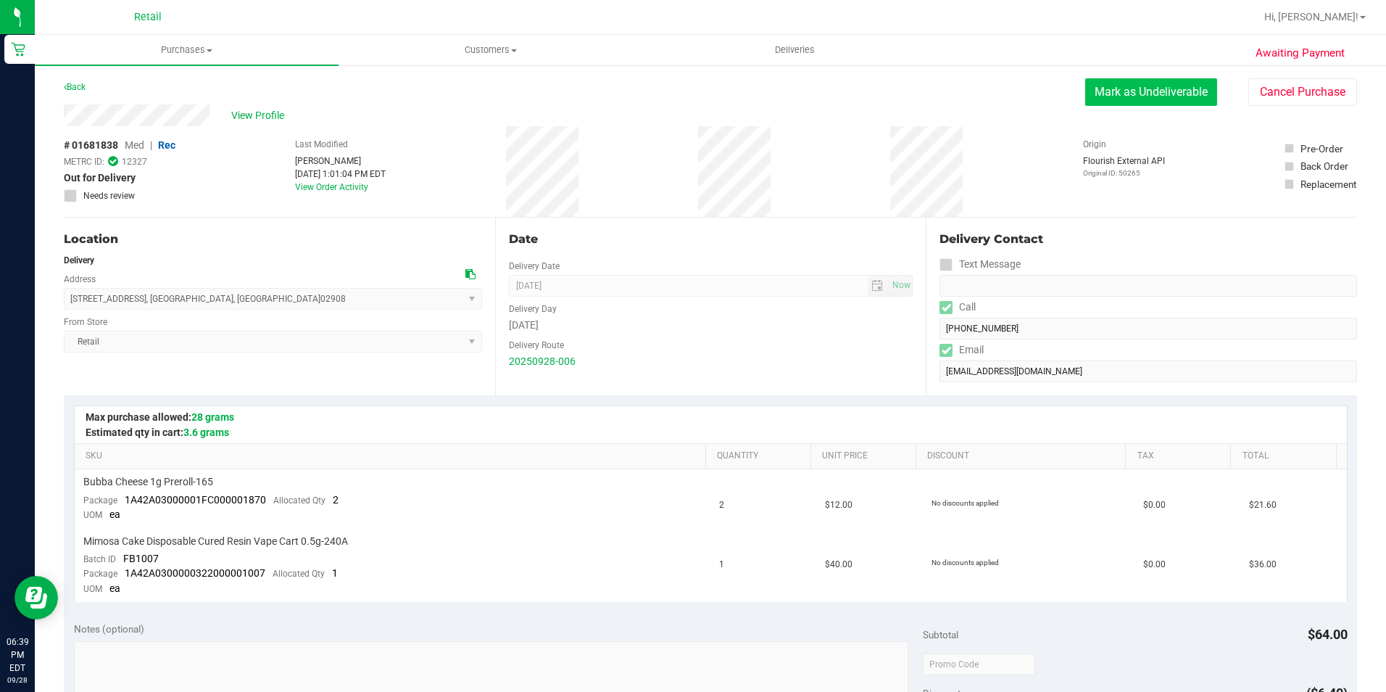
click at [1122, 87] on button "Mark as Undeliverable" at bounding box center [1151, 92] width 132 height 28
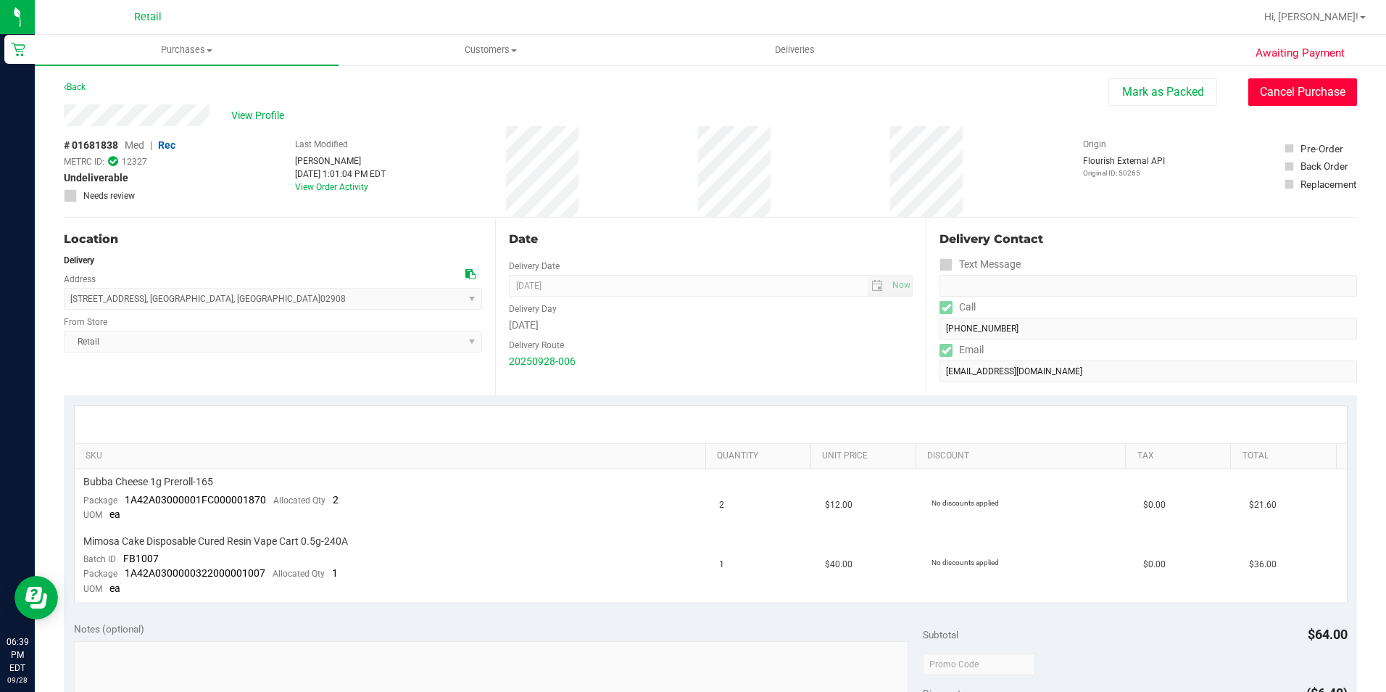
click at [1290, 96] on button "Cancel Purchase" at bounding box center [1303, 92] width 109 height 28
click at [179, 48] on span "Purchases" at bounding box center [187, 50] width 304 height 13
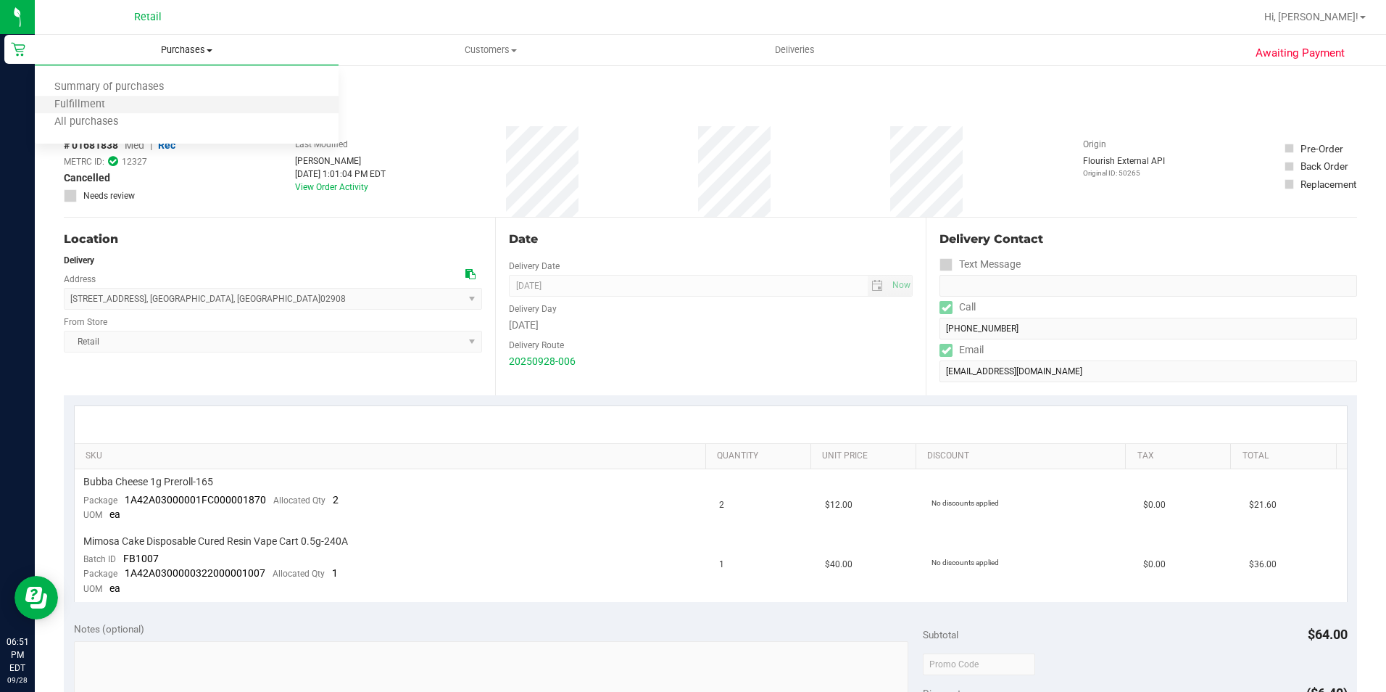
click at [113, 112] on li "Fulfillment" at bounding box center [187, 104] width 304 height 17
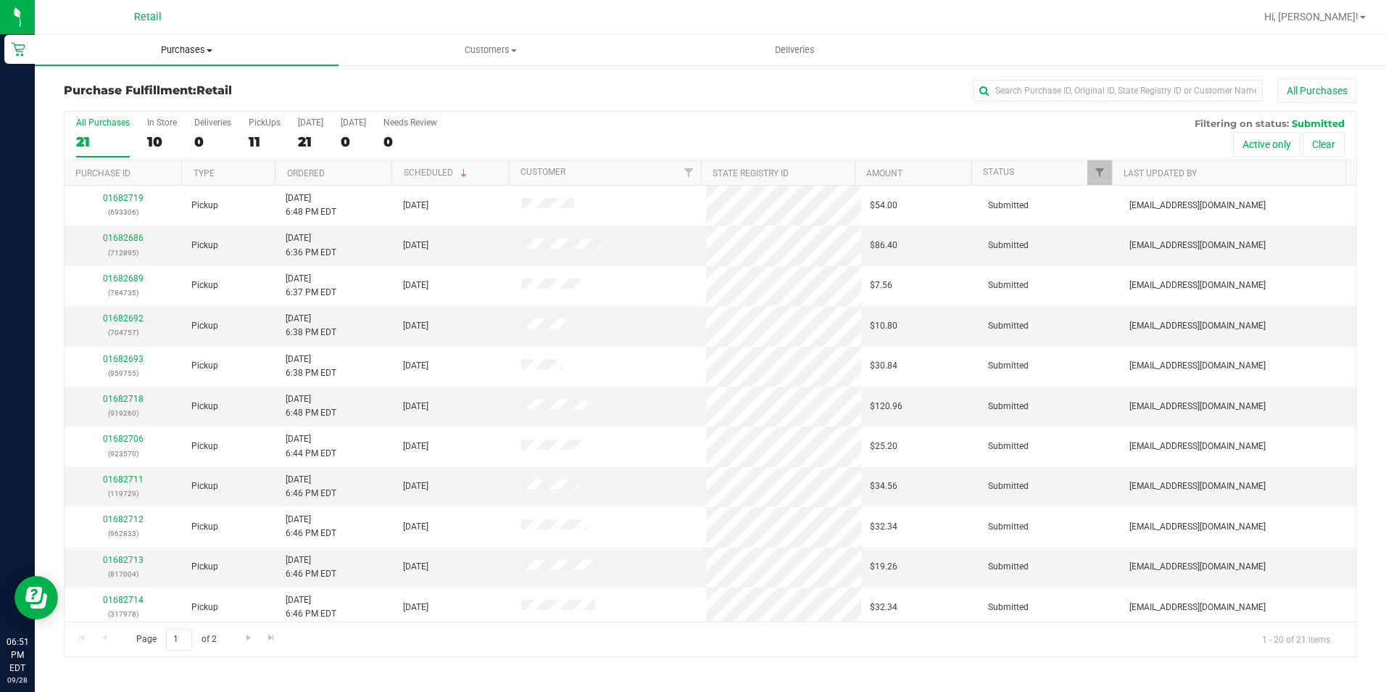
click at [189, 62] on uib-tab-heading "Purchases Summary of purchases Fulfillment All purchases" at bounding box center [187, 50] width 304 height 30
click at [114, 97] on li "Fulfillment" at bounding box center [187, 104] width 304 height 17
click at [189, 55] on span "Purchases" at bounding box center [187, 50] width 304 height 13
click at [106, 94] on span "Summary of purchases" at bounding box center [109, 87] width 149 height 12
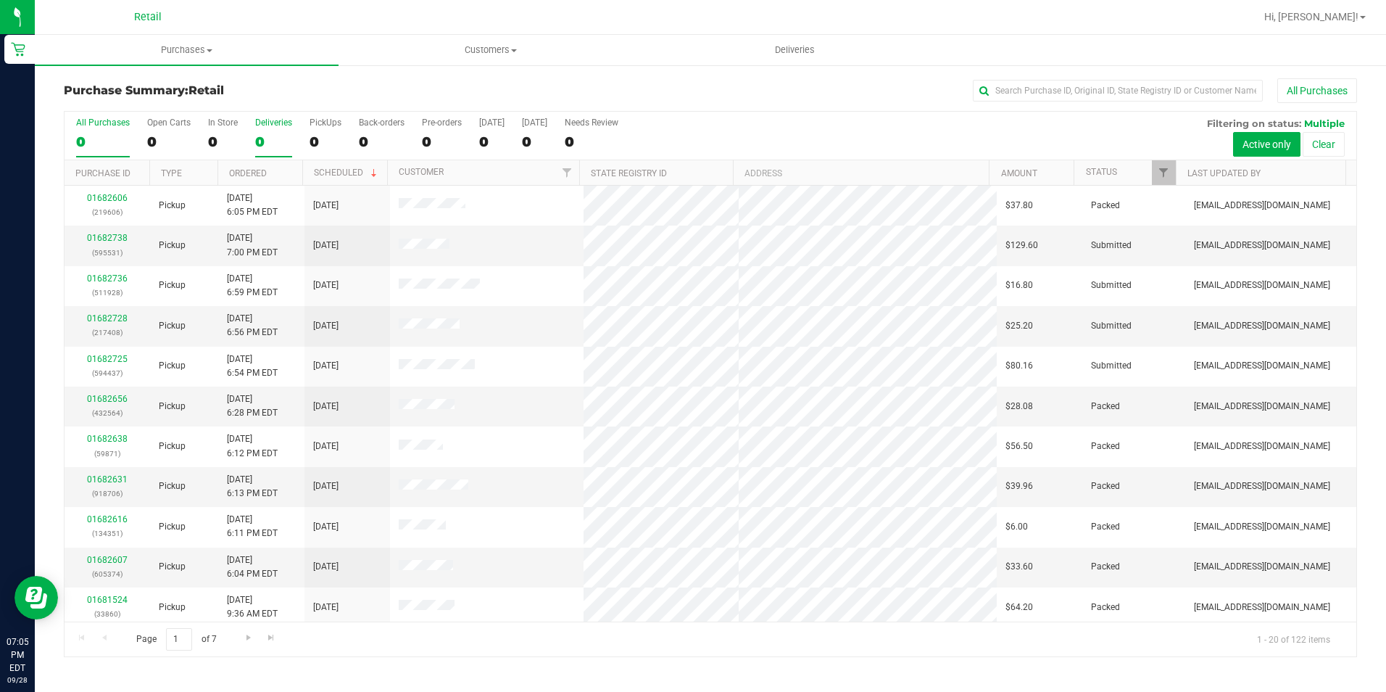
click at [260, 140] on div "0" at bounding box center [273, 141] width 37 height 17
click at [0, 0] on input "Deliveries 0" at bounding box center [0, 0] width 0 height 0
click at [265, 142] on div "0" at bounding box center [273, 141] width 37 height 17
click at [0, 0] on input "Deliveries 0" at bounding box center [0, 0] width 0 height 0
click at [1064, 90] on input "text" at bounding box center [1118, 91] width 290 height 22
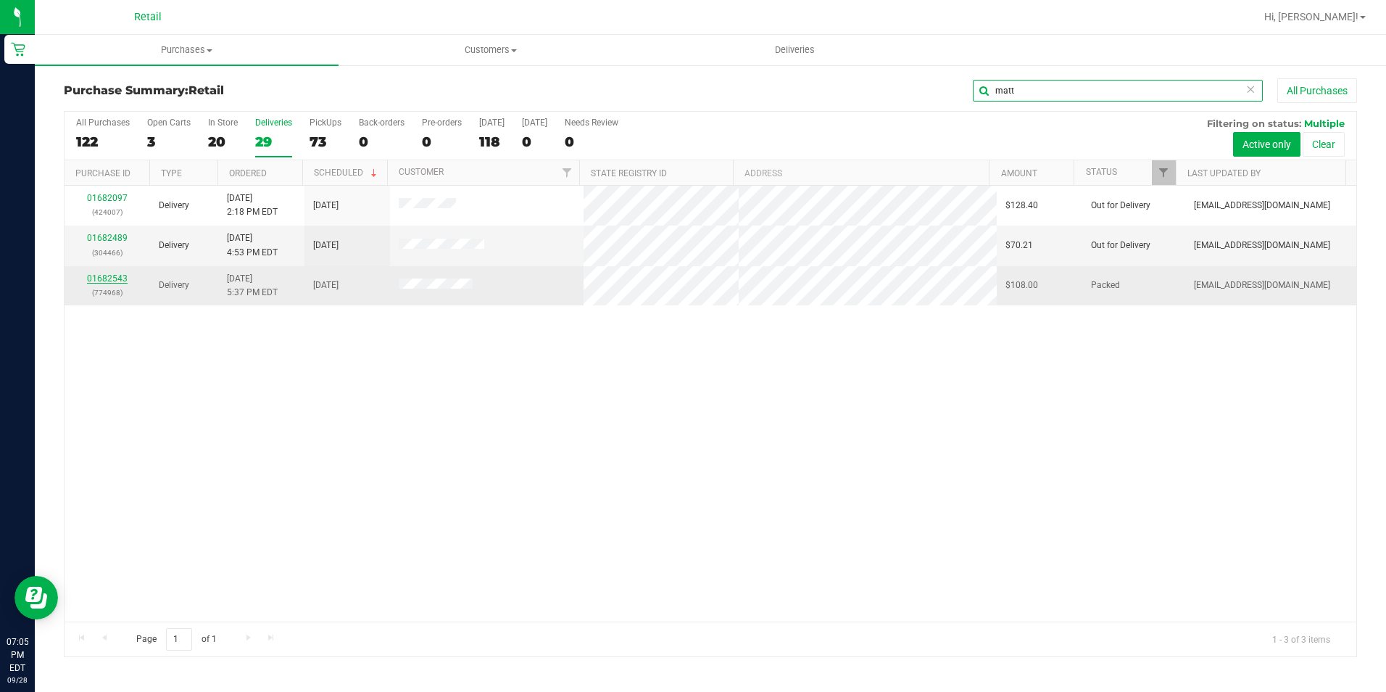
type input "matt"
click at [102, 276] on link "01682543" at bounding box center [107, 278] width 41 height 10
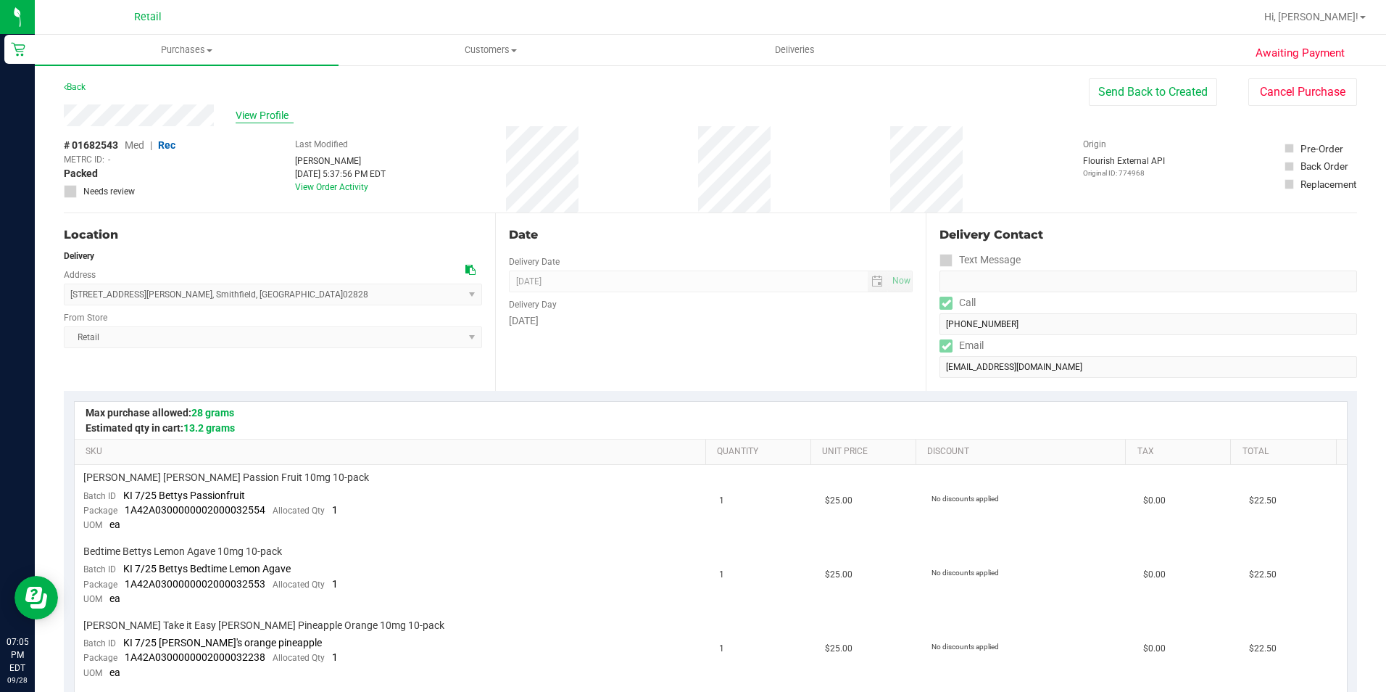
click at [242, 112] on span "View Profile" at bounding box center [265, 115] width 58 height 15
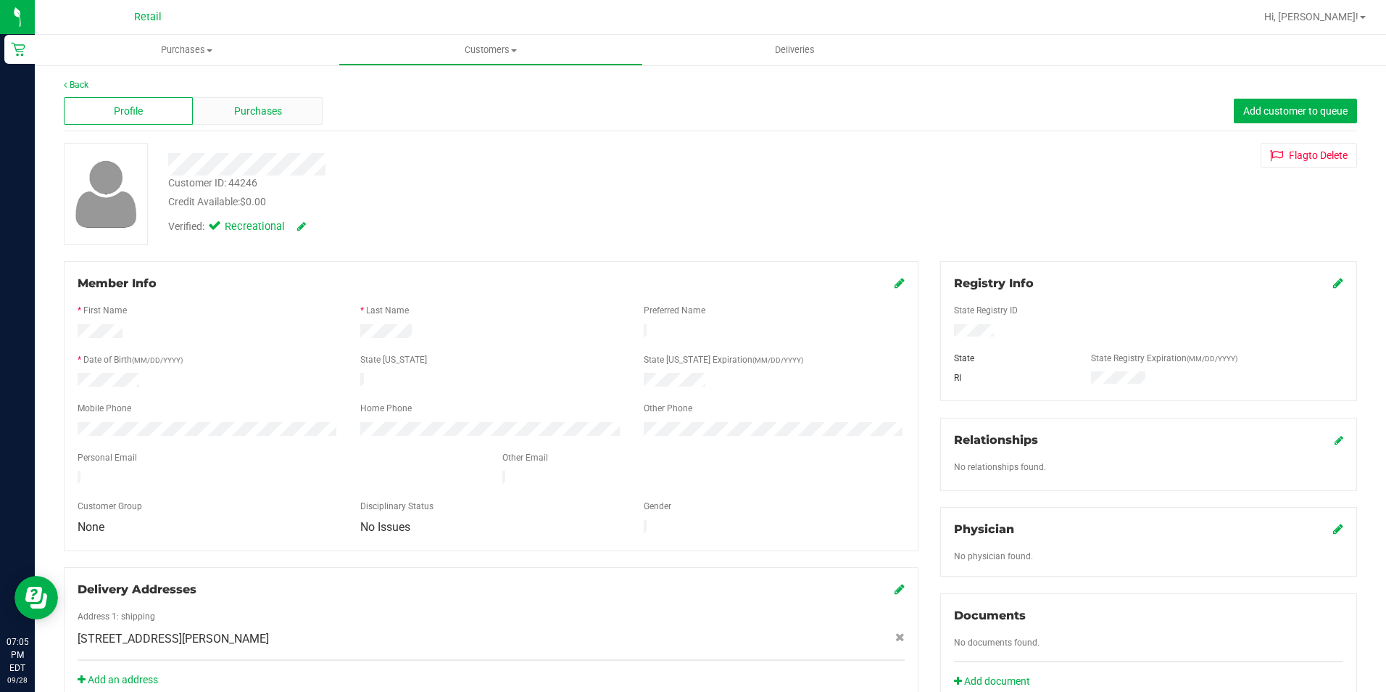
click at [270, 112] on span "Purchases" at bounding box center [258, 111] width 48 height 15
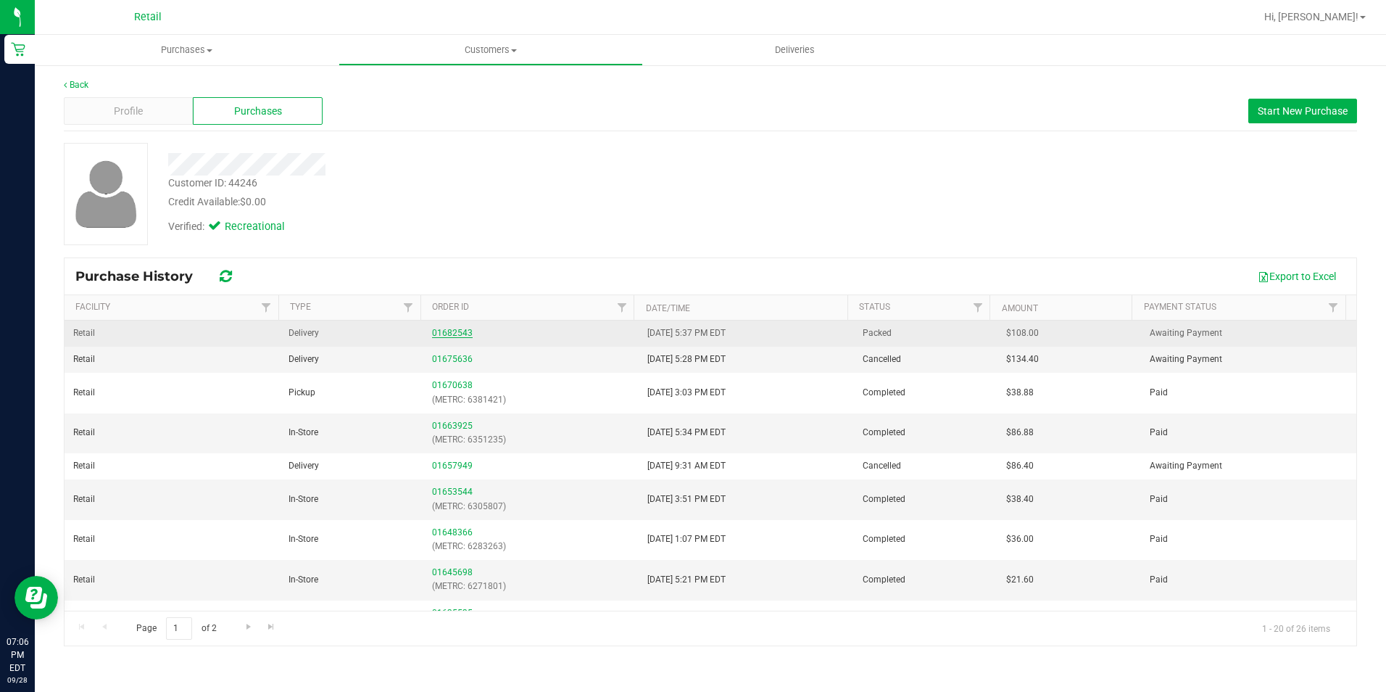
click at [445, 333] on link "01682543" at bounding box center [452, 333] width 41 height 10
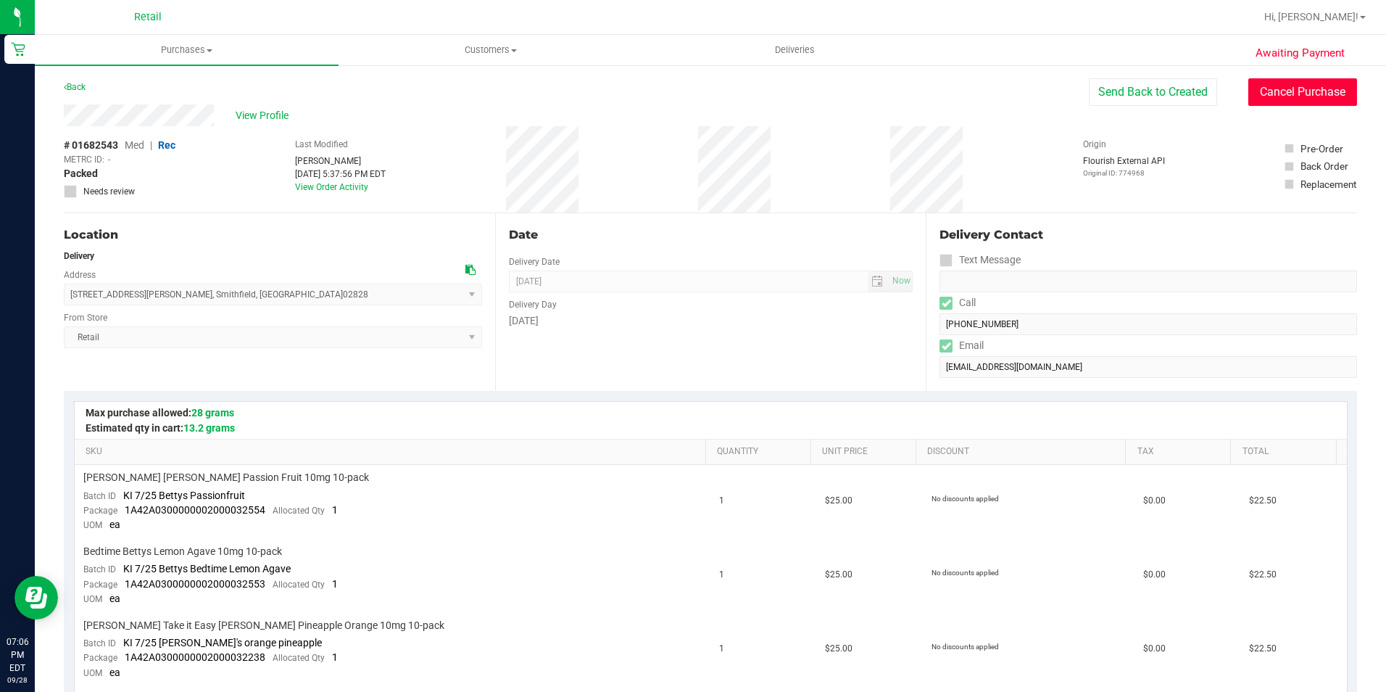
click at [1285, 94] on button "Cancel Purchase" at bounding box center [1303, 92] width 109 height 28
click at [624, 114] on div "View Profile" at bounding box center [711, 115] width 1294 height 22
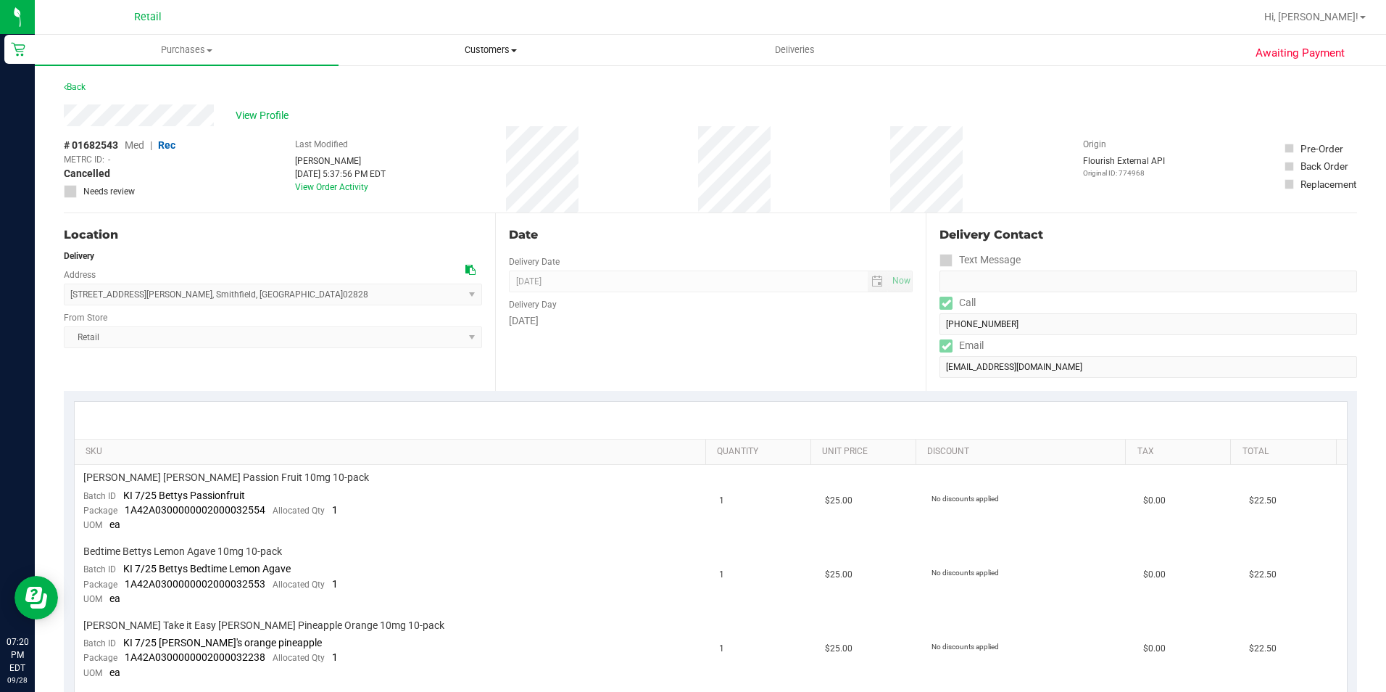
click at [493, 58] on uib-tab-heading "Customers All customers Add a new customer All physicians" at bounding box center [490, 50] width 302 height 29
click at [393, 78] on ul "All customers Add a new customer All physicians" at bounding box center [491, 105] width 304 height 78
click at [500, 54] on span "Customers" at bounding box center [491, 50] width 304 height 13
click at [425, 83] on span "All customers" at bounding box center [391, 87] width 104 height 12
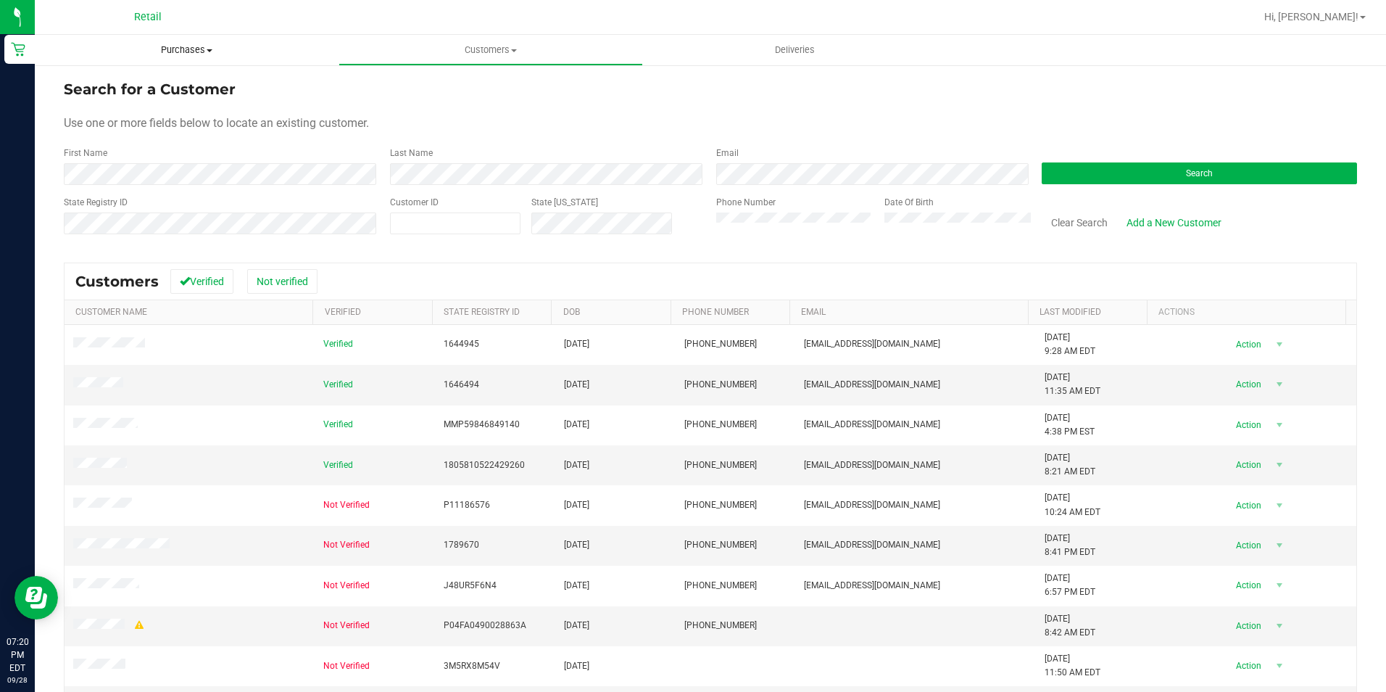
click at [181, 45] on span "Purchases" at bounding box center [187, 50] width 304 height 13
click at [116, 103] on span "Fulfillment" at bounding box center [80, 105] width 90 height 12
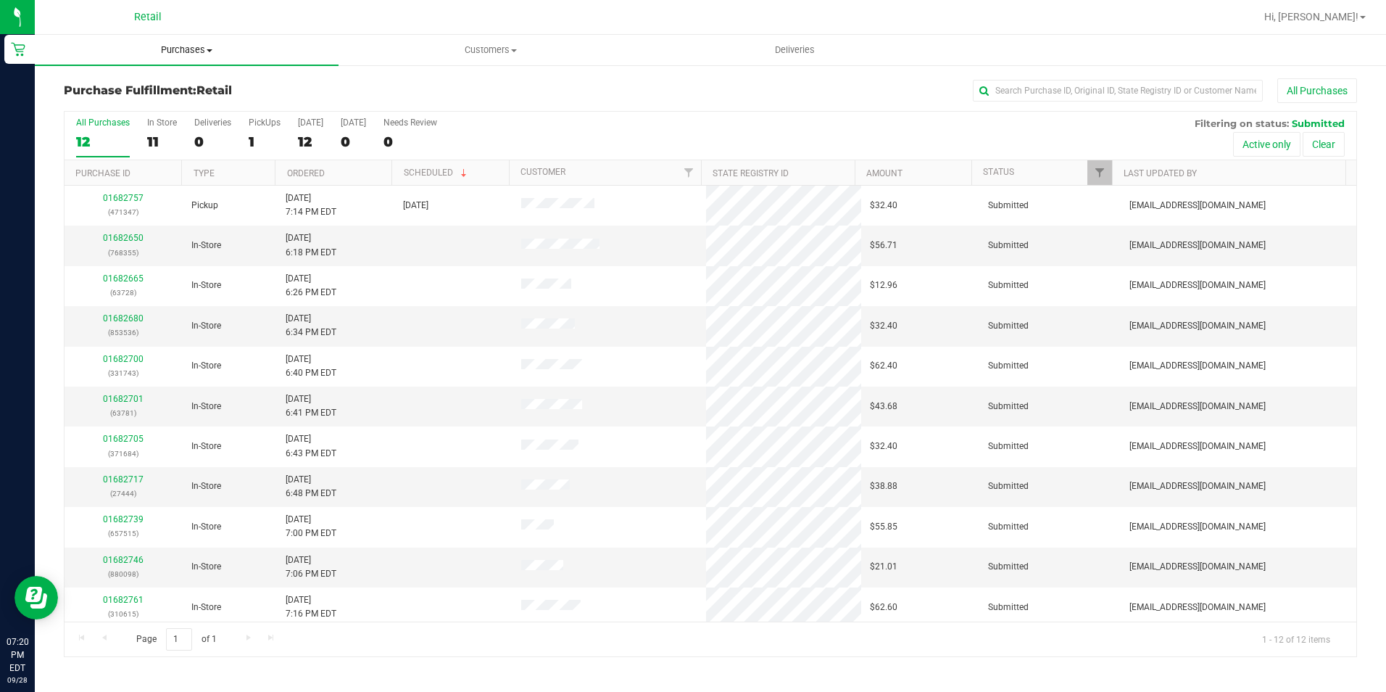
click at [194, 49] on span "Purchases" at bounding box center [187, 50] width 304 height 13
click at [129, 87] on span "Summary of purchases" at bounding box center [109, 87] width 149 height 12
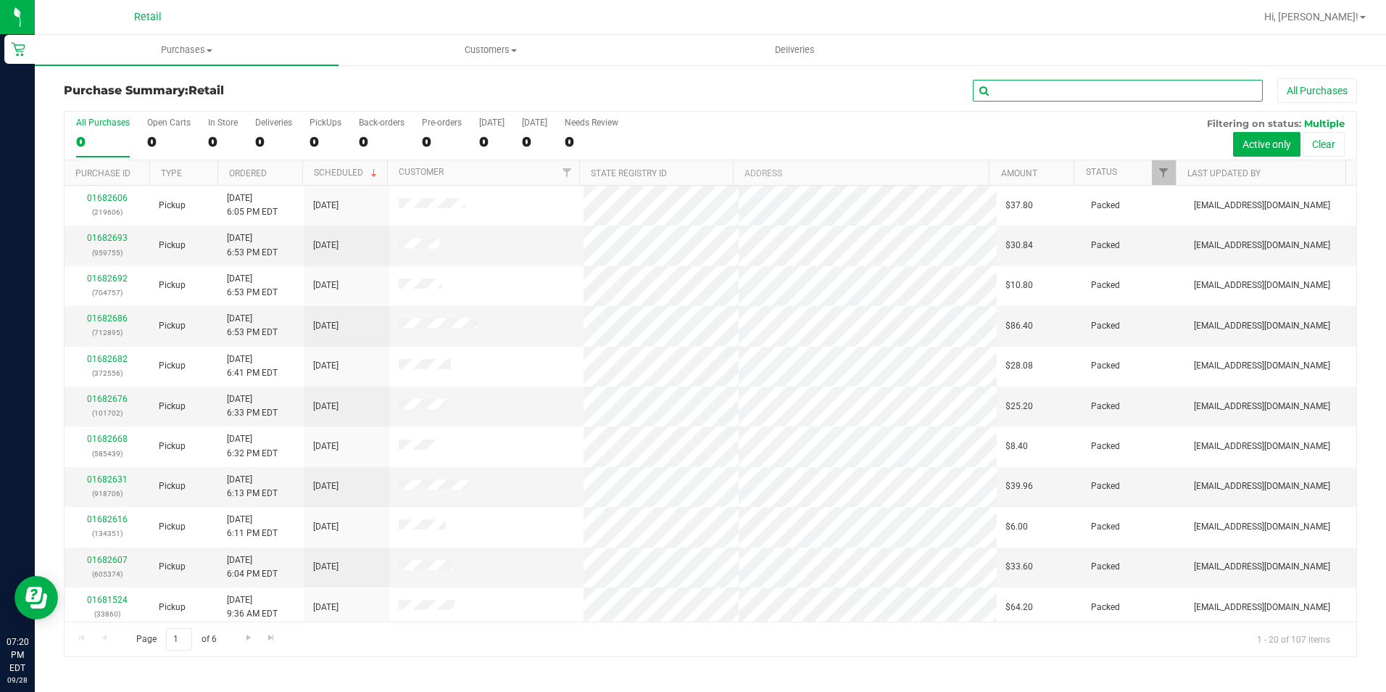
click at [1048, 91] on input "text" at bounding box center [1118, 91] width 290 height 22
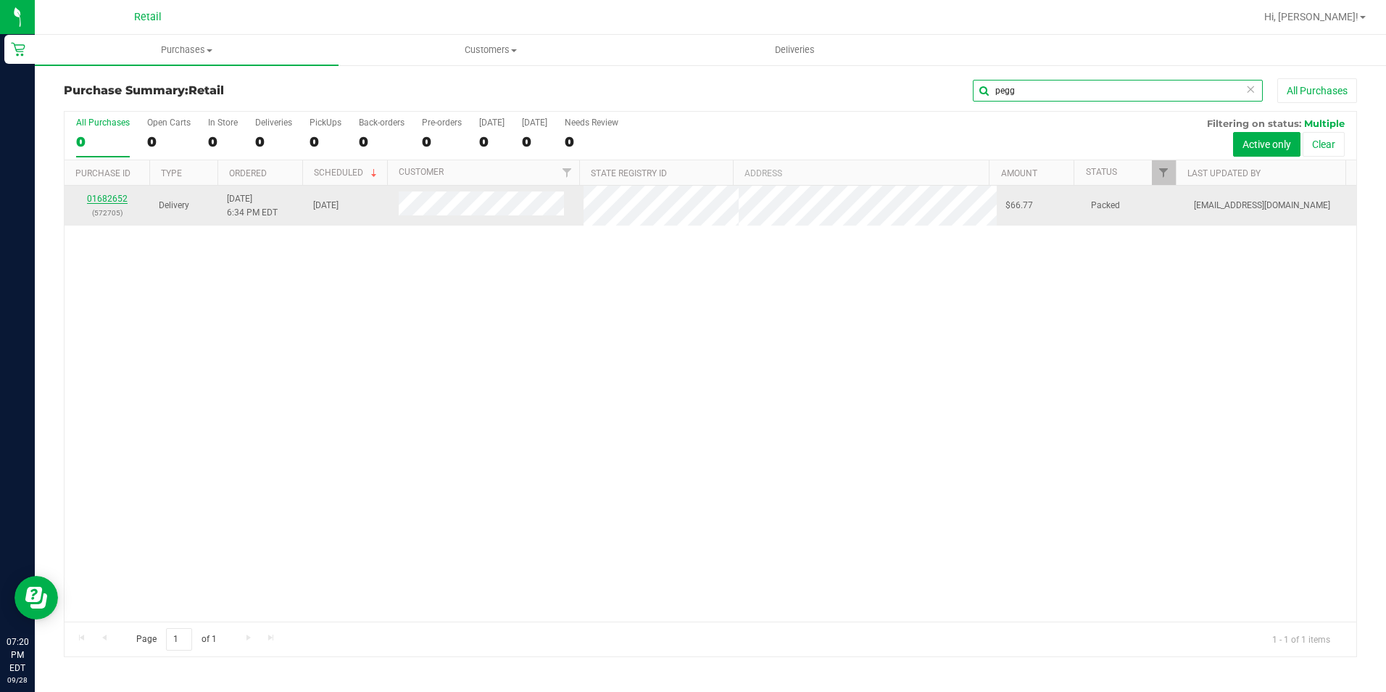
type input "pegg"
click at [96, 195] on link "01682652" at bounding box center [107, 199] width 41 height 10
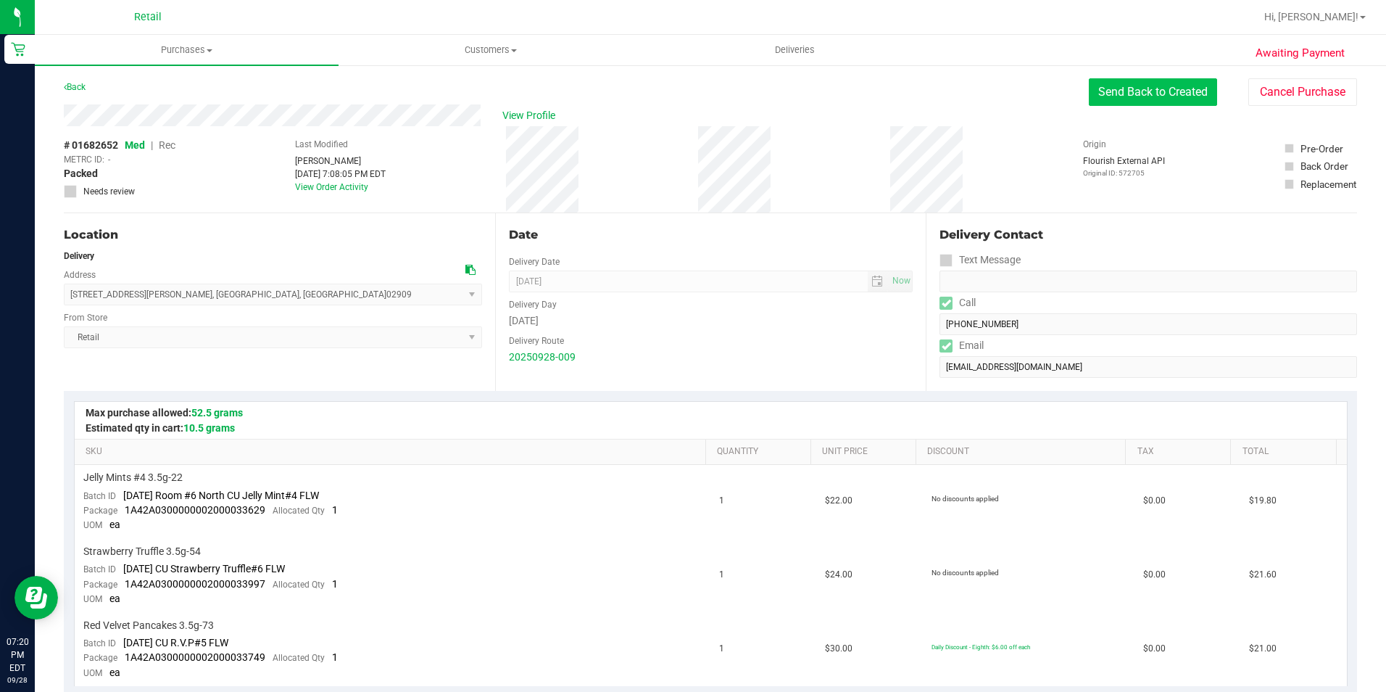
click at [1147, 91] on button "Send Back to Created" at bounding box center [1153, 92] width 128 height 28
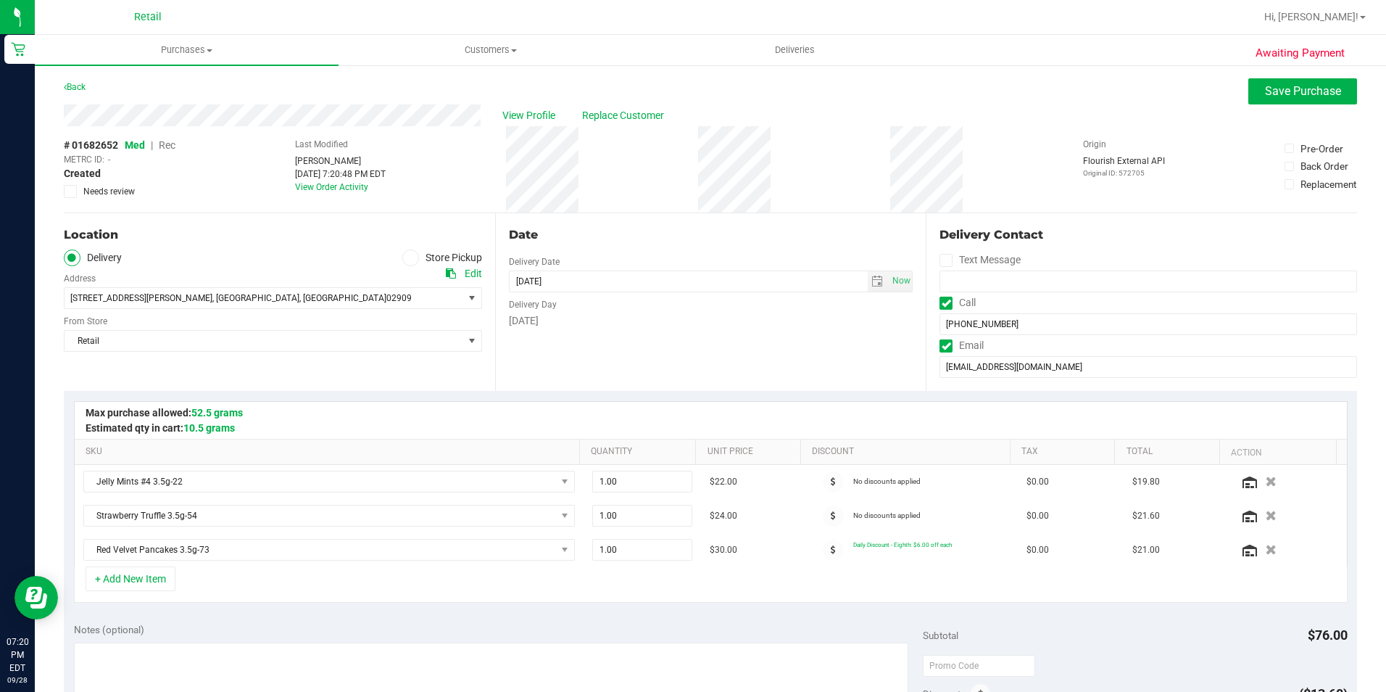
click at [407, 257] on icon at bounding box center [410, 257] width 9 height 0
click at [0, 0] on input "Store Pickup" at bounding box center [0, 0] width 0 height 0
click at [1266, 88] on span "Save Purchase" at bounding box center [1303, 91] width 76 height 14
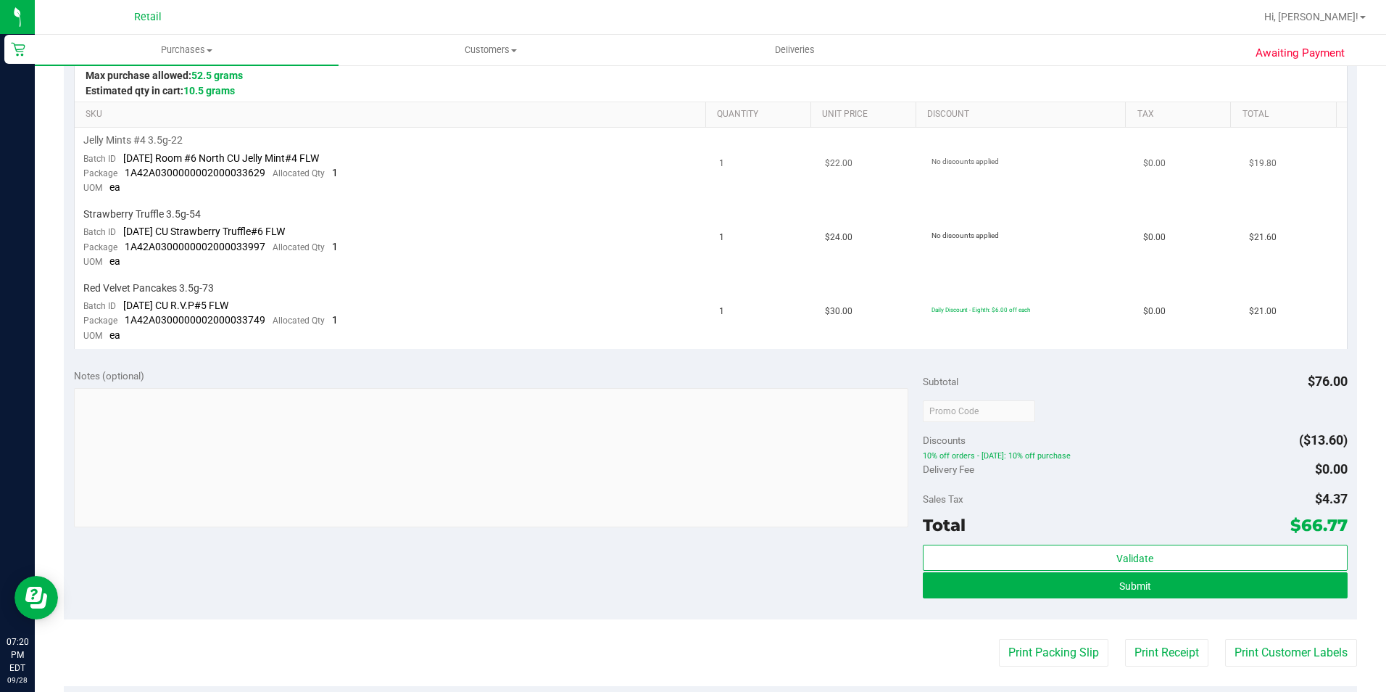
scroll to position [363, 0]
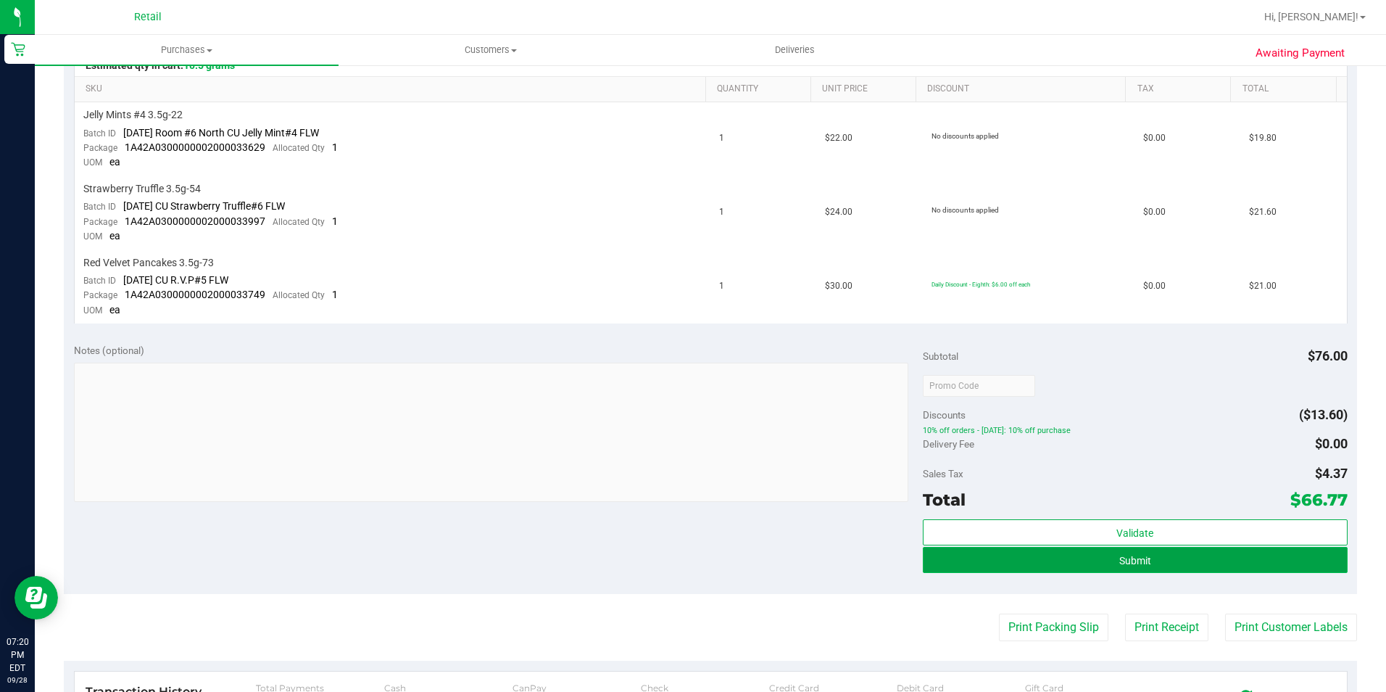
click at [1124, 555] on span "Submit" at bounding box center [1136, 561] width 32 height 12
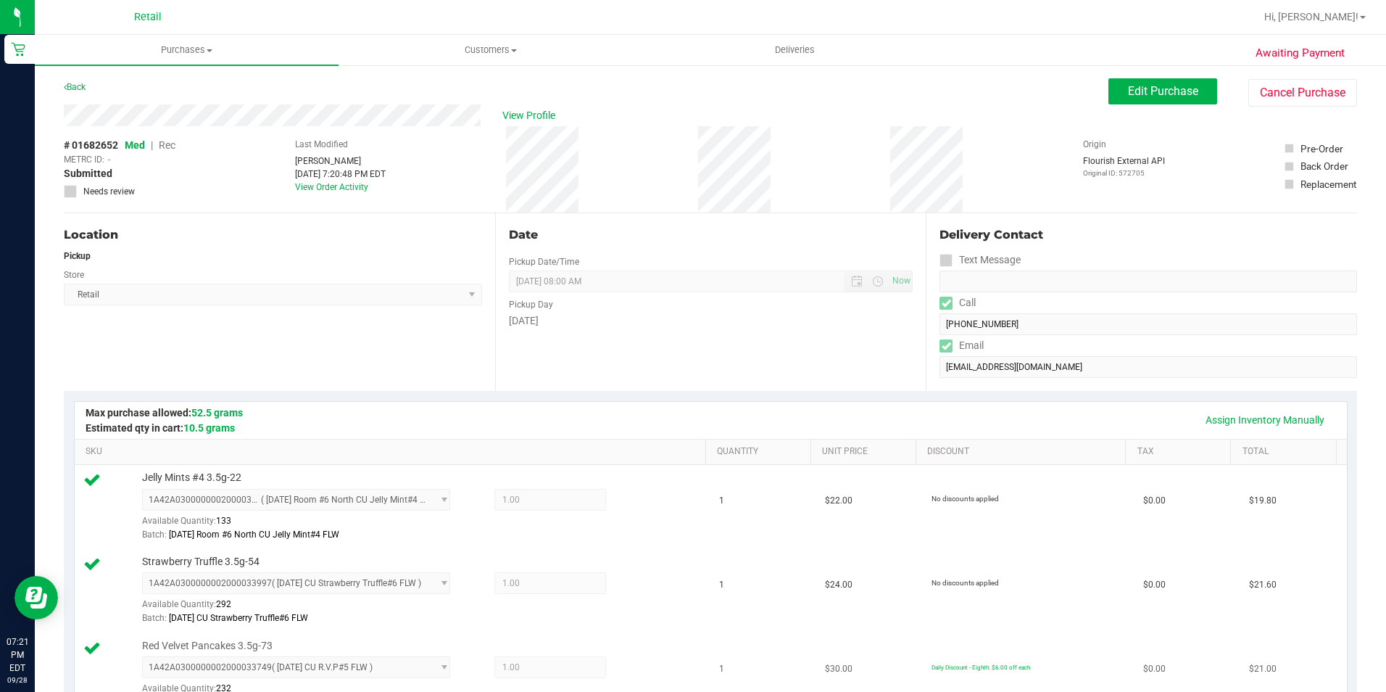
scroll to position [508, 0]
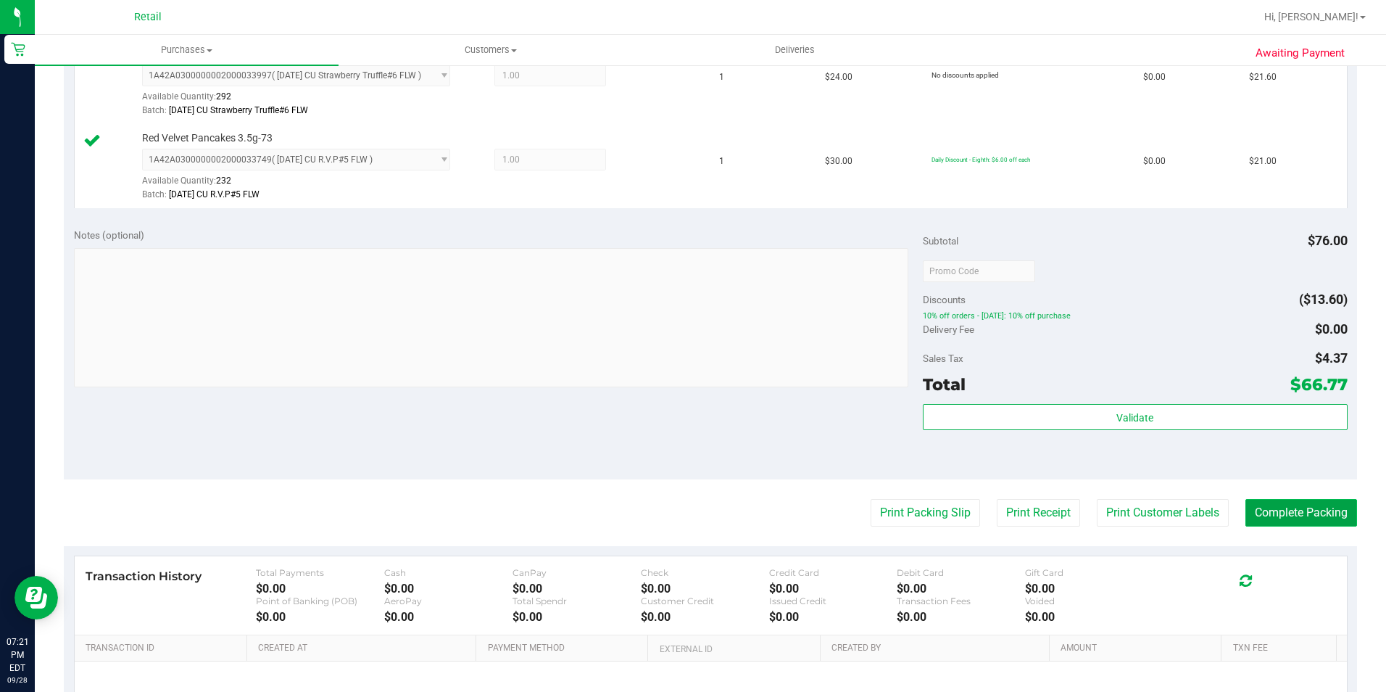
click at [1277, 518] on button "Complete Packing" at bounding box center [1302, 513] width 112 height 28
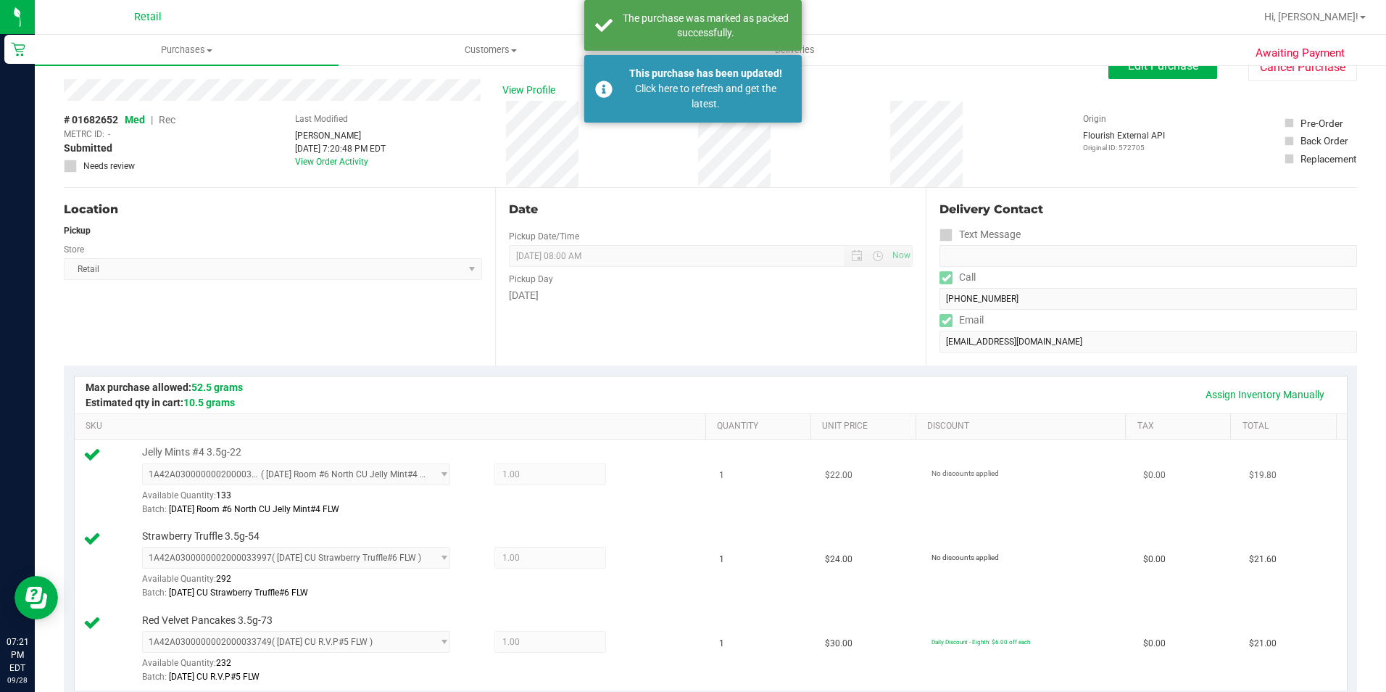
scroll to position [0, 0]
